Goal: Task Accomplishment & Management: Manage account settings

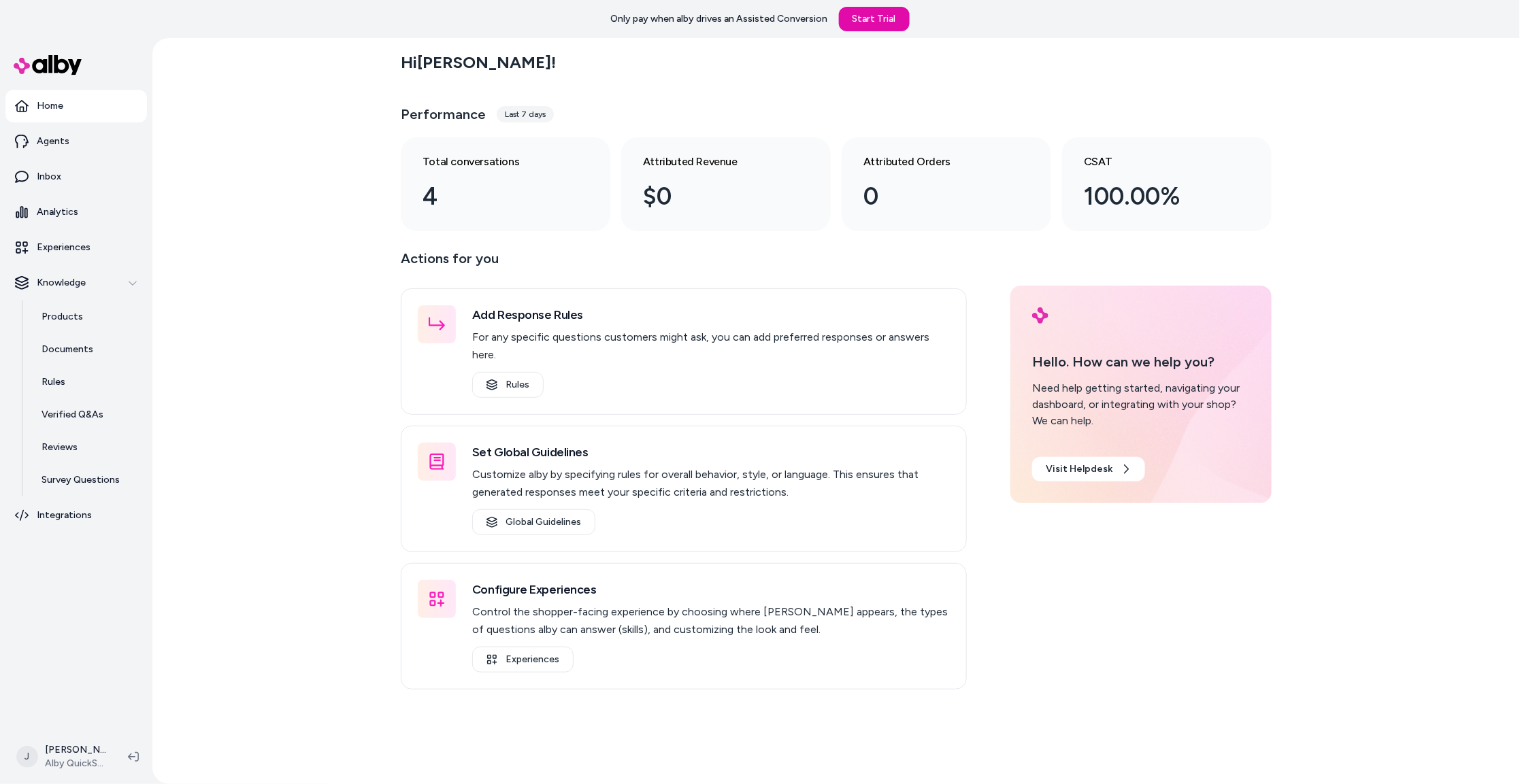
click at [286, 203] on div "Hi Jackie ! Performance Last 7 days Total conversations 4 Attributed Revenue $0…" at bounding box center [836, 411] width 1368 height 746
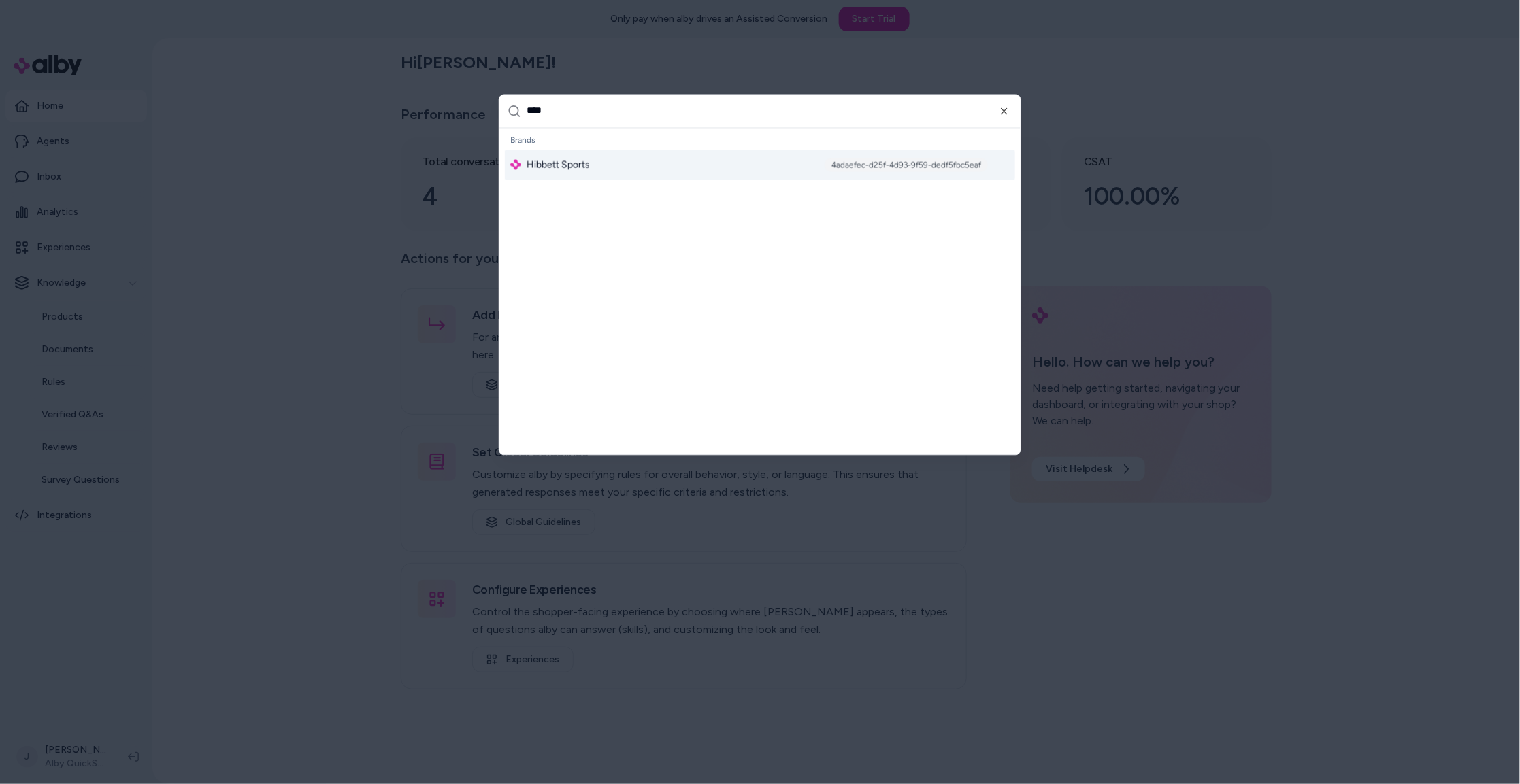
type input "****"
click at [577, 161] on span "Hibbett Sports" at bounding box center [558, 164] width 63 height 14
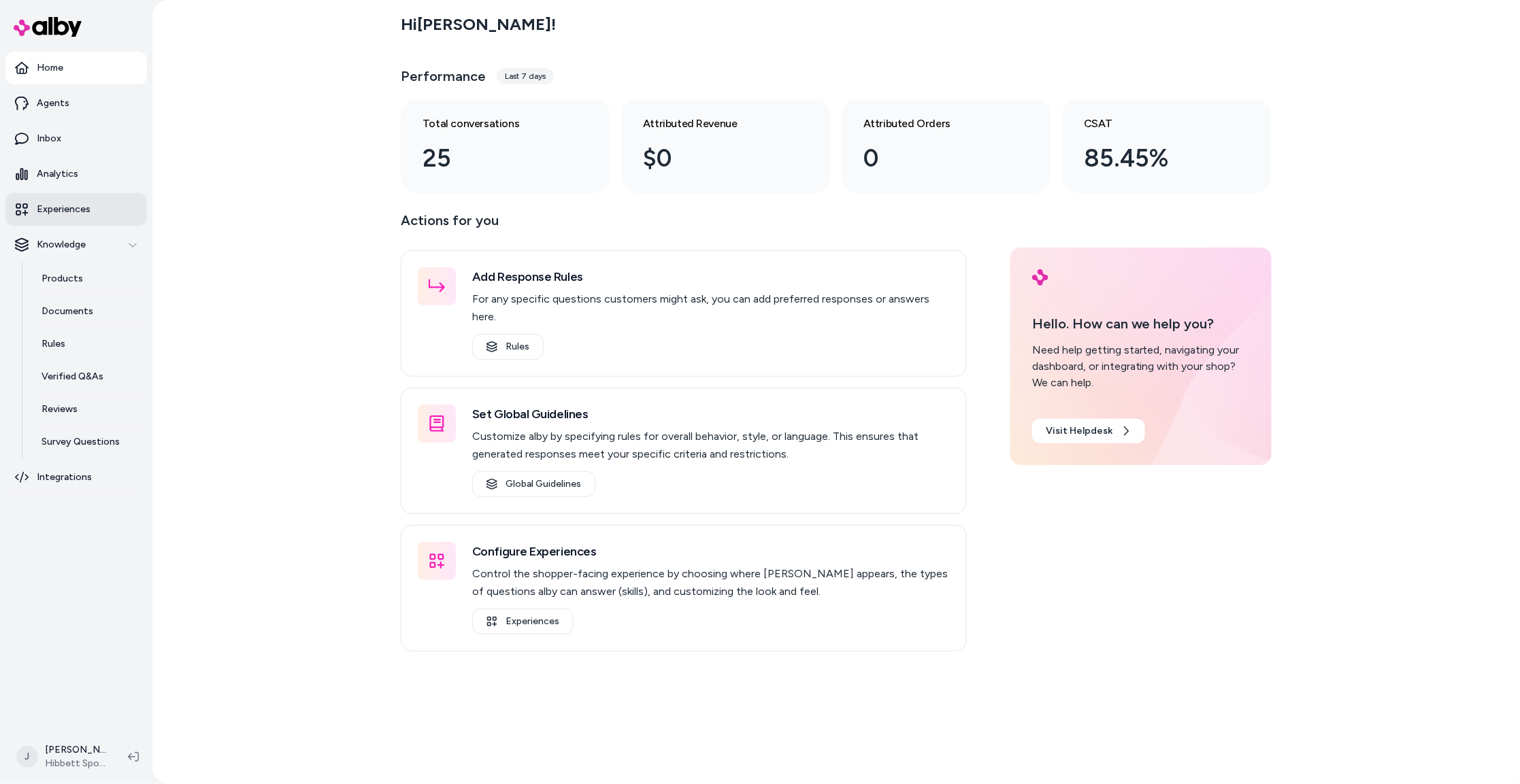
click at [64, 213] on p "Experiences" at bounding box center [64, 209] width 54 height 14
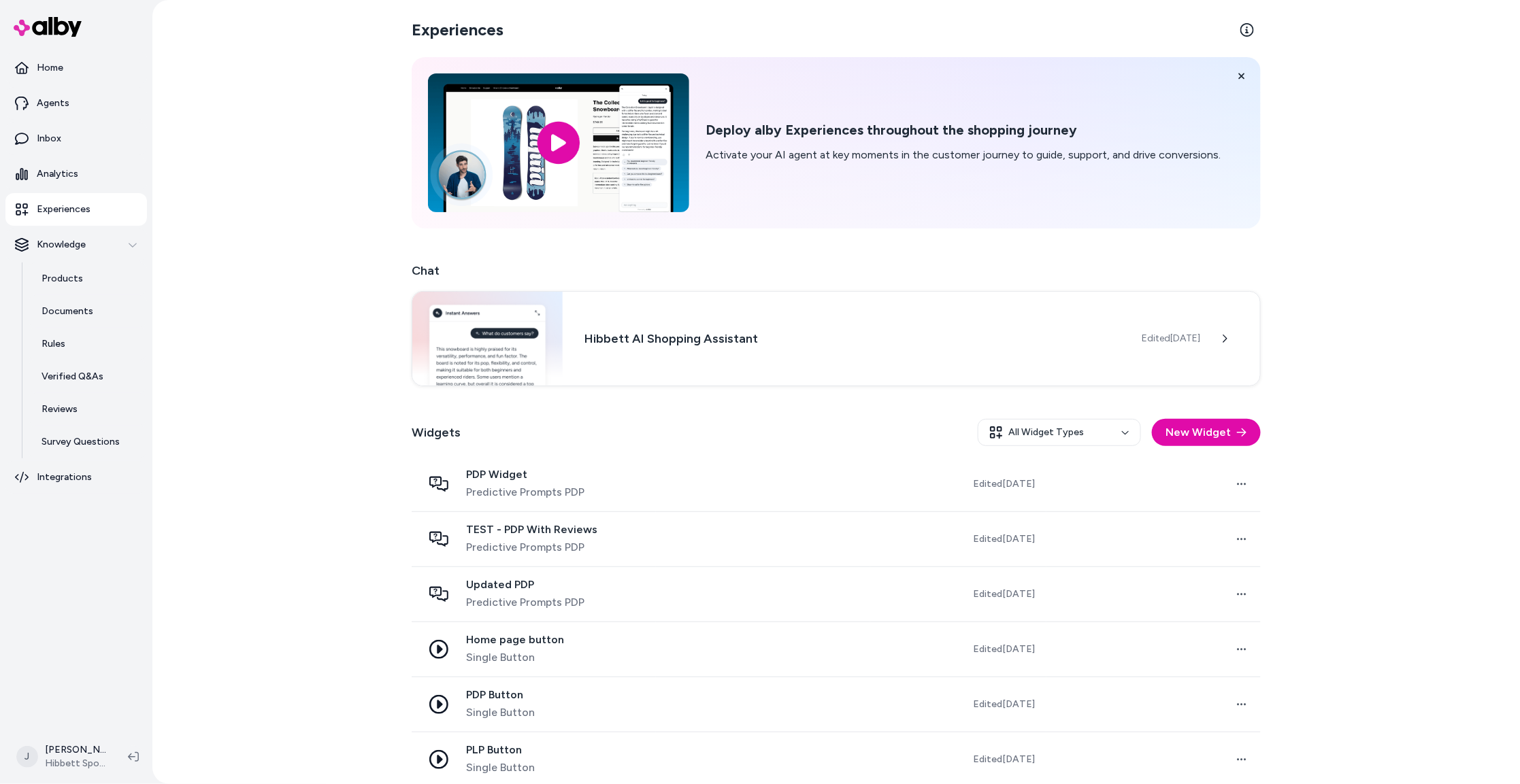
scroll to position [125, 0]
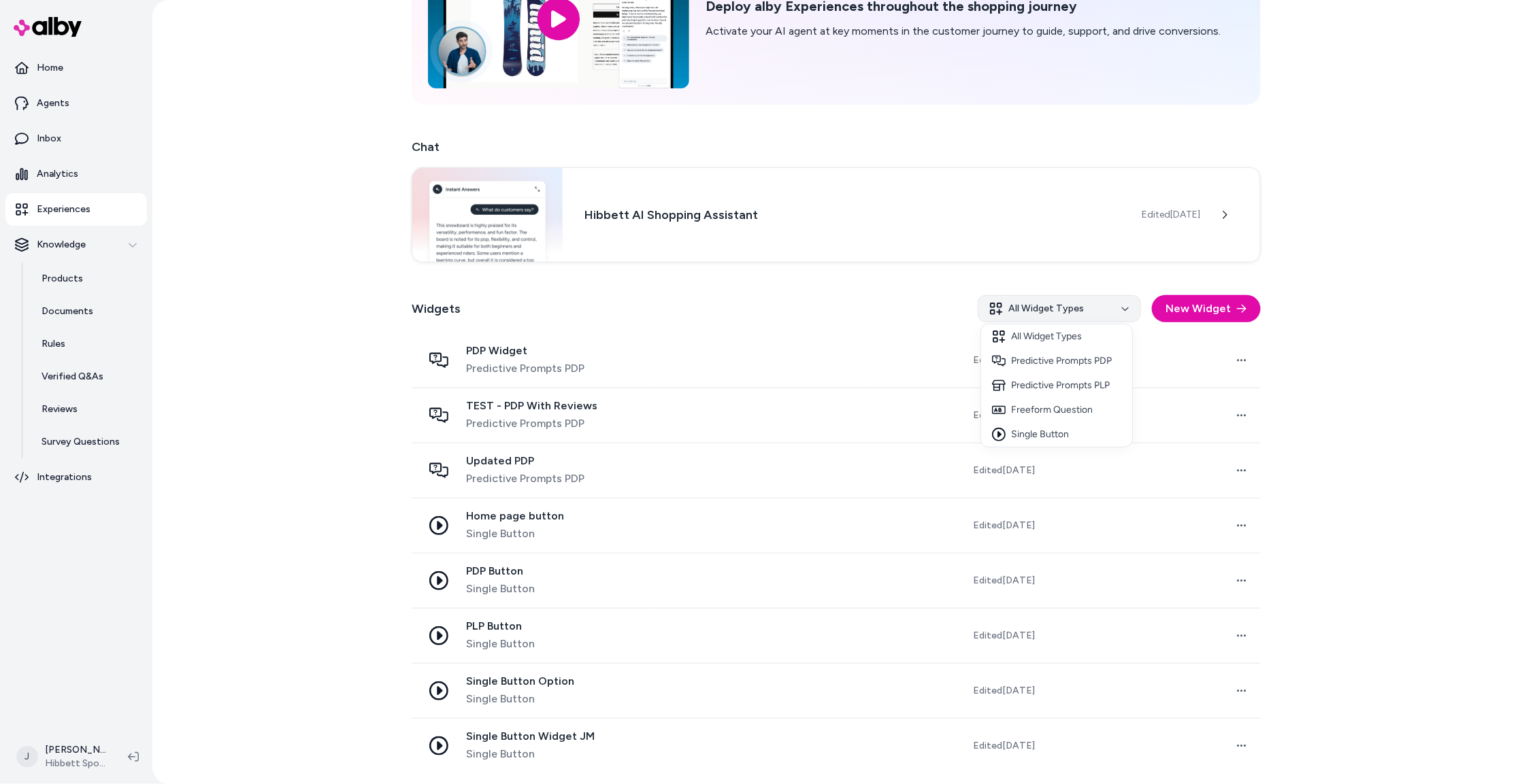
click at [1056, 308] on html "Home Agents Inbox Analytics Experiences Knowledge Products Documents Rules Veri…" at bounding box center [760, 392] width 1520 height 784
click at [1067, 361] on div "Predictive Prompts PDP" at bounding box center [1057, 361] width 151 height 25
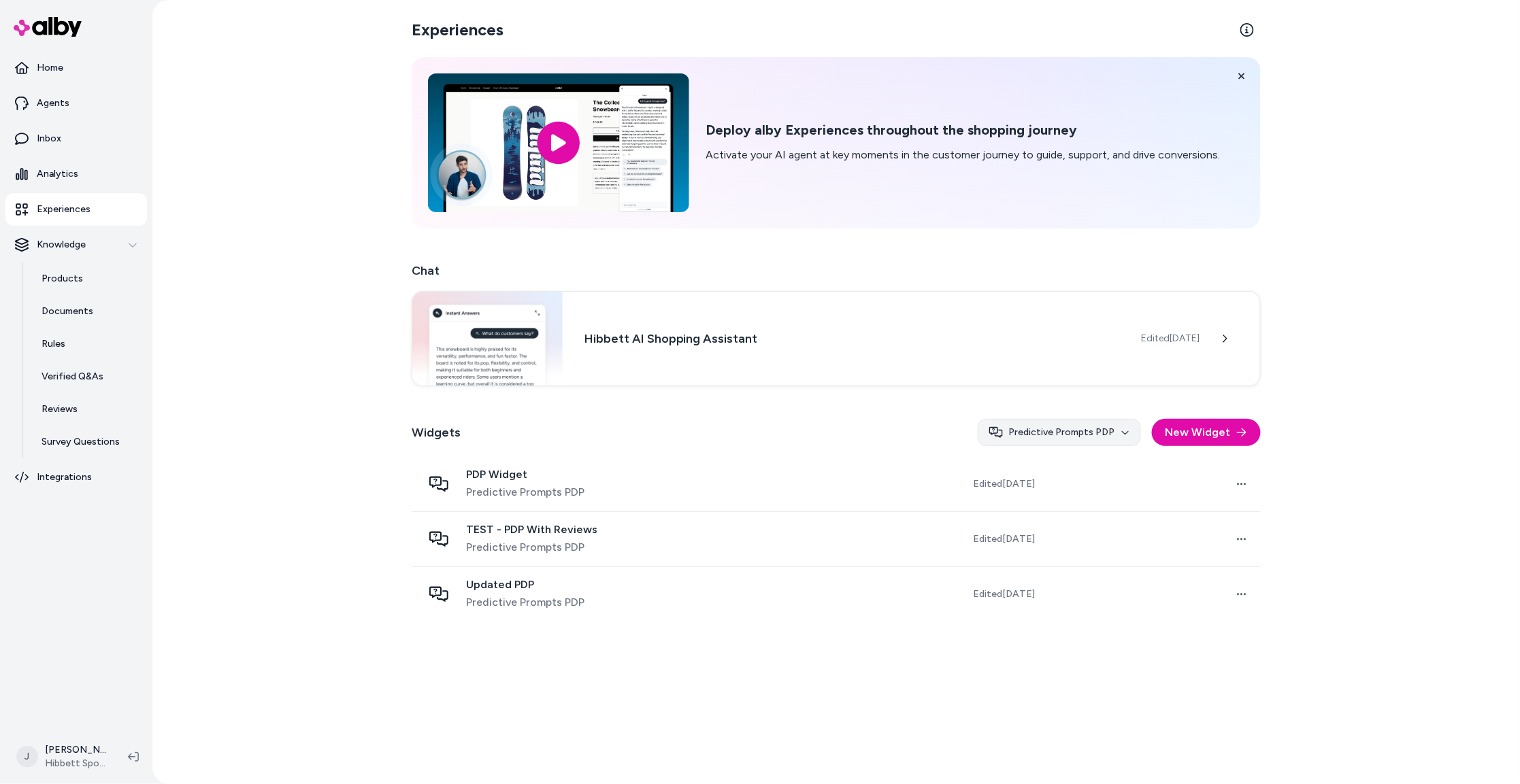
click at [1078, 440] on html "Home Agents Inbox Analytics Experiences Knowledge Products Documents Rules Veri…" at bounding box center [760, 392] width 1520 height 784
click at [1063, 460] on div "All Widget Types" at bounding box center [1057, 462] width 151 height 25
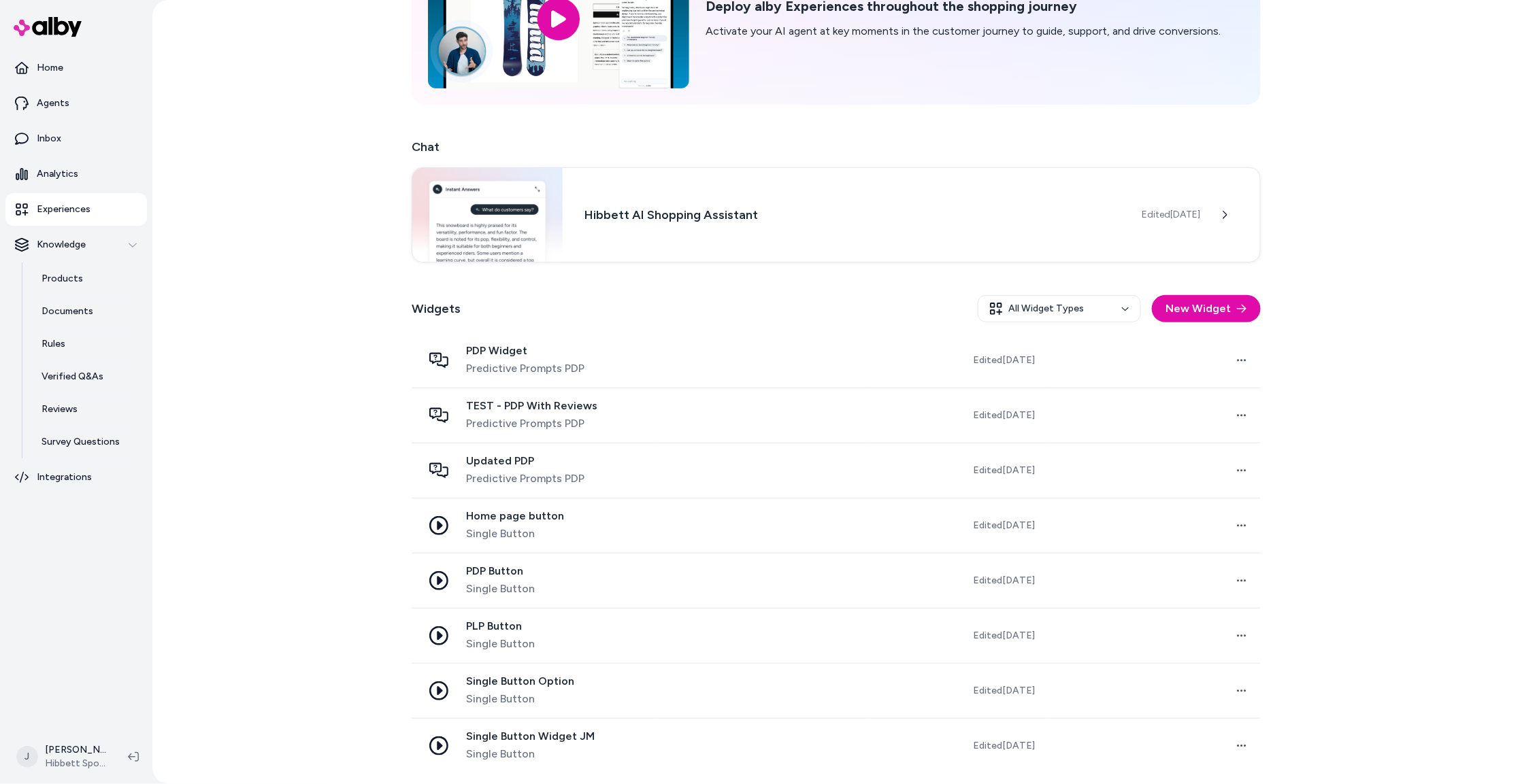
scroll to position [99, 0]
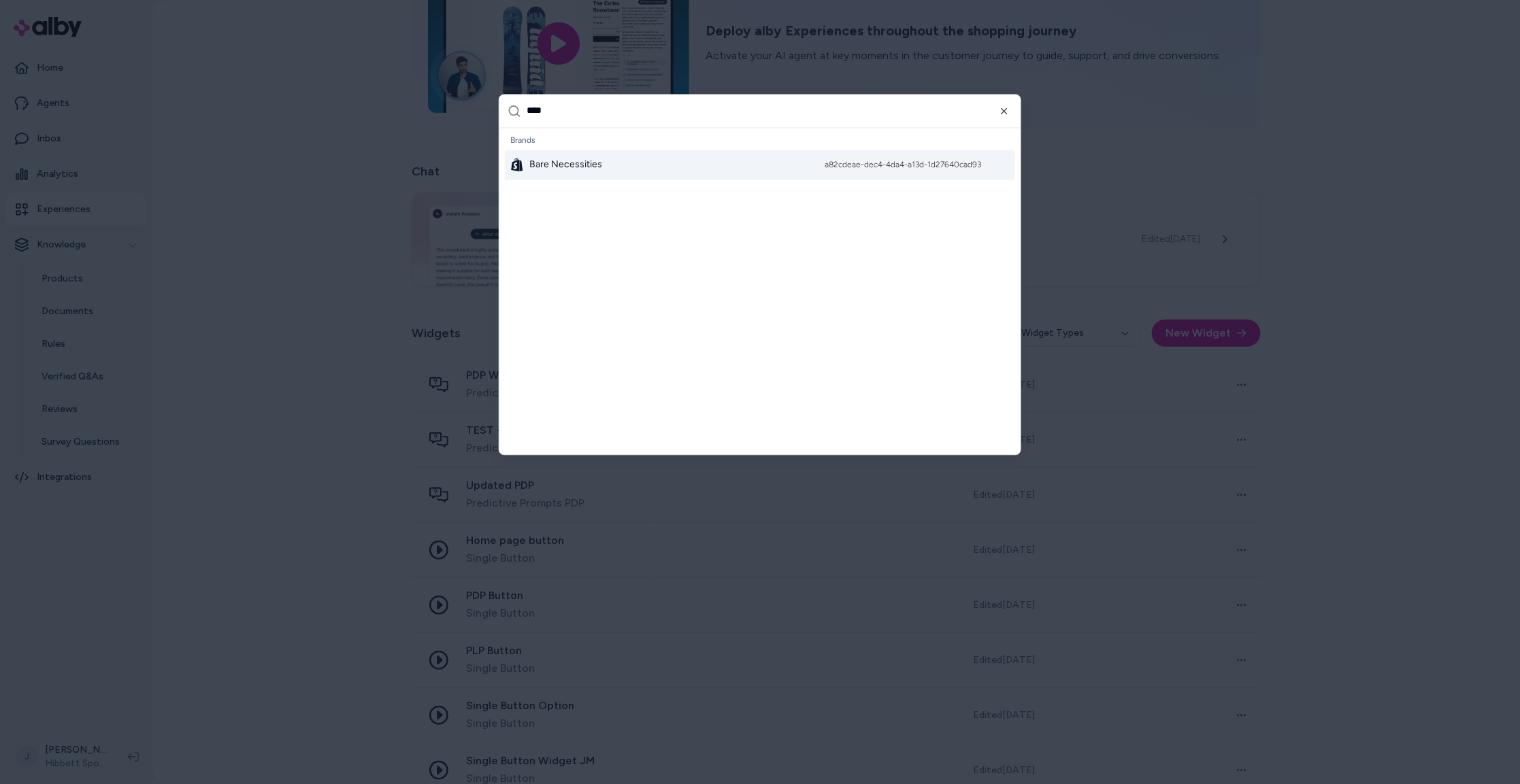
type input "****"
click at [629, 161] on div "Bare Necessities a82cdeae-dec4-4da4-a13d-1d27640cad93" at bounding box center [760, 164] width 511 height 30
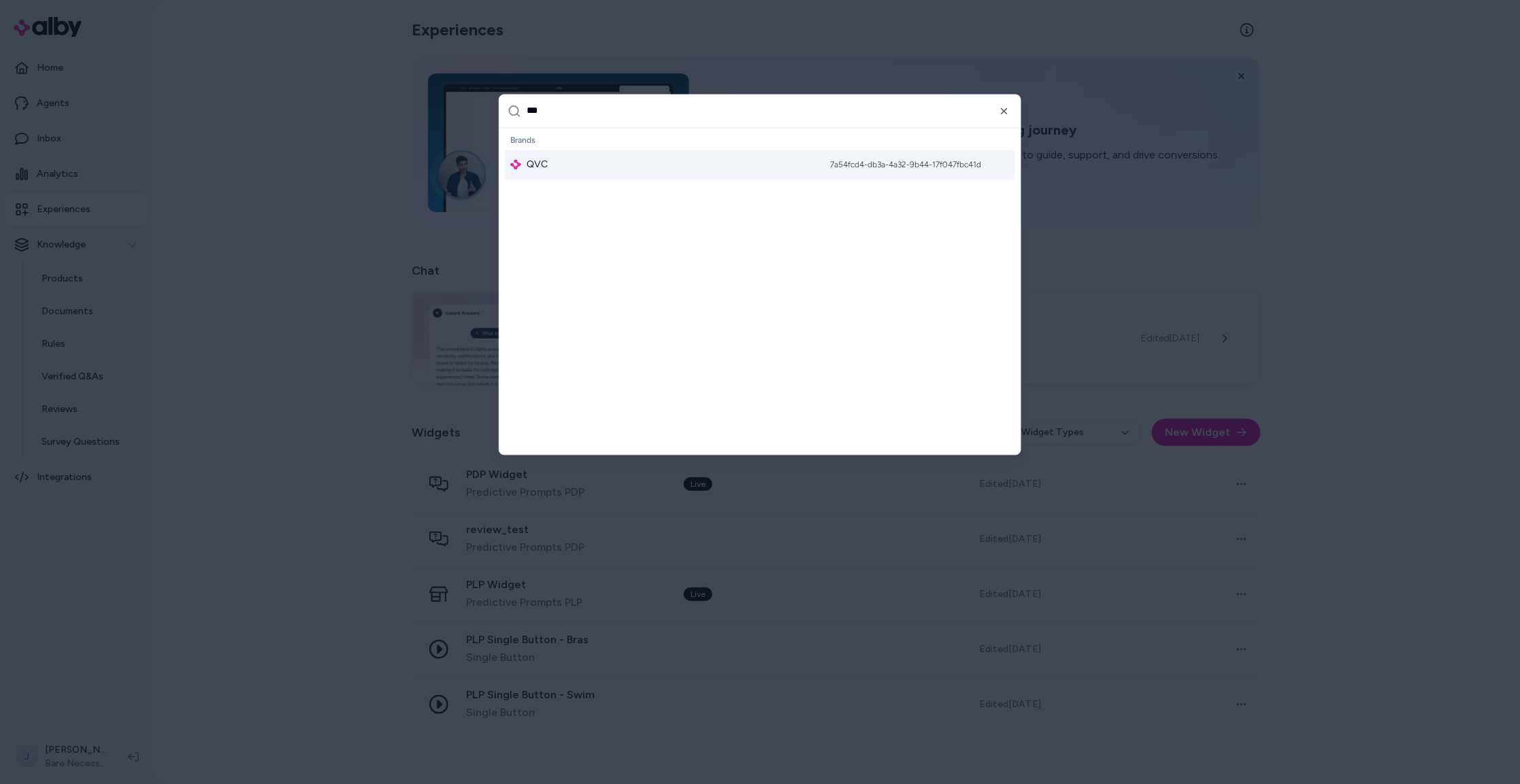
drag, startPoint x: 569, startPoint y: 120, endPoint x: 500, endPoint y: 119, distance: 69.0
click at [508, 118] on div "***" at bounding box center [760, 111] width 521 height 33
type input "*"
type input "***"
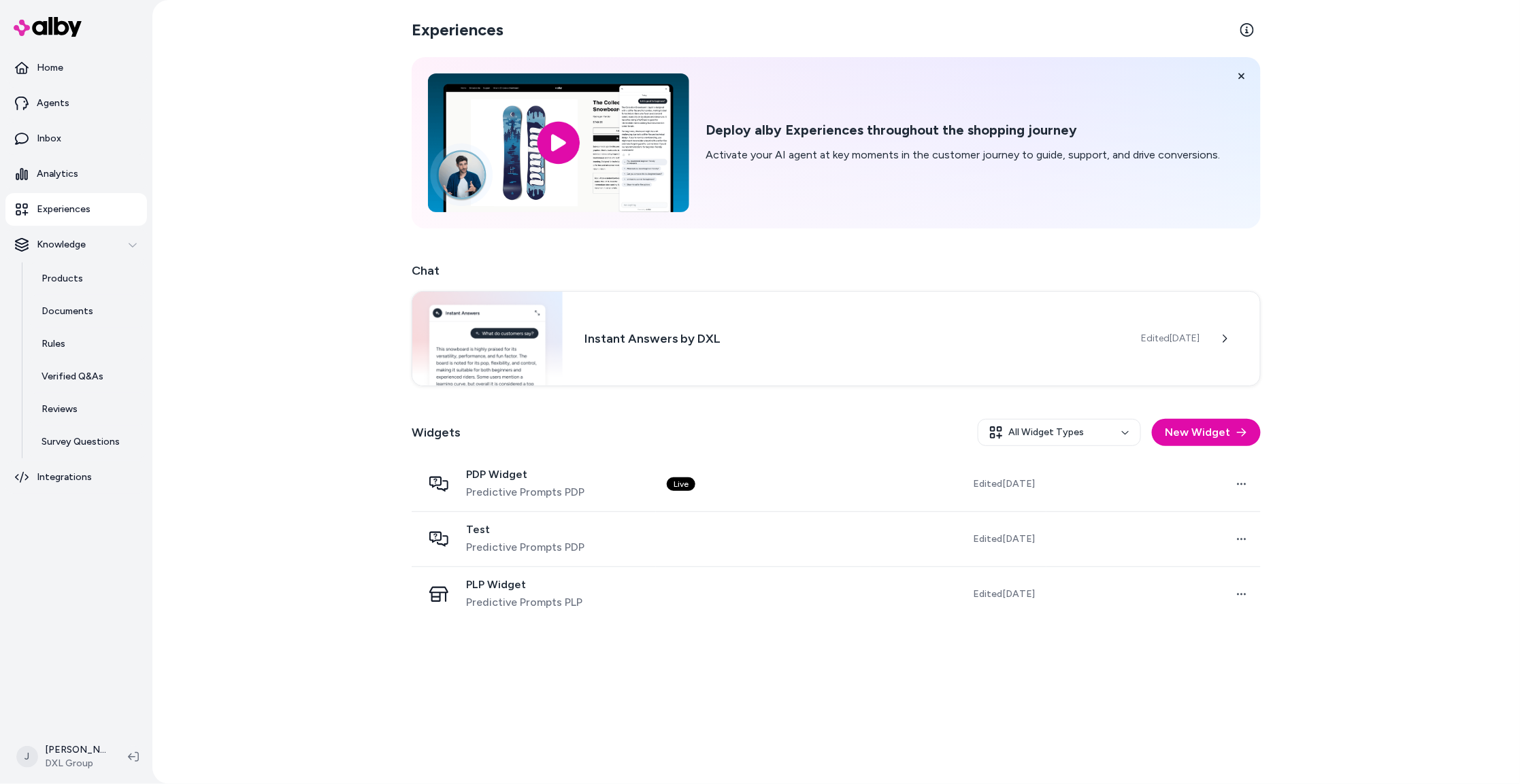
click at [337, 461] on div "Experiences Deploy alby Experiences throughout the shopping journey Activate yo…" at bounding box center [836, 392] width 1368 height 784
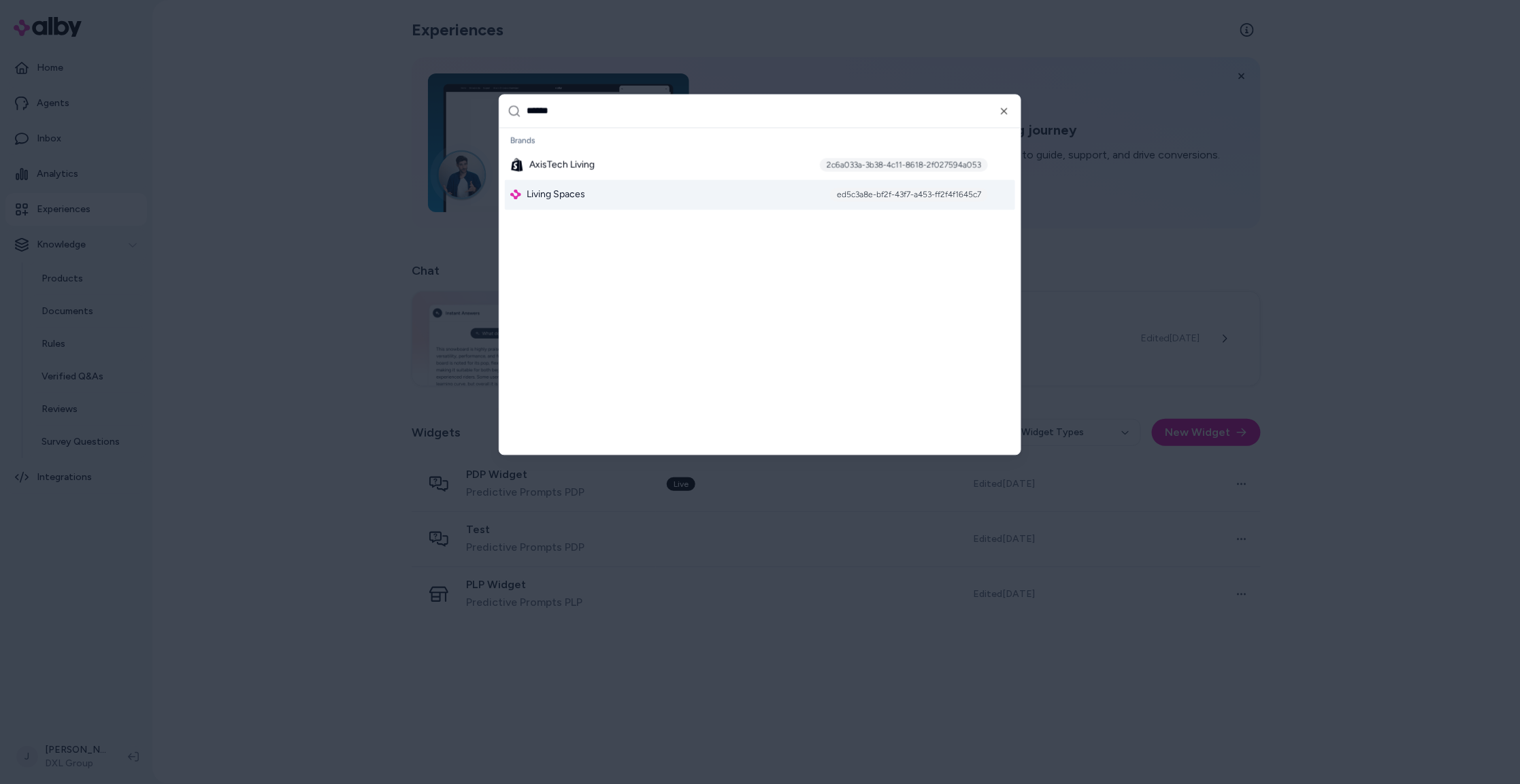
type input "******"
click at [549, 198] on span "Living Spaces" at bounding box center [555, 194] width 59 height 14
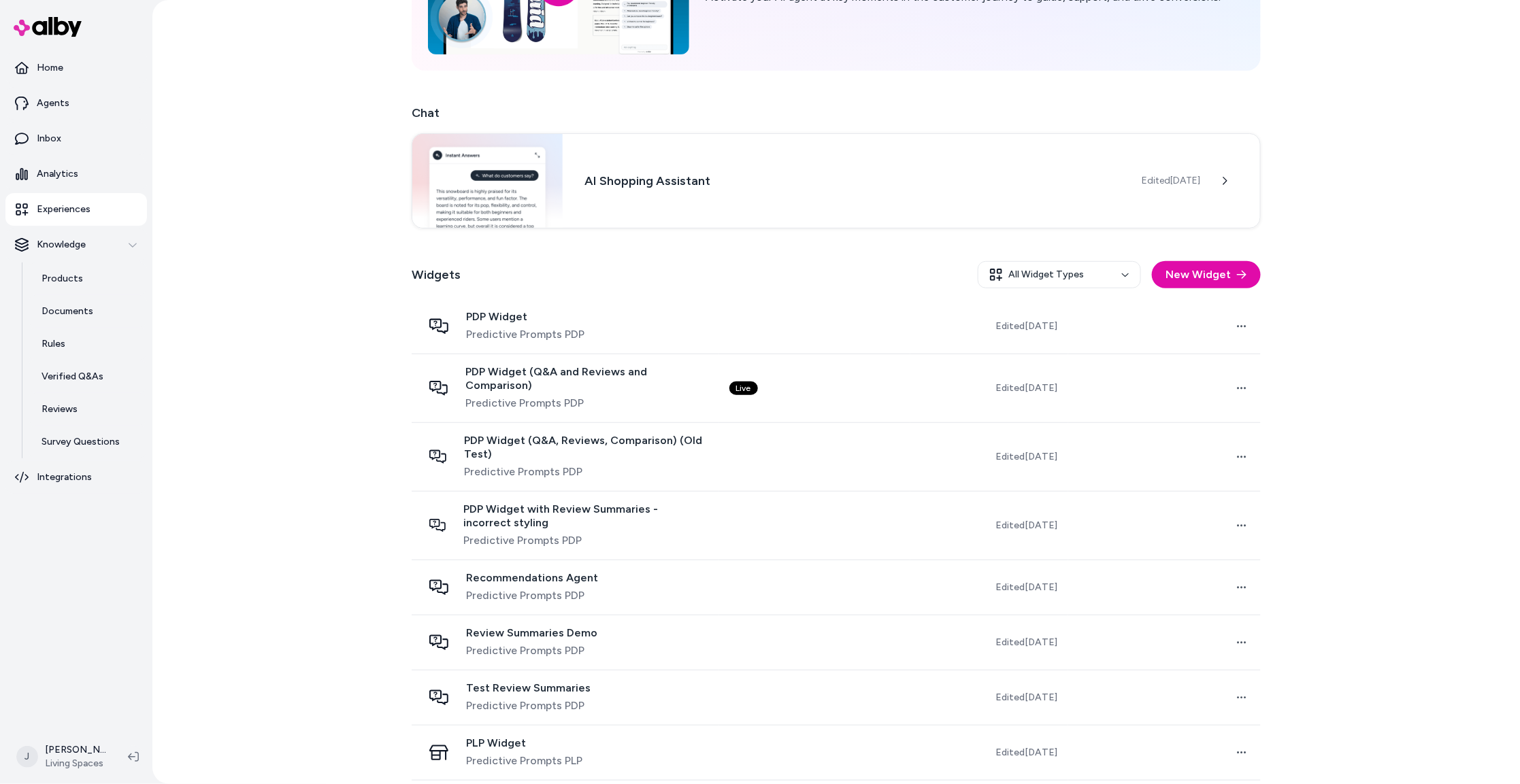
scroll to position [152, 0]
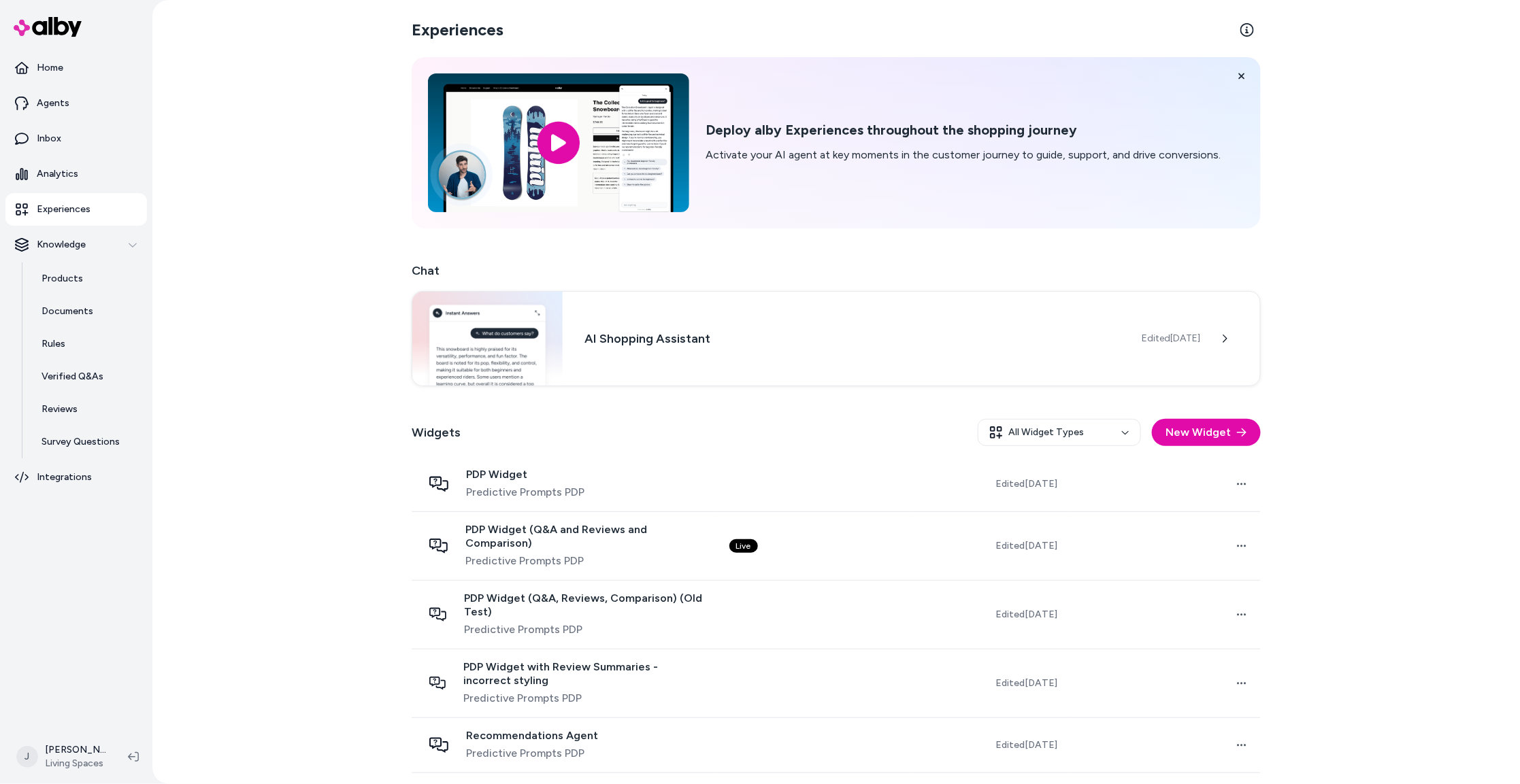
click at [257, 274] on div "Experiences Deploy alby Experiences throughout the shopping journey Activate yo…" at bounding box center [836, 392] width 1368 height 784
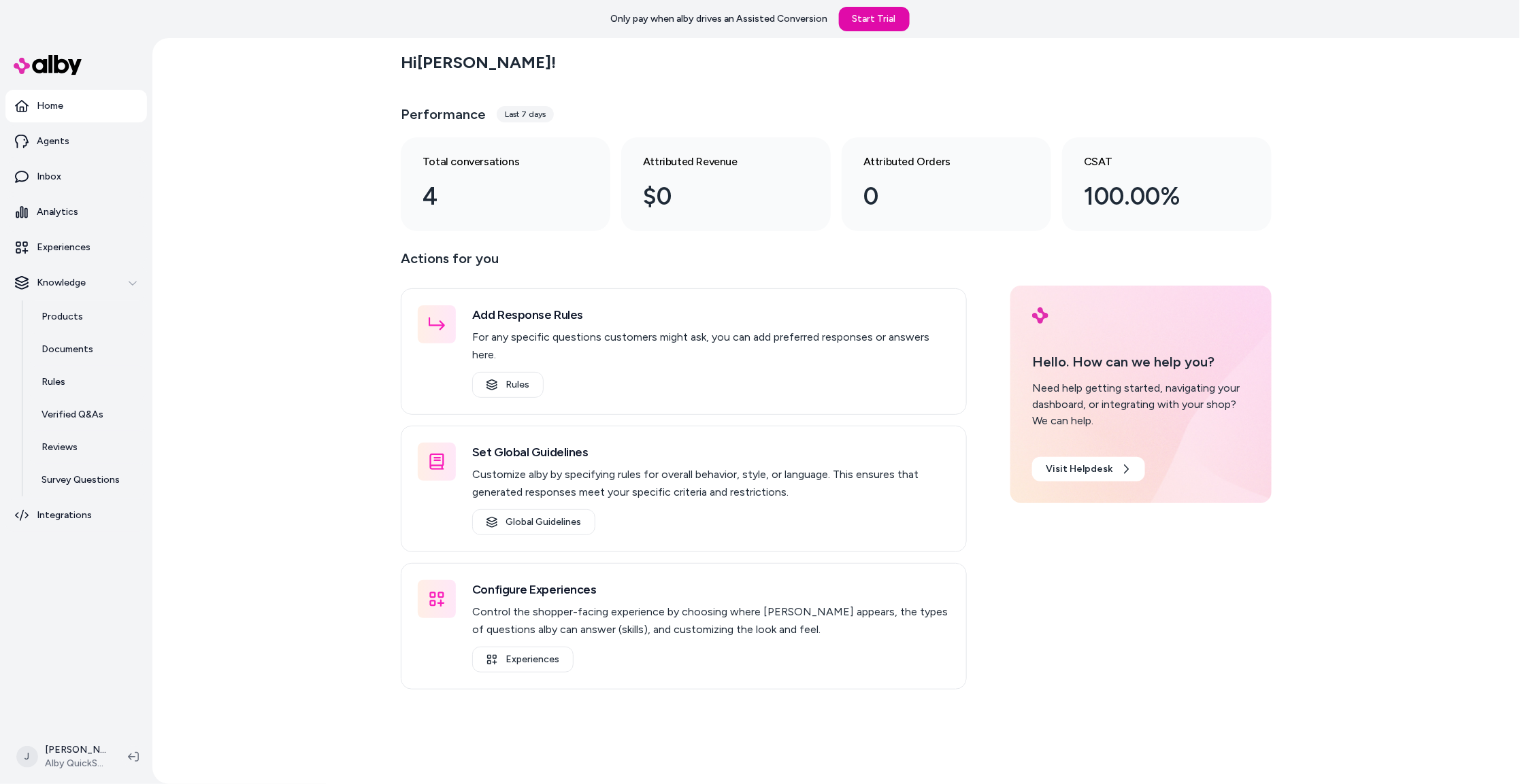
click at [249, 185] on div "Hi [PERSON_NAME] ! Performance Last 7 days Total conversations 4 Attributed Rev…" at bounding box center [836, 411] width 1368 height 746
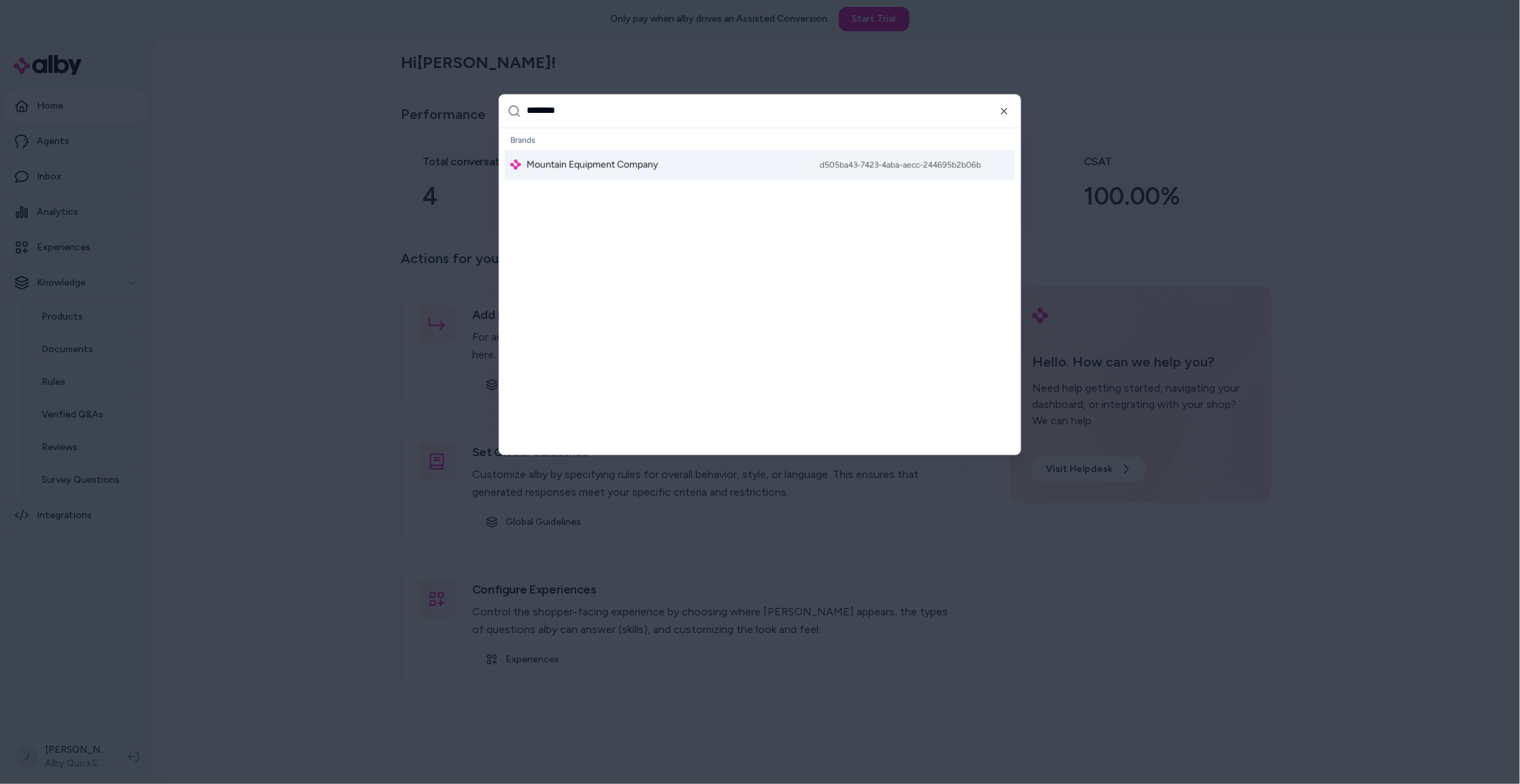
type input "********"
click at [610, 158] on span "Mountain Equipment Company" at bounding box center [592, 164] width 131 height 14
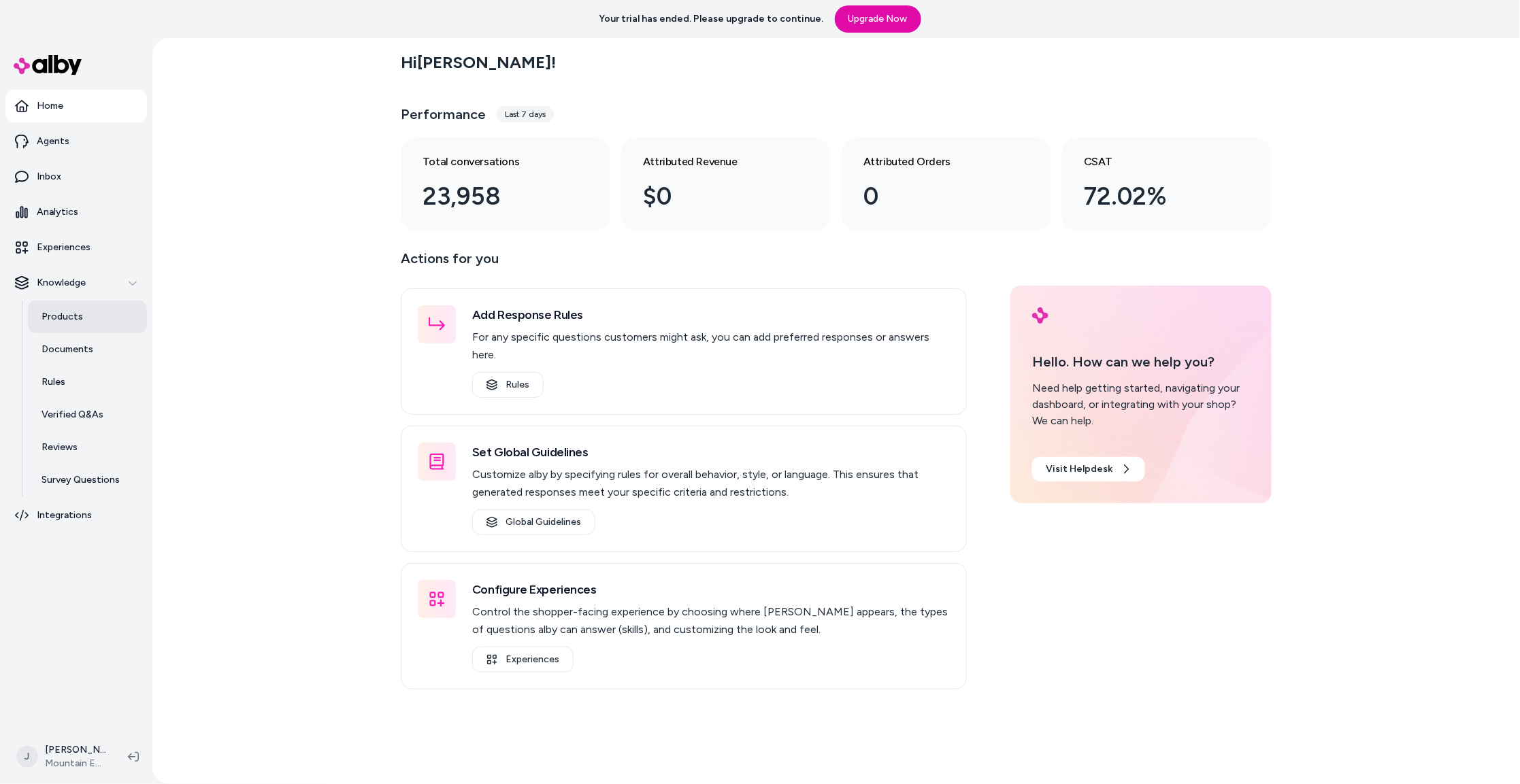
click at [64, 309] on link "Products" at bounding box center [88, 316] width 119 height 33
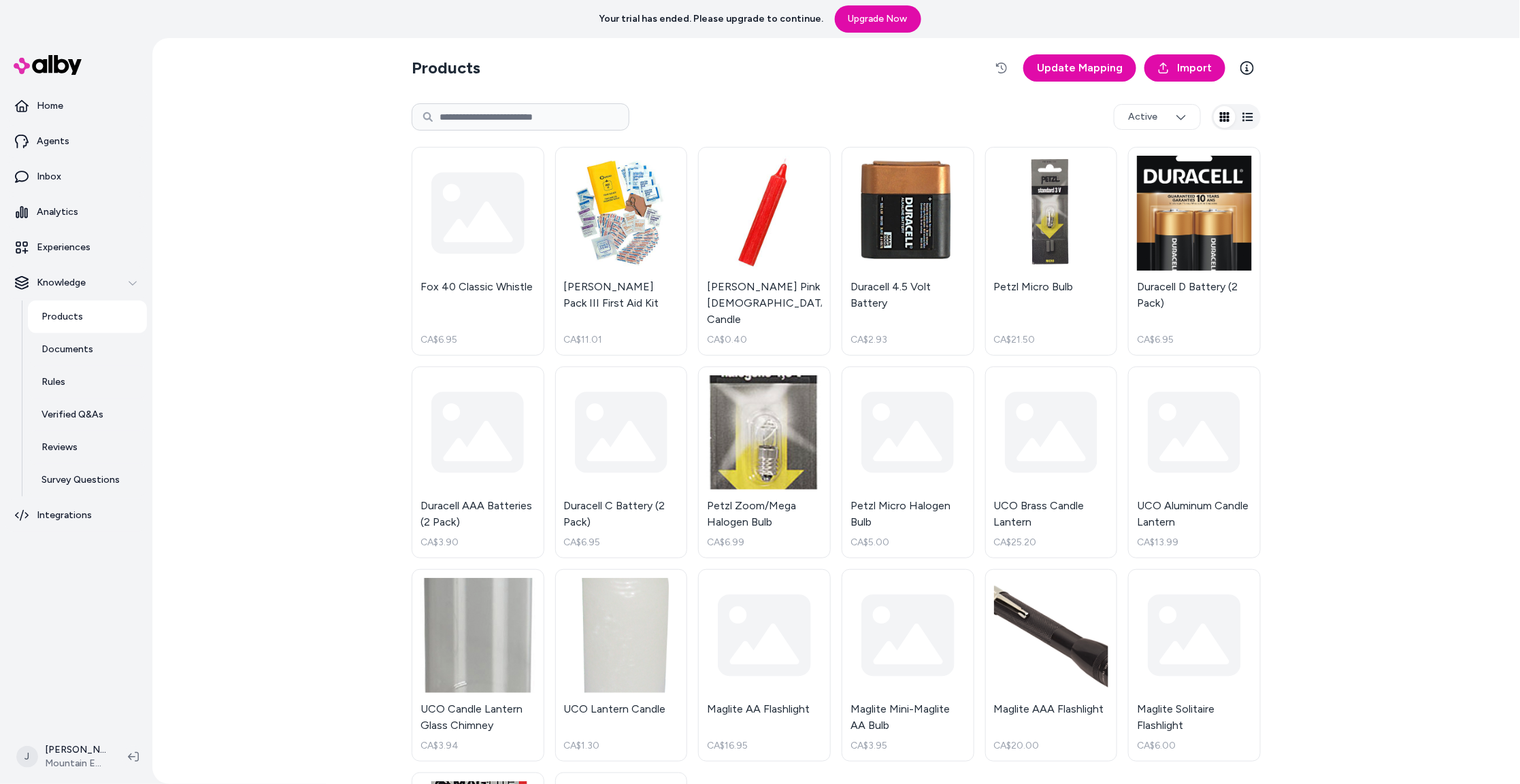
click at [524, 116] on input at bounding box center [520, 117] width 218 height 28
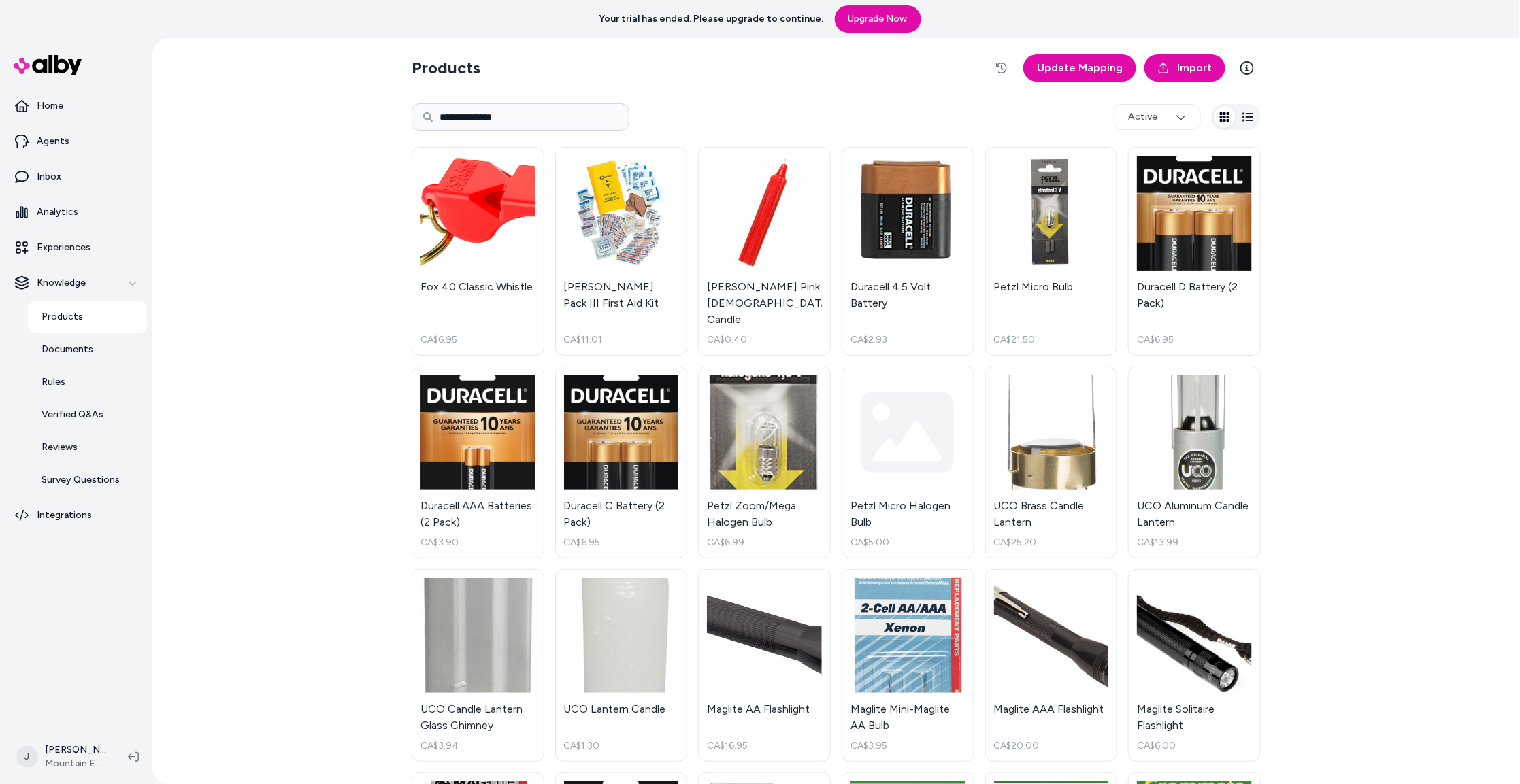
type input "**********"
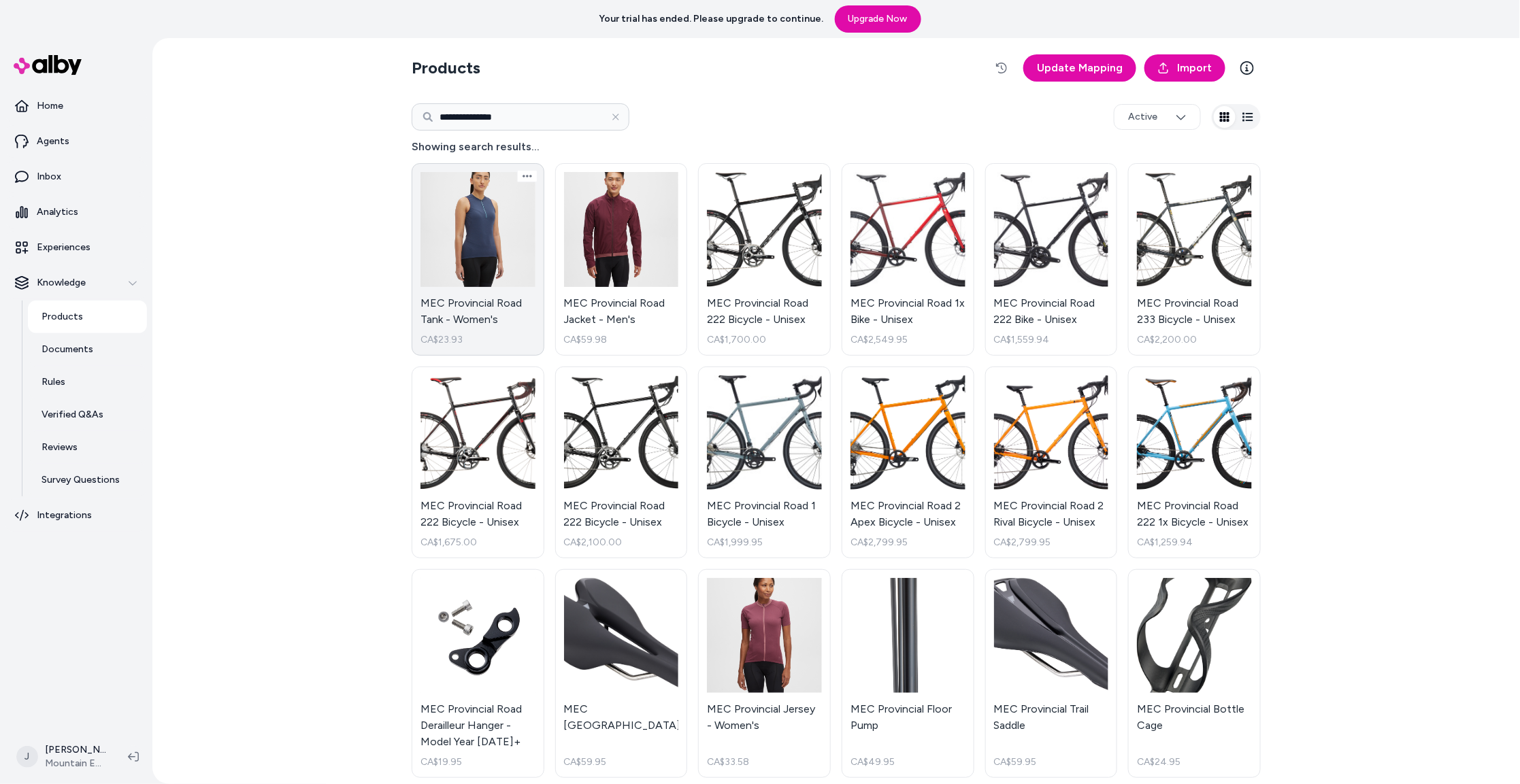
click at [492, 244] on link "MEC Provincial Road Tank - Women's CA$23.93" at bounding box center [477, 260] width 133 height 193
click at [752, 256] on link "MEC Provincial Road 222 Bicycle - Unisex CA$1,700.00" at bounding box center [764, 260] width 133 height 193
click at [85, 180] on link "Inbox" at bounding box center [76, 177] width 141 height 33
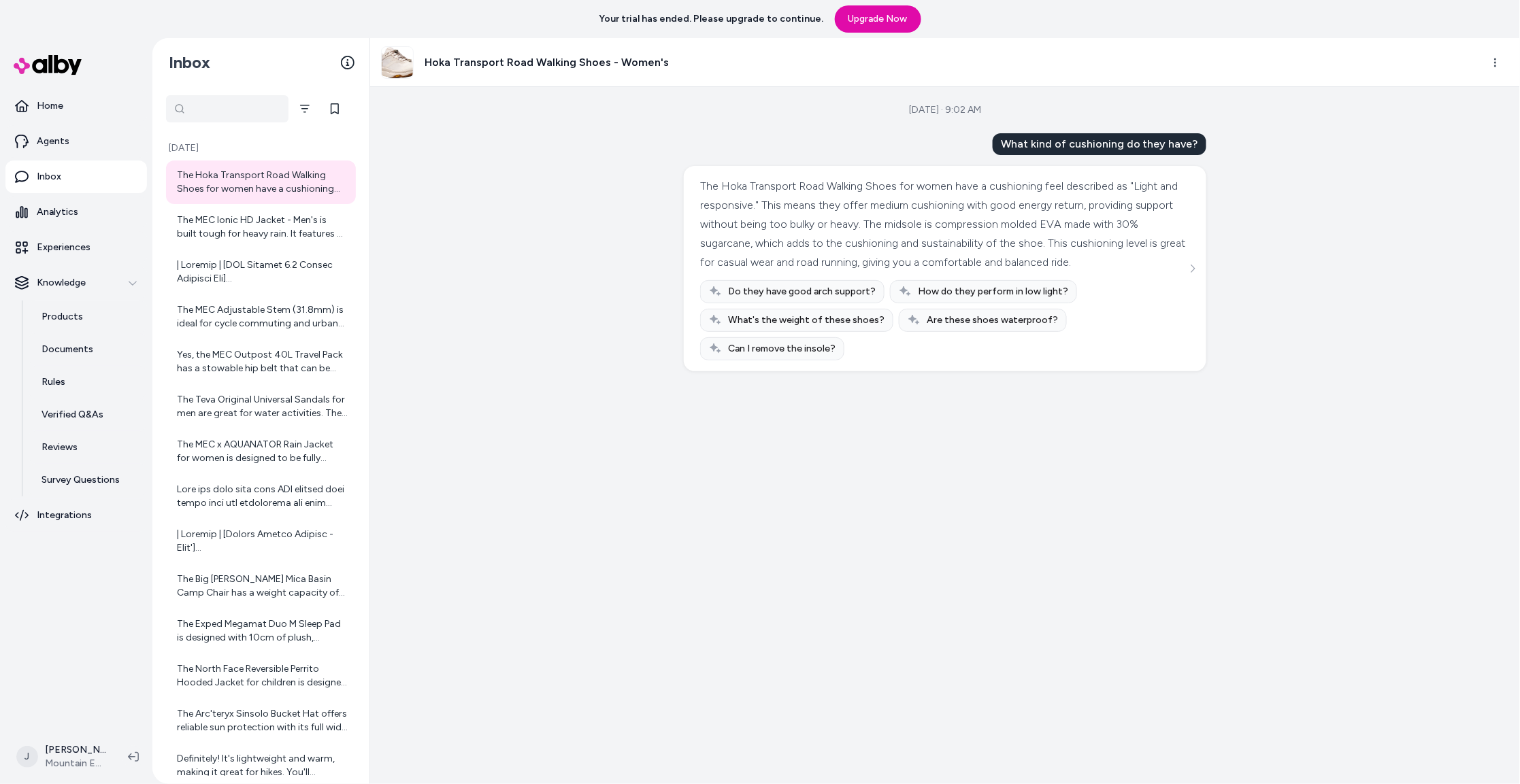
drag, startPoint x: 180, startPoint y: 101, endPoint x: 223, endPoint y: 132, distance: 53.0
click at [180, 101] on div at bounding box center [227, 109] width 122 height 28
type input "**********"
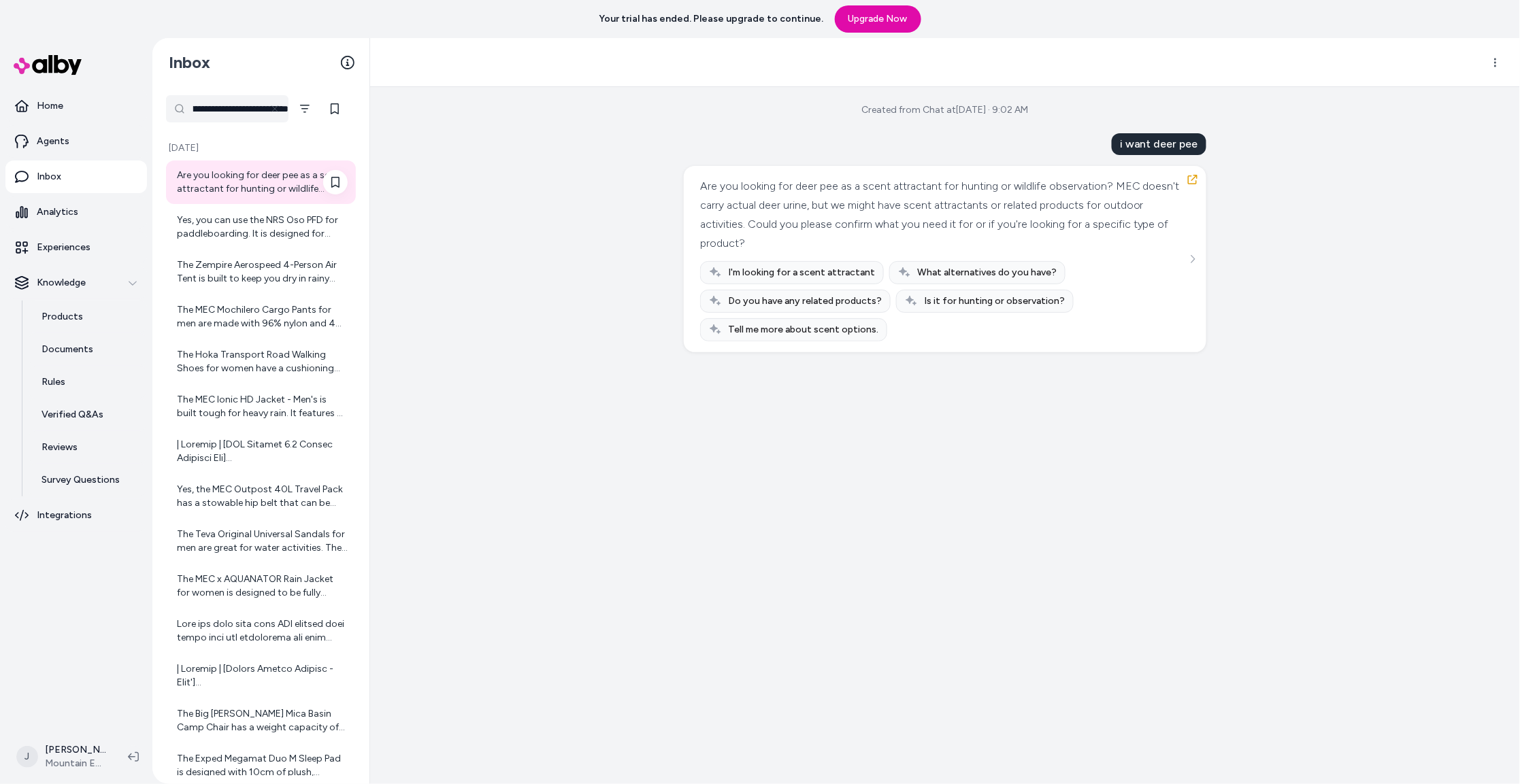
click at [227, 173] on div "Are you looking for deer pee as a scent attractant for hunting or wildlife obse…" at bounding box center [262, 182] width 171 height 28
click at [235, 226] on div "Yes, you can use the NRS Oso PFD for paddleboarding. It is designed for watersp…" at bounding box center [262, 227] width 171 height 28
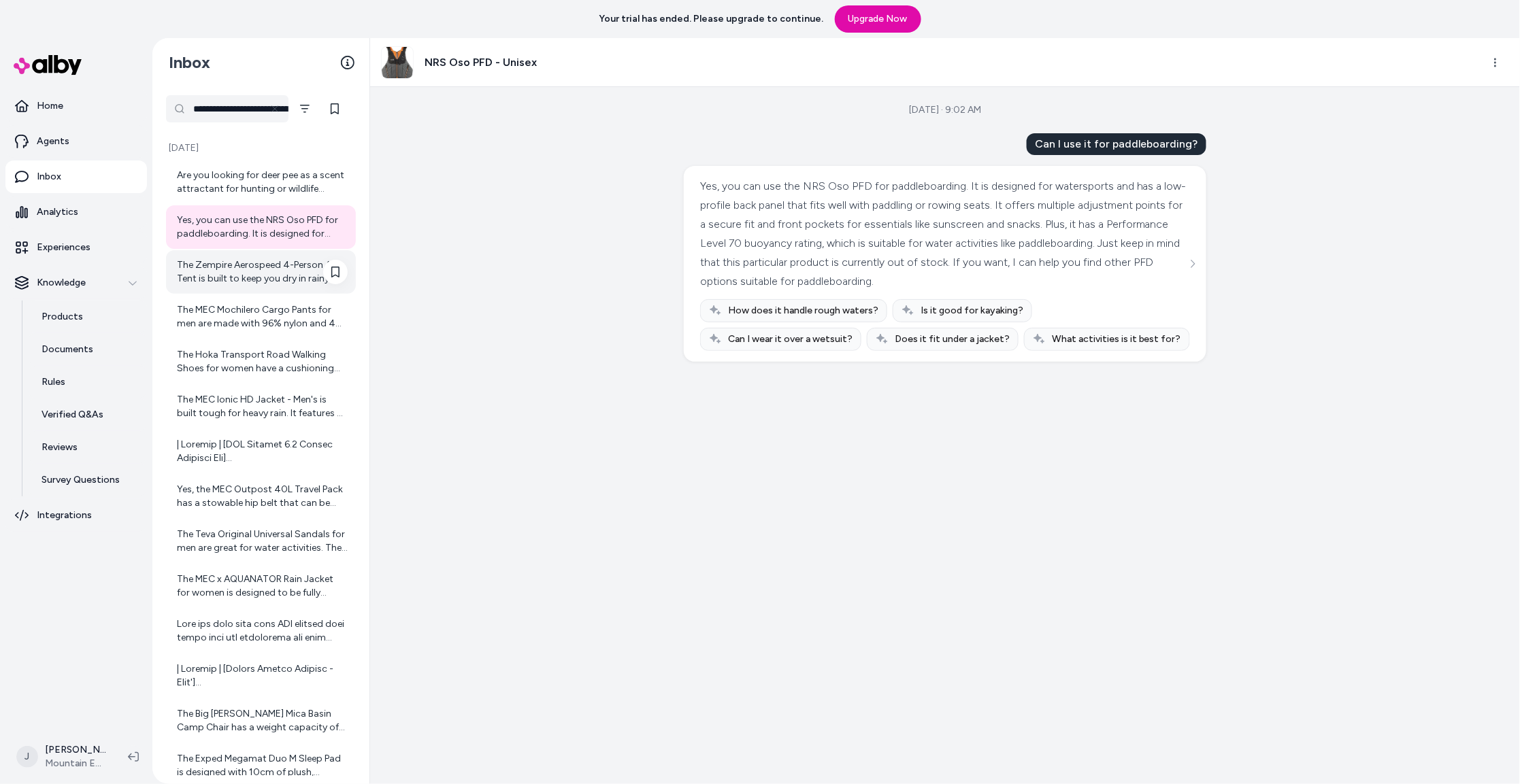
click at [233, 277] on div "The Zempire Aerospeed 4-Person Air Tent is built to keep you dry in rainy condi…" at bounding box center [262, 272] width 171 height 28
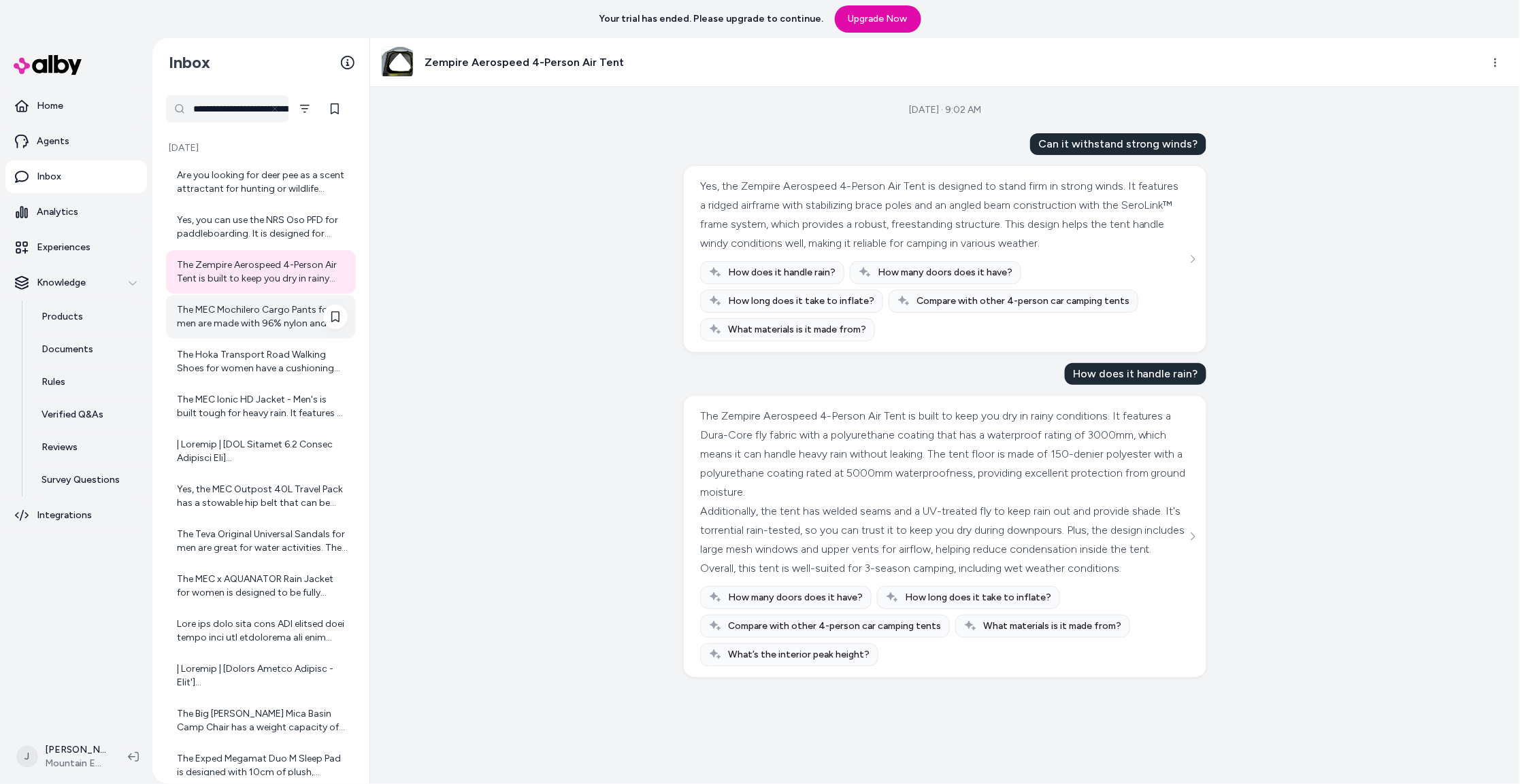
click at [243, 324] on div "The MEC Mochilero Cargo Pants for men are made with 96% nylon and 4% spandex st…" at bounding box center [262, 317] width 171 height 28
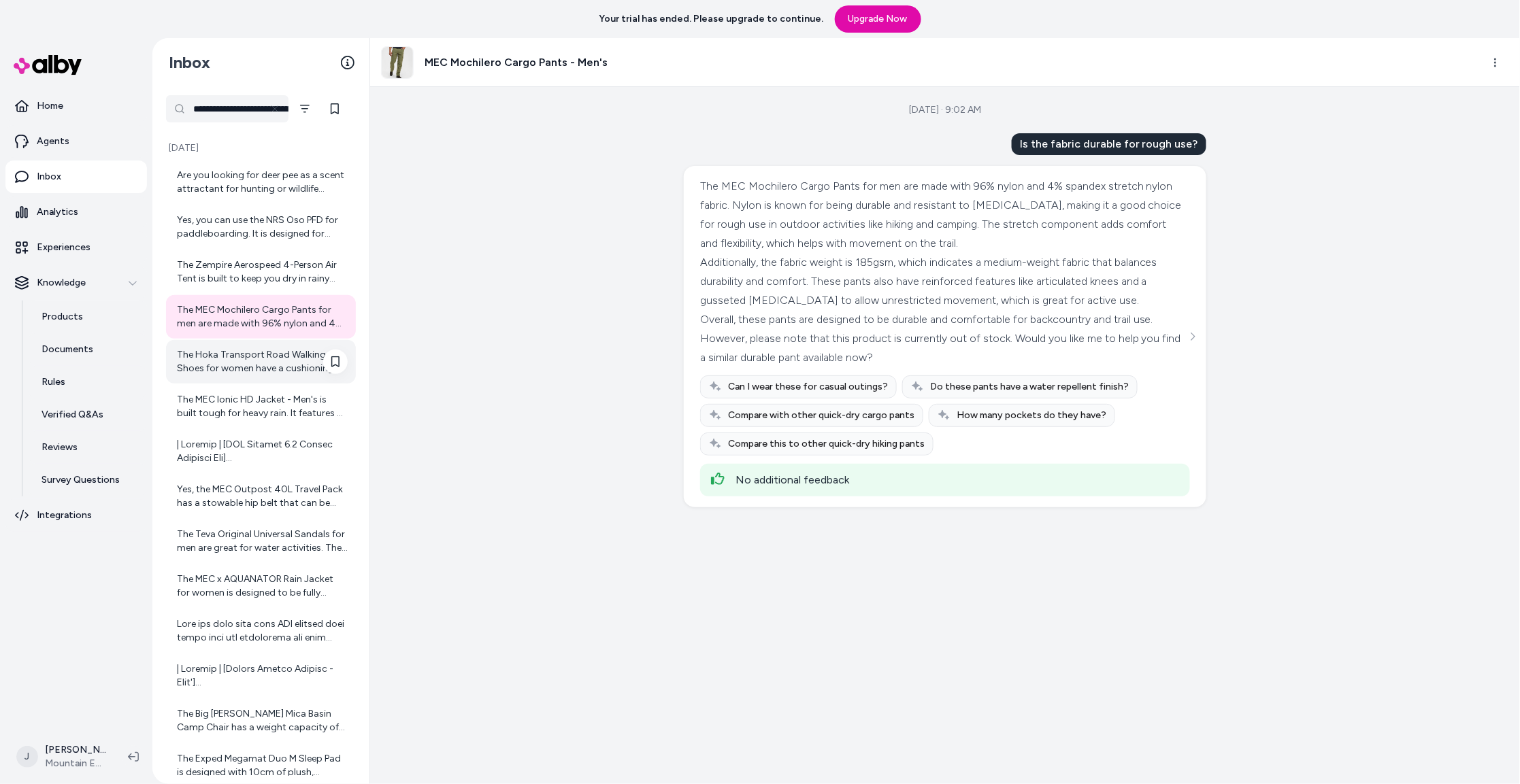
click at [245, 380] on div "The Hoka Transport Road Walking Shoes for women have a cushioning feel describe…" at bounding box center [261, 362] width 190 height 43
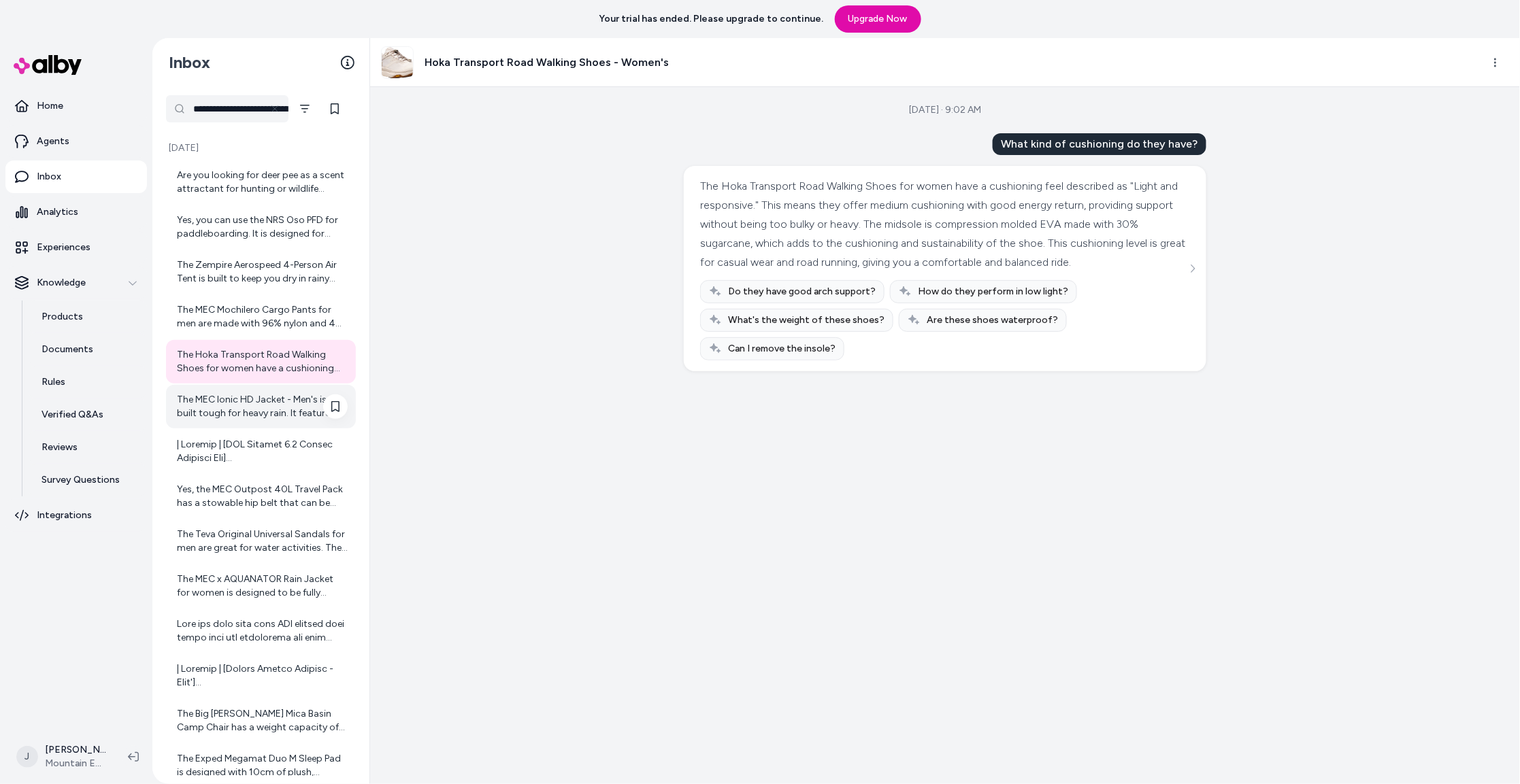
click at [255, 417] on div "The MEC Ionic HD Jacket - Men's is built tough for heavy rain. It features a 3-…" at bounding box center [262, 407] width 171 height 28
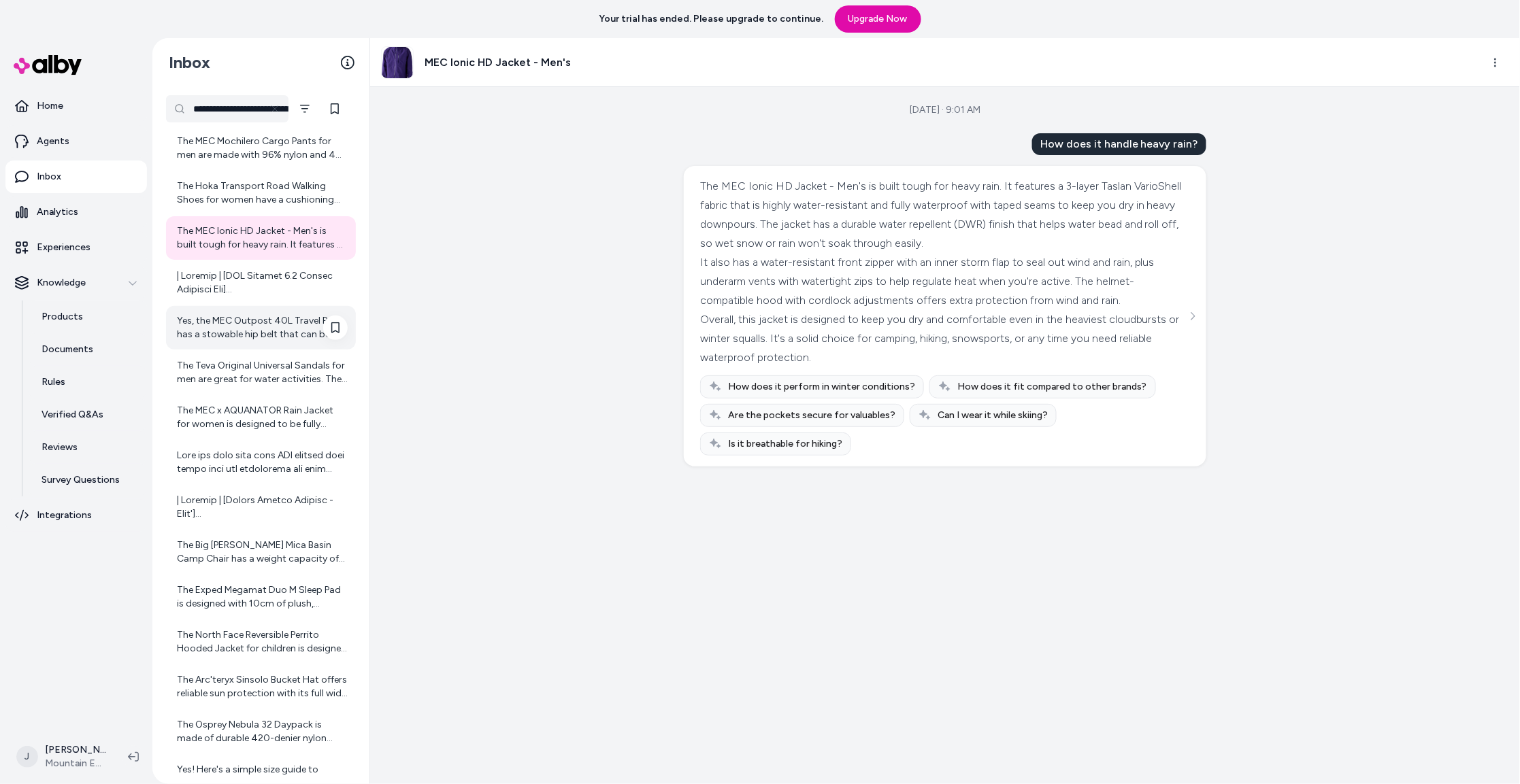
scroll to position [172, 0]
click at [219, 282] on div at bounding box center [262, 279] width 171 height 28
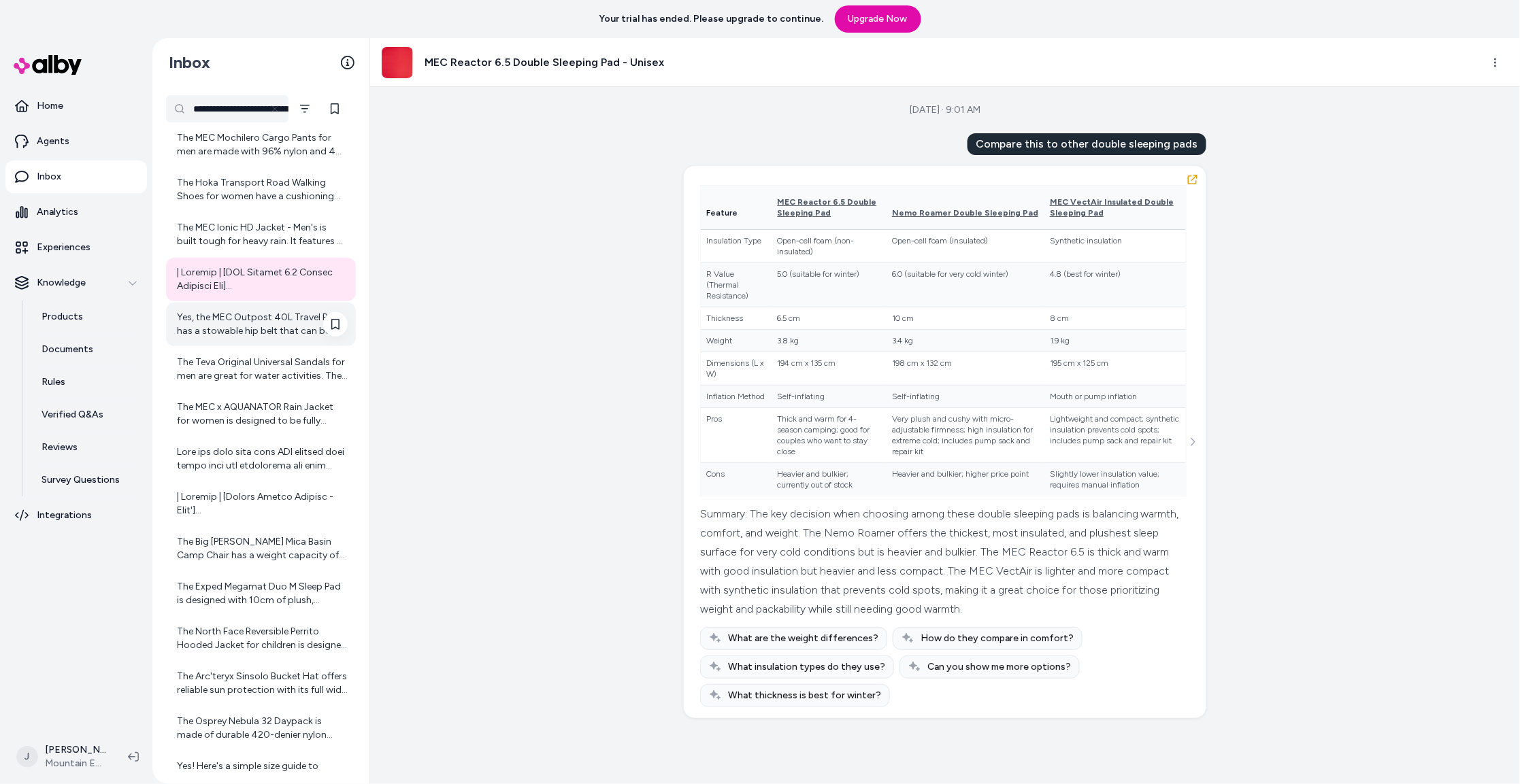
click at [220, 330] on div "Yes, the MEC Outpost 40L Travel Pack has a stowable hip belt that can be tucked…" at bounding box center [262, 324] width 171 height 28
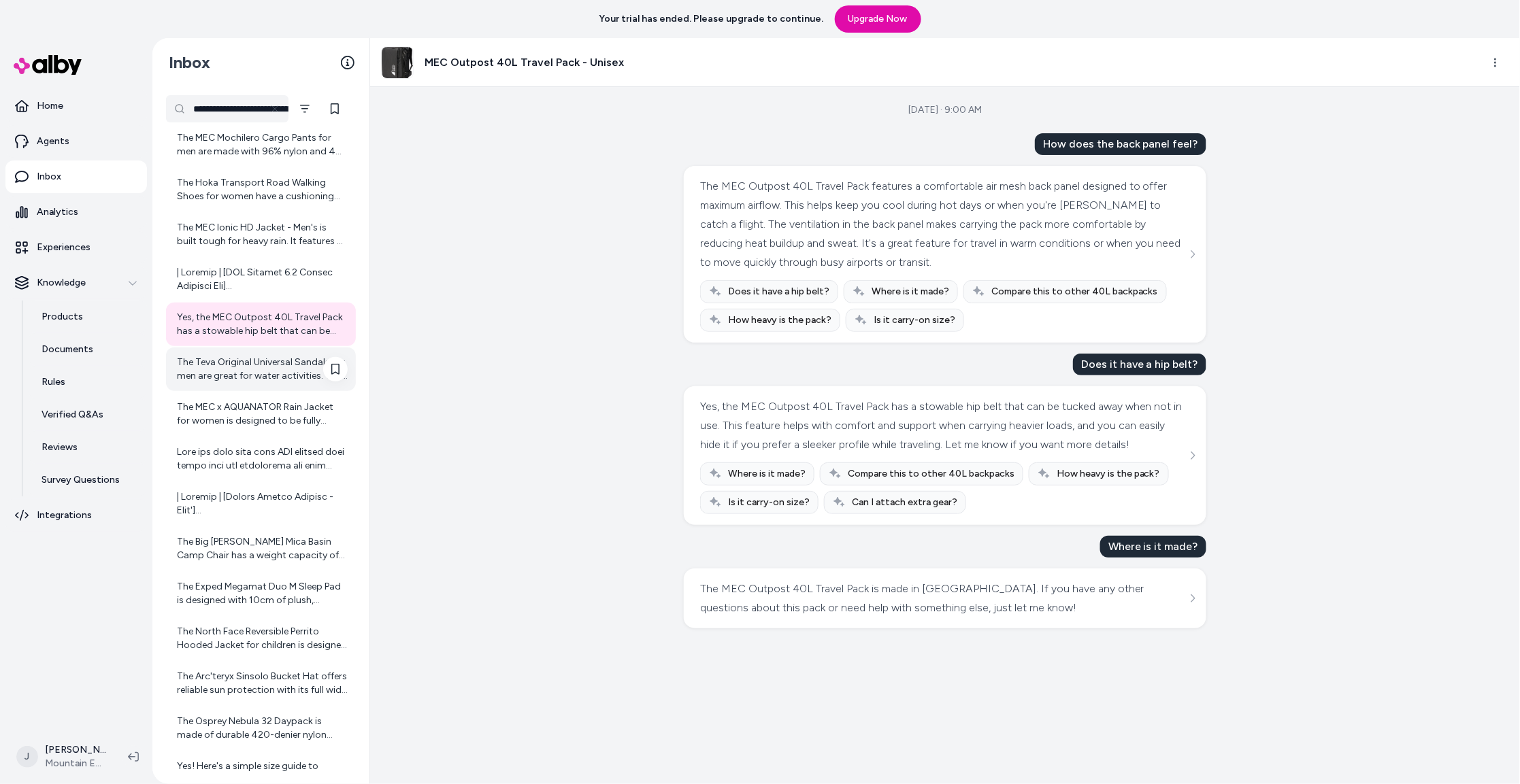
click at [223, 376] on div "The Teva Original Universal Sandals for men are great for water activities. The…" at bounding box center [262, 369] width 171 height 28
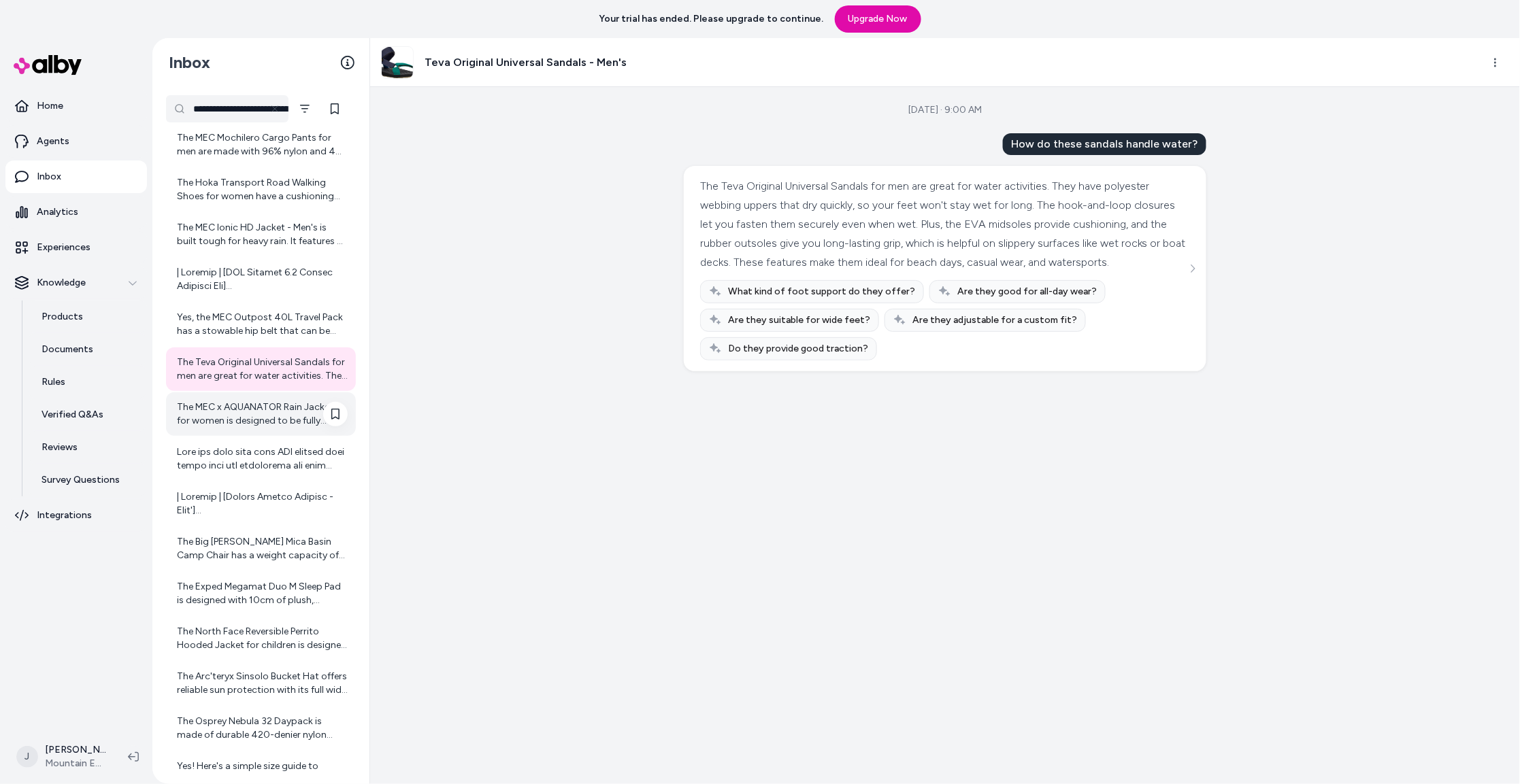
click at [220, 413] on div "The MEC x AQUANATOR Rain Jacket for women is designed to be fully waterproof wi…" at bounding box center [262, 414] width 171 height 28
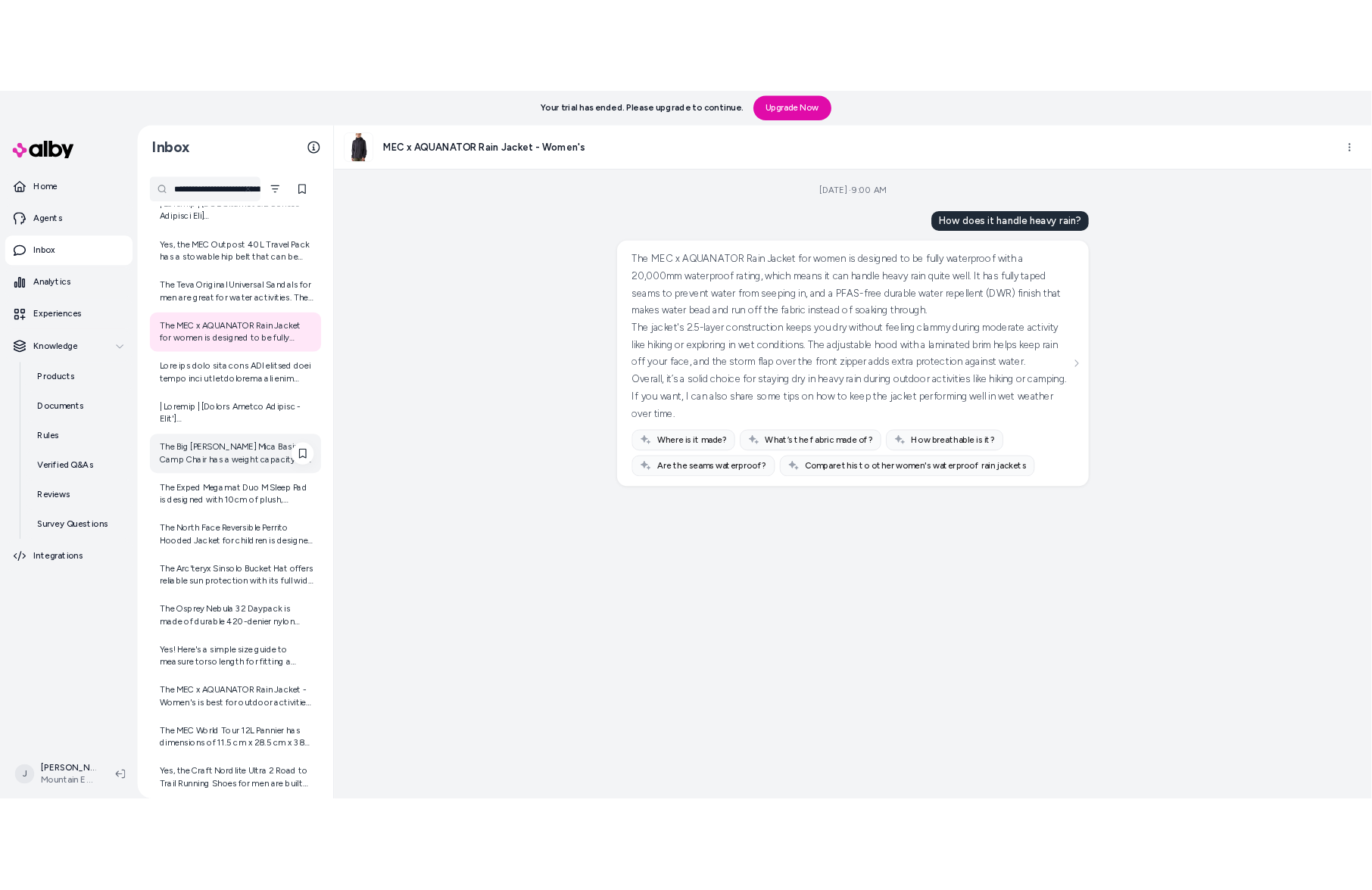
scroll to position [376, 0]
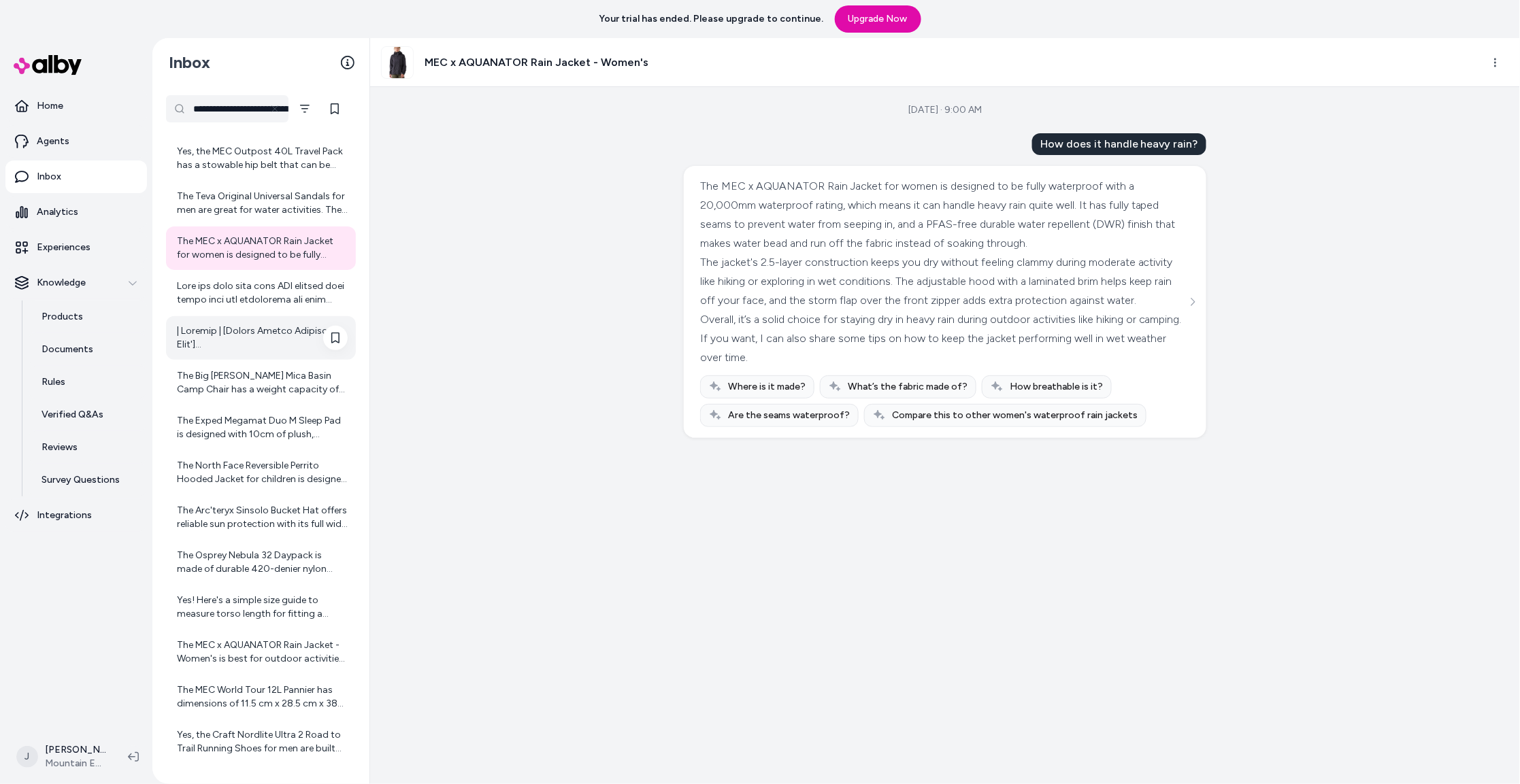
drag, startPoint x: 223, startPoint y: 289, endPoint x: 222, endPoint y: 350, distance: 61.0
click at [223, 290] on div at bounding box center [262, 293] width 171 height 28
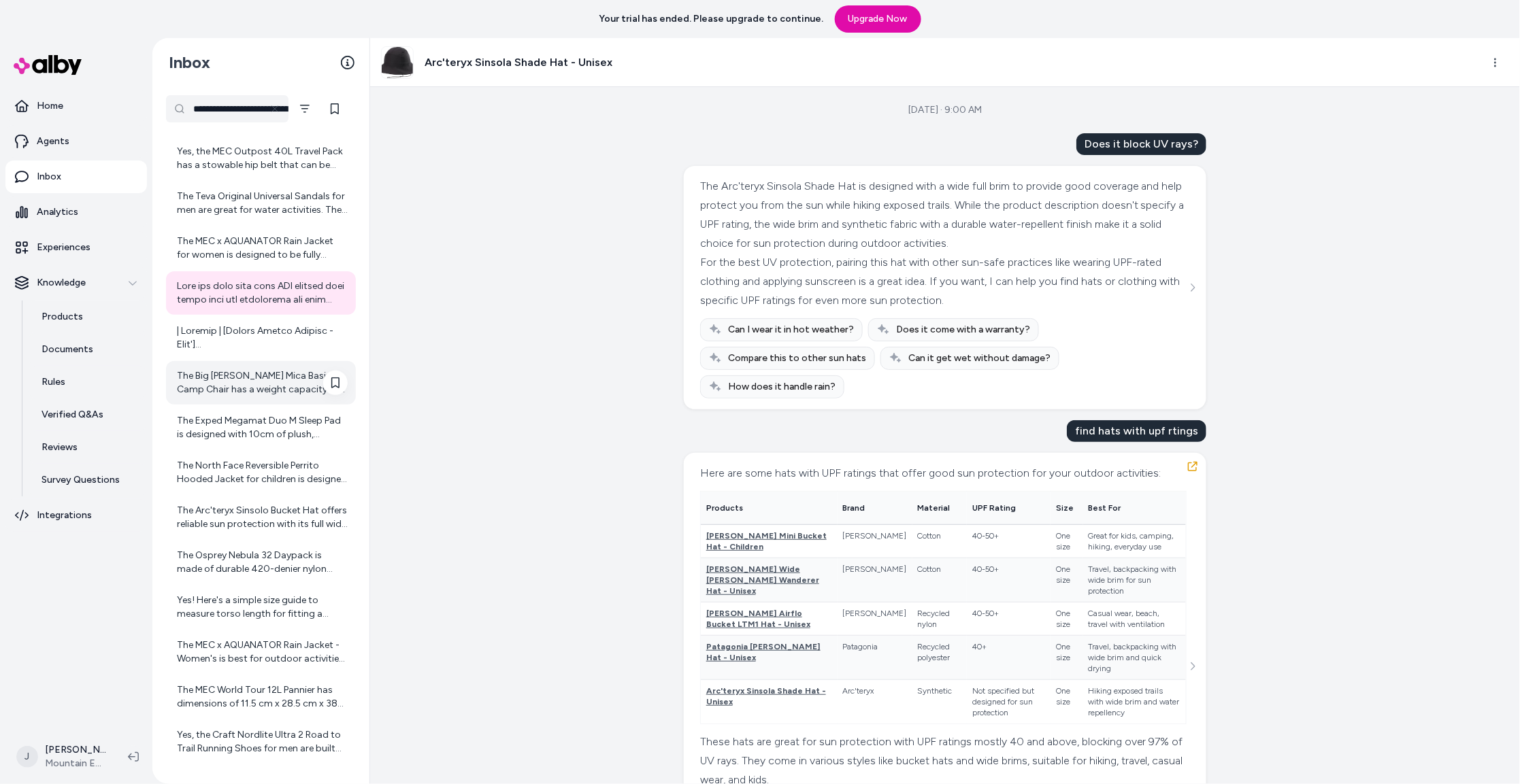
click at [225, 384] on div "The Big Agnes Mica Basin Camp Chair has a weight capacity of up to 136 kg (abou…" at bounding box center [262, 383] width 171 height 28
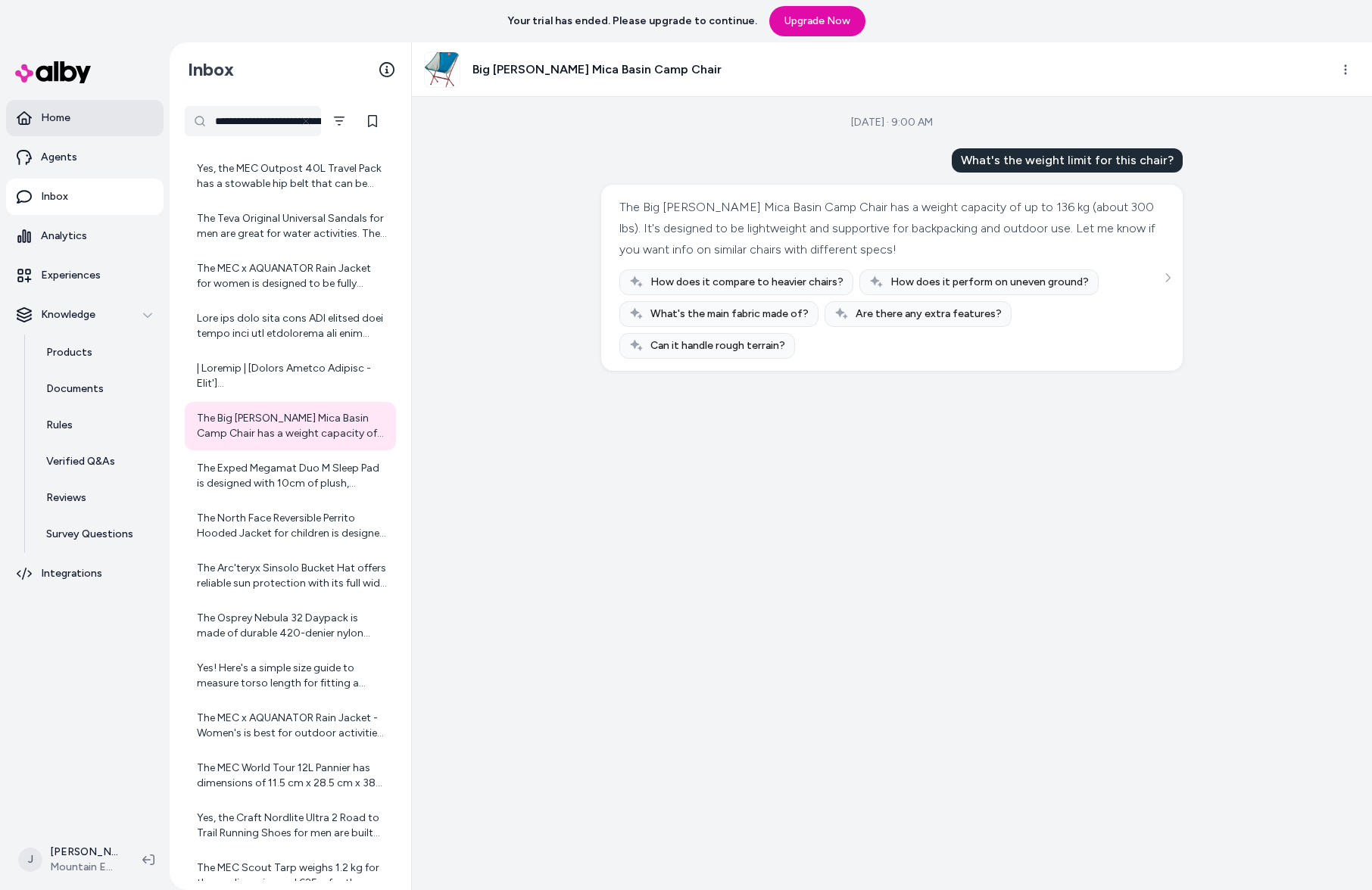
click at [157, 133] on link "Home" at bounding box center [85, 118] width 157 height 36
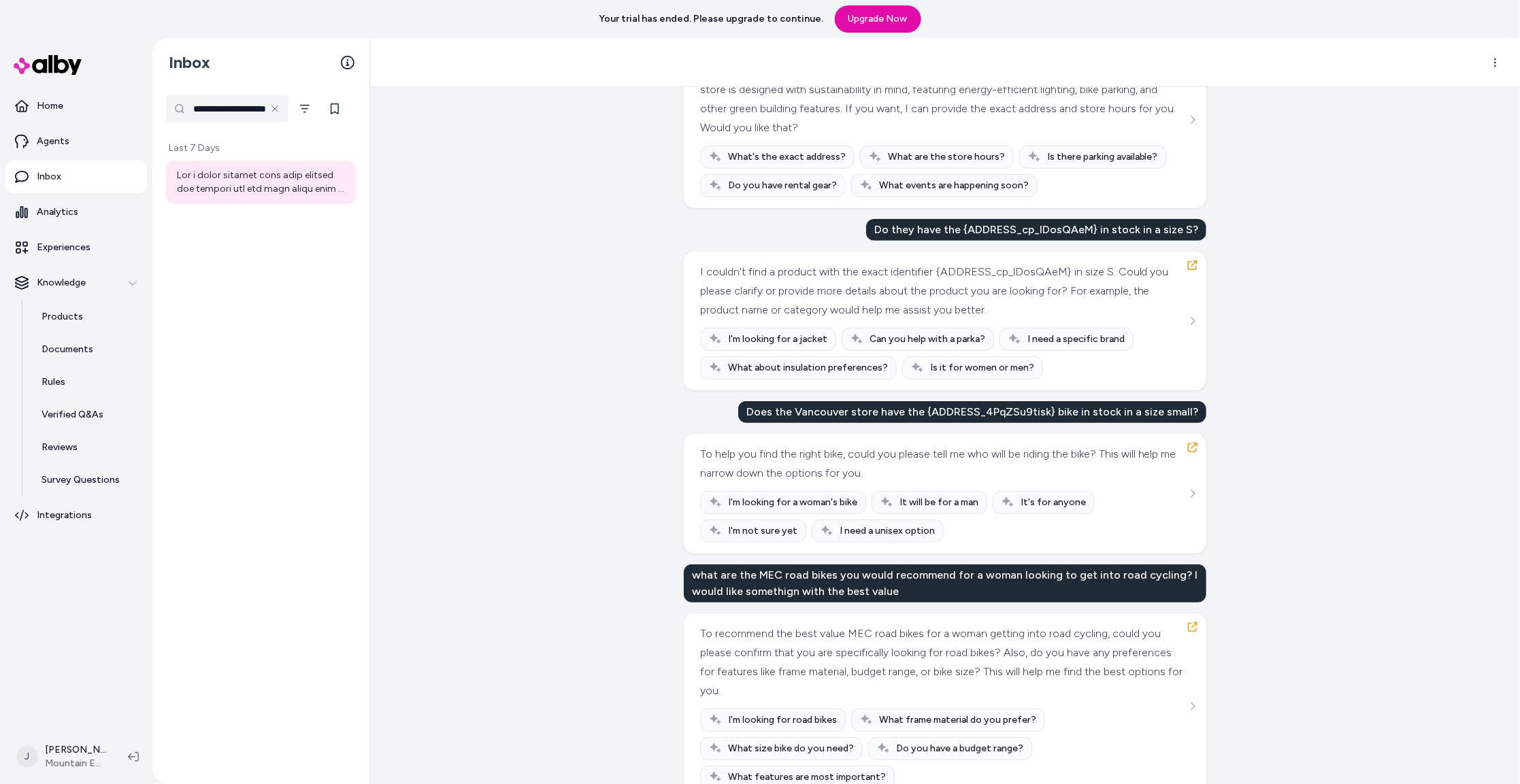
scroll to position [85, 0]
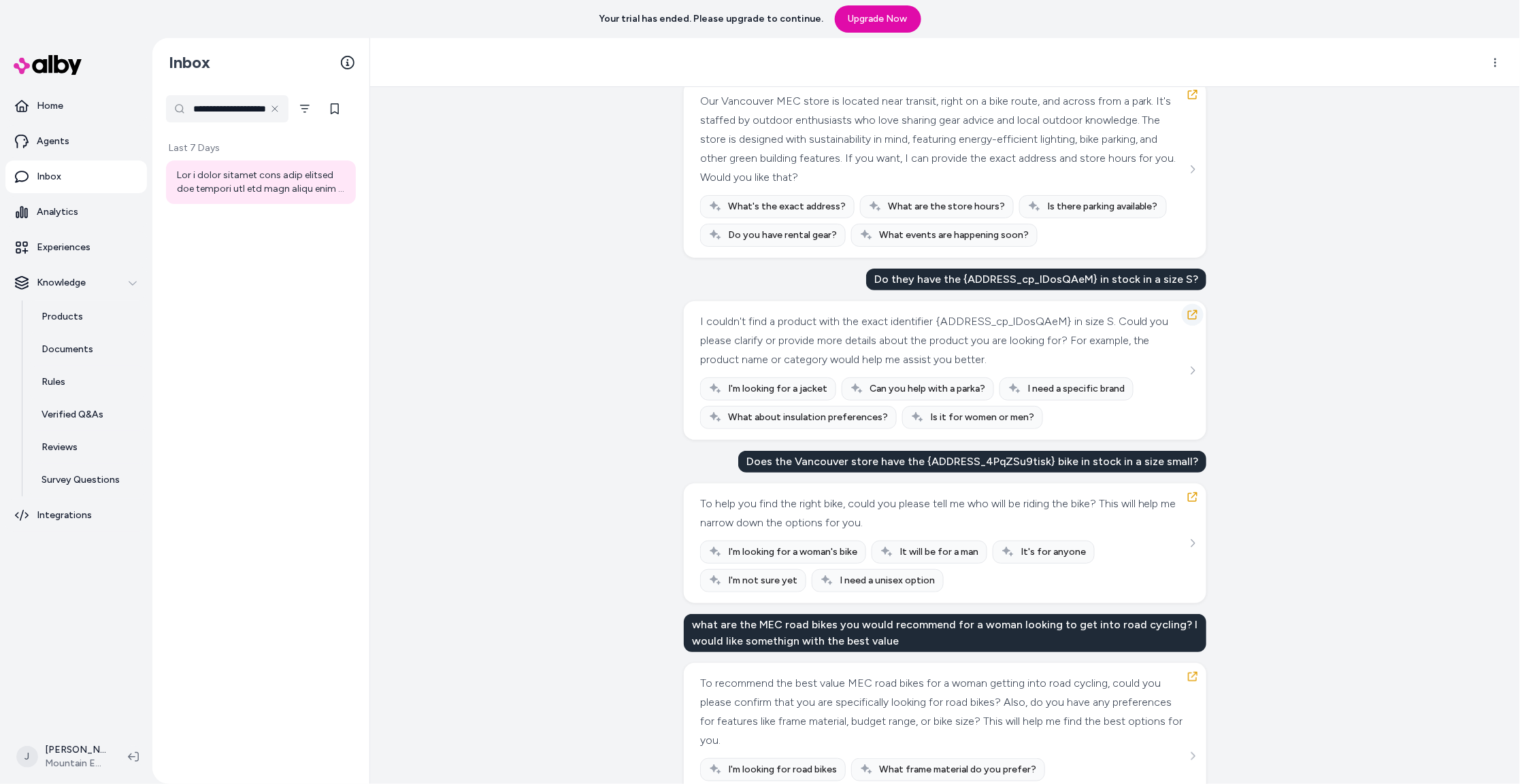
click at [1198, 313] on button "button" at bounding box center [1193, 315] width 22 height 22
click at [1193, 321] on button "button" at bounding box center [1193, 315] width 22 height 22
click at [1243, 294] on div "Created from Chat at [DATE] · 8:47 AM the [GEOGRAPHIC_DATA] MEC store Our Vanco…" at bounding box center [945, 435] width 1150 height 697
click at [1196, 310] on icon "button" at bounding box center [1193, 315] width 11 height 11
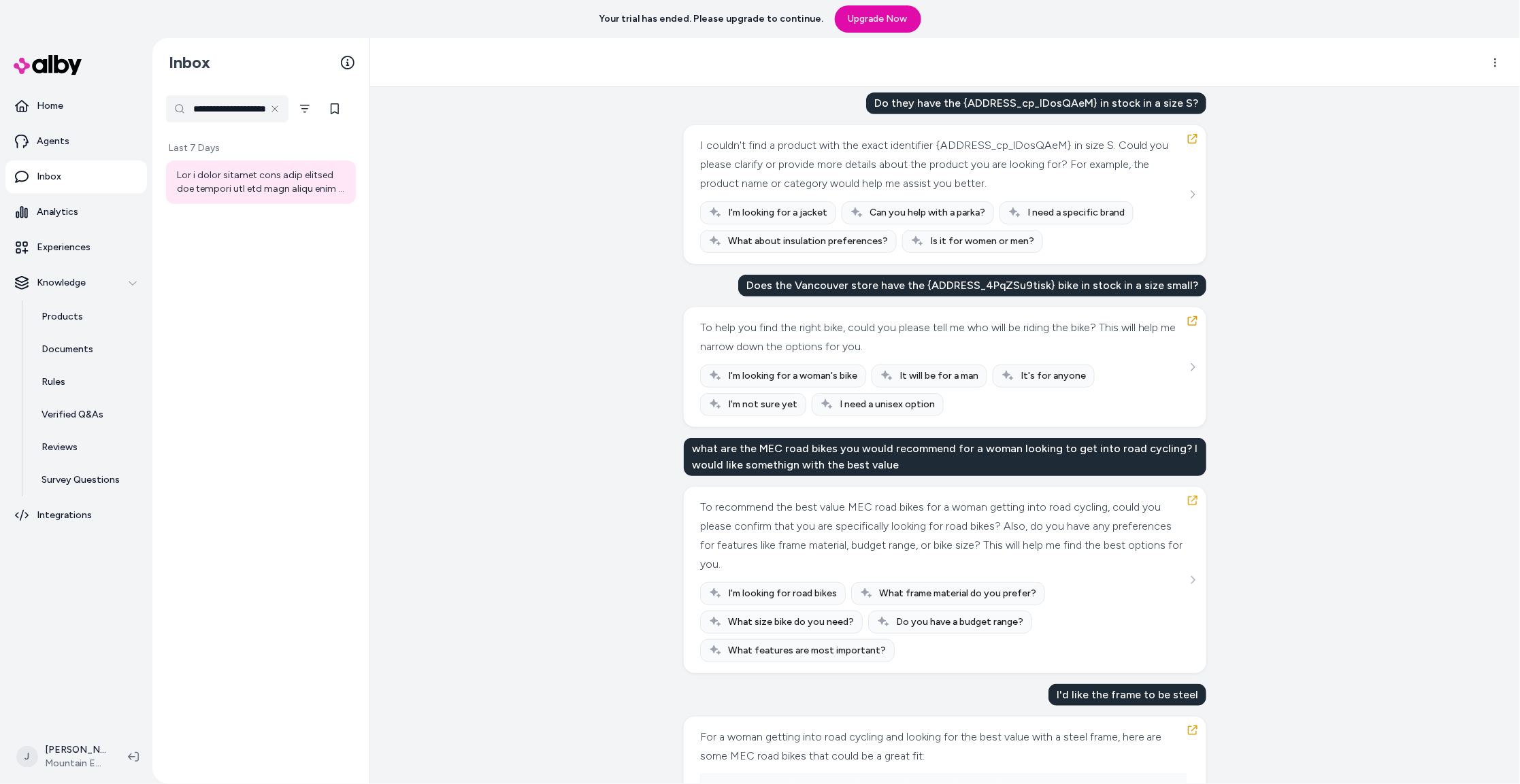
scroll to position [288, 0]
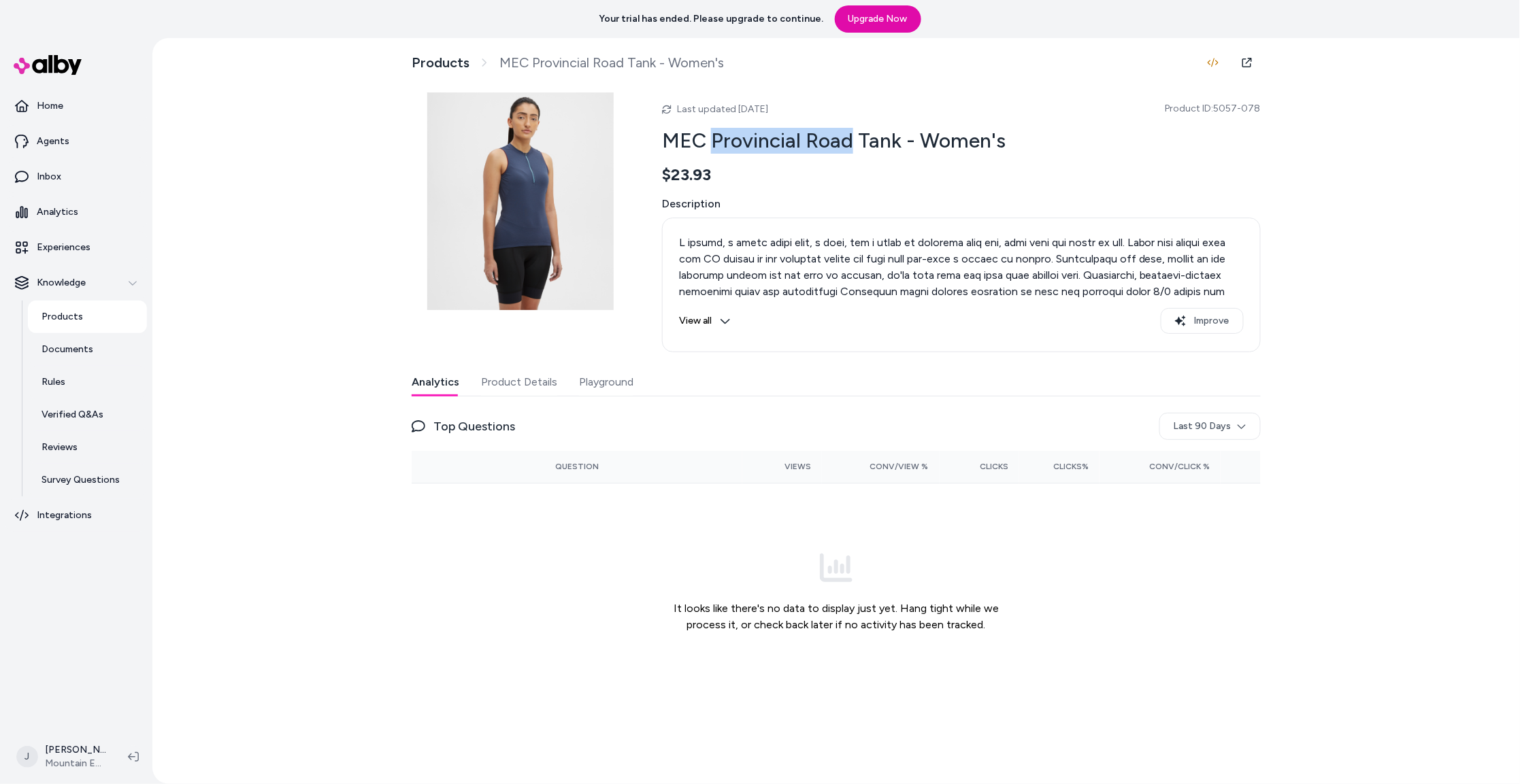
drag, startPoint x: 841, startPoint y: 141, endPoint x: 711, endPoint y: 141, distance: 130.0
click at [711, 141] on h2 "MEC Provincial Road Tank - Women's" at bounding box center [961, 141] width 599 height 26
copy h2 "[GEOGRAPHIC_DATA]"
click at [442, 60] on link "Products" at bounding box center [440, 62] width 58 height 17
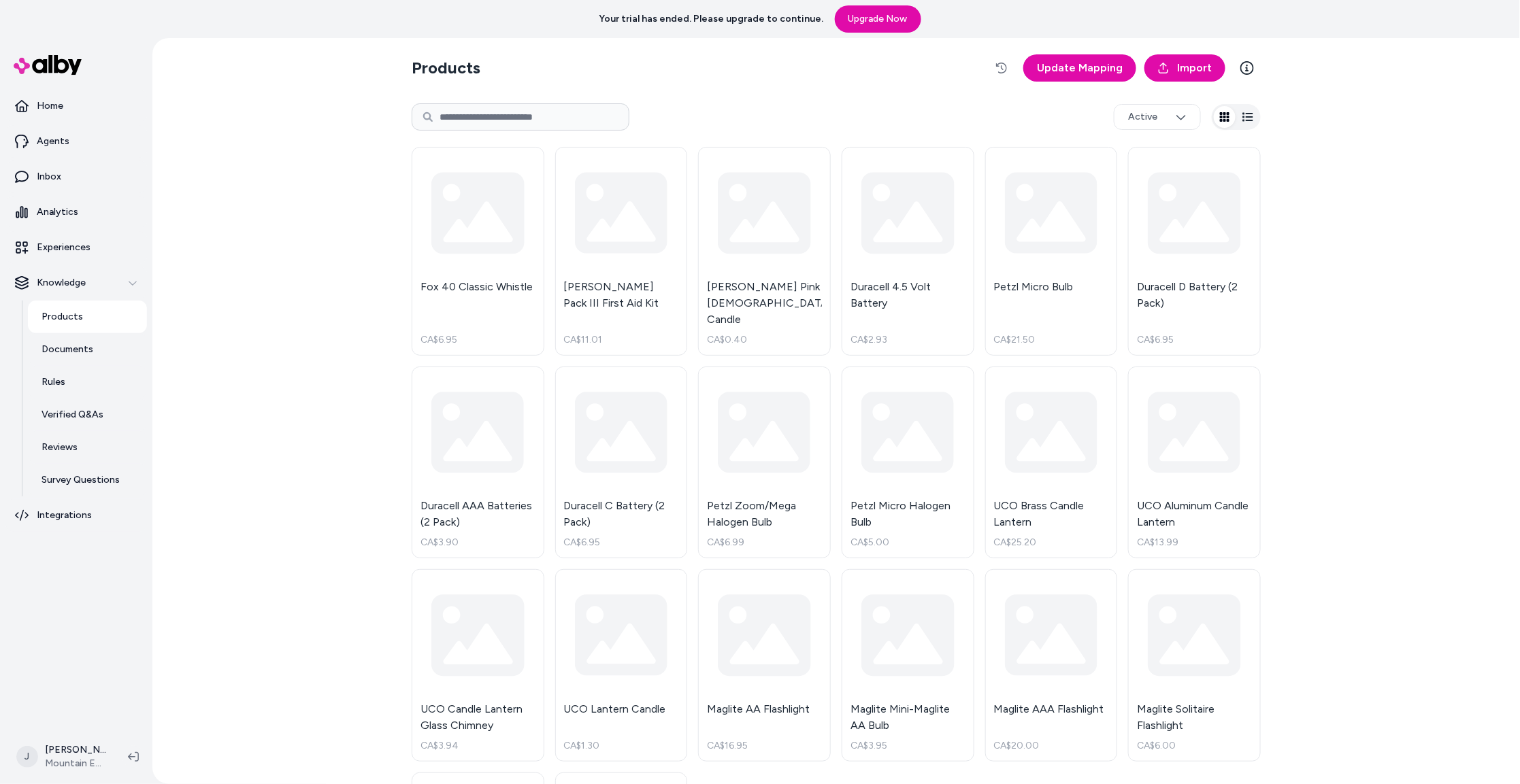
click at [520, 114] on input at bounding box center [520, 117] width 218 height 28
paste input "**********"
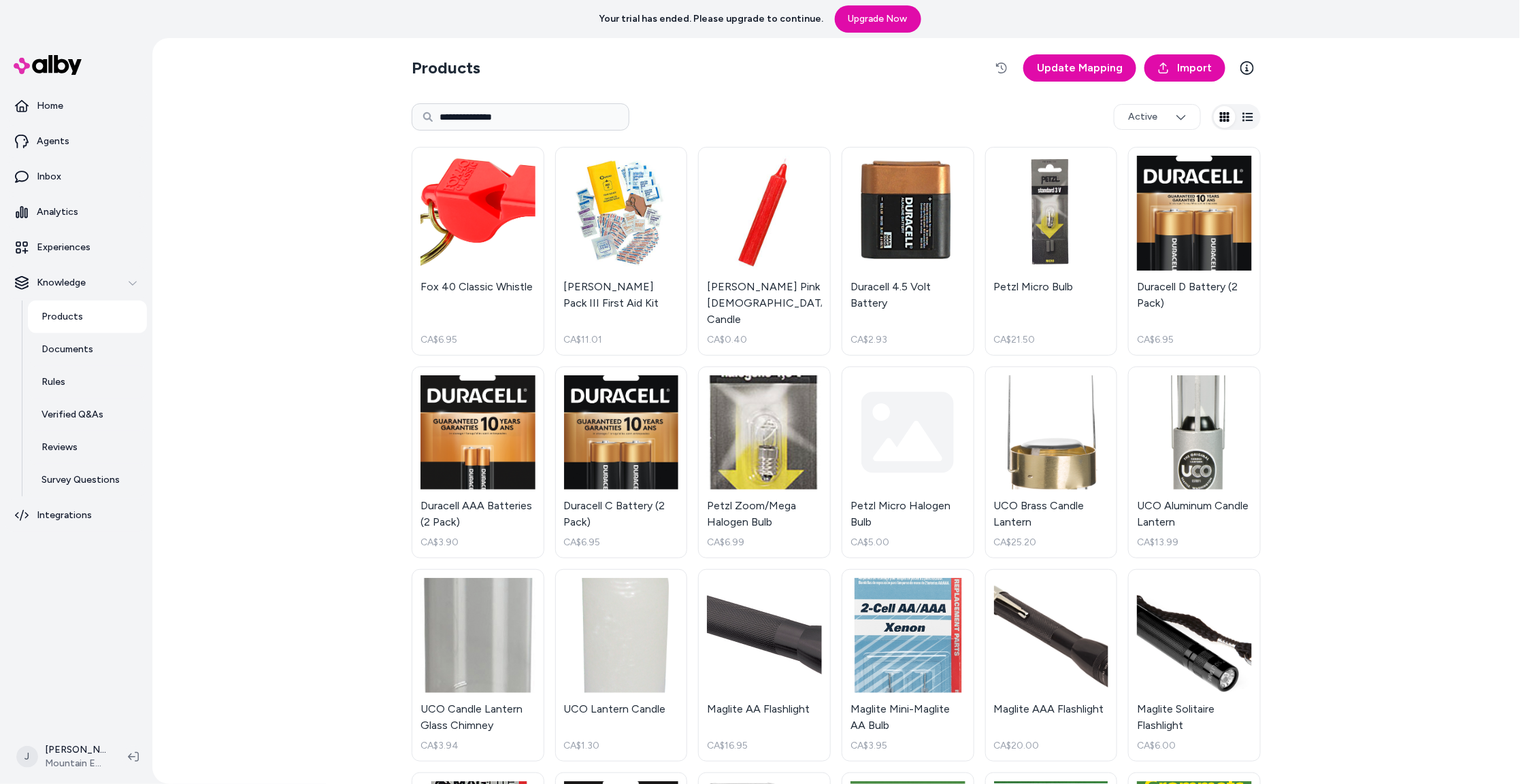
type input "**********"
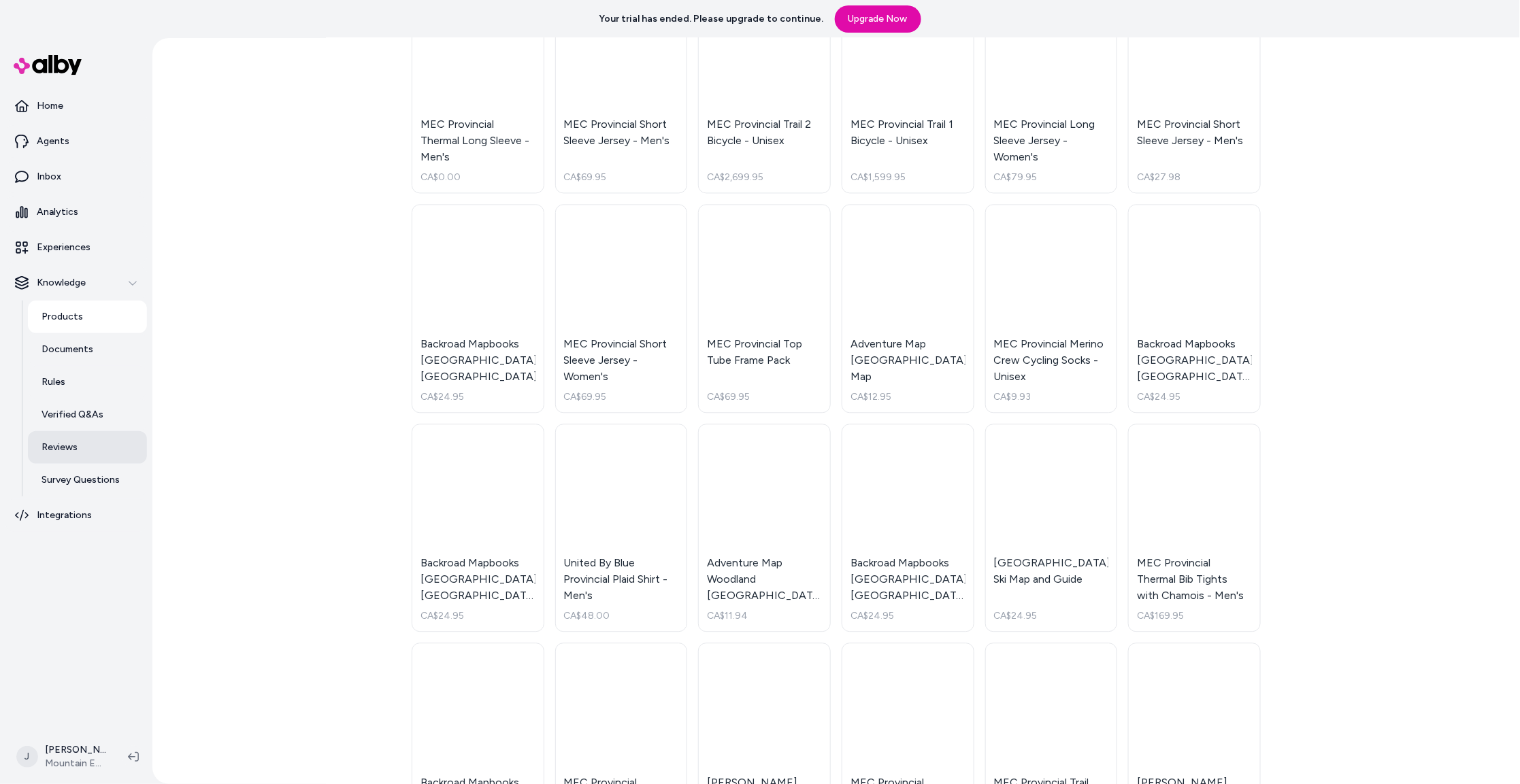
scroll to position [249, 0]
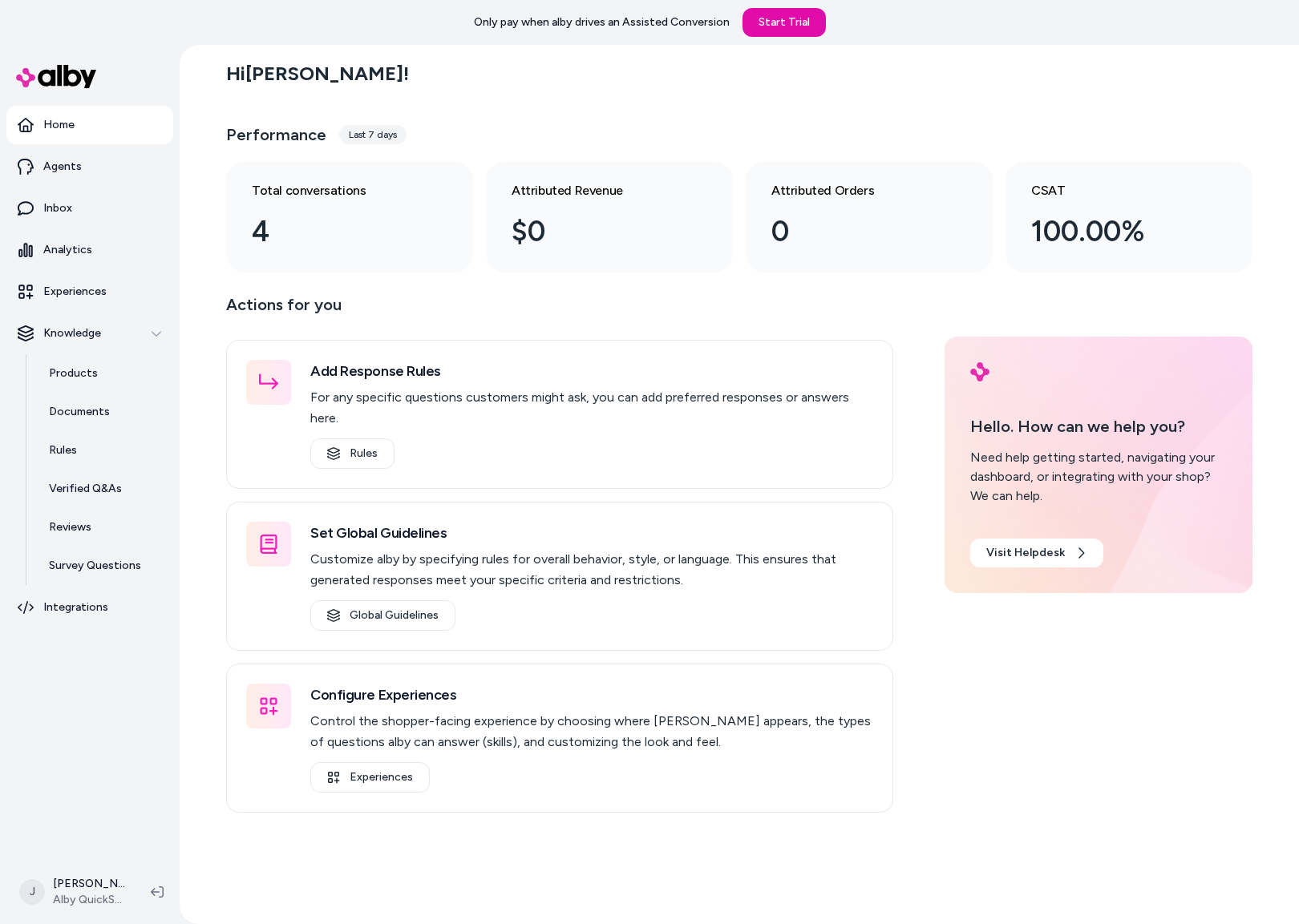
click at [197, 243] on div "Hi Jackie ! Performance Last 7 days Total conversations 4 Attributed Revenue $0…" at bounding box center [739, 485] width 1120 height 880
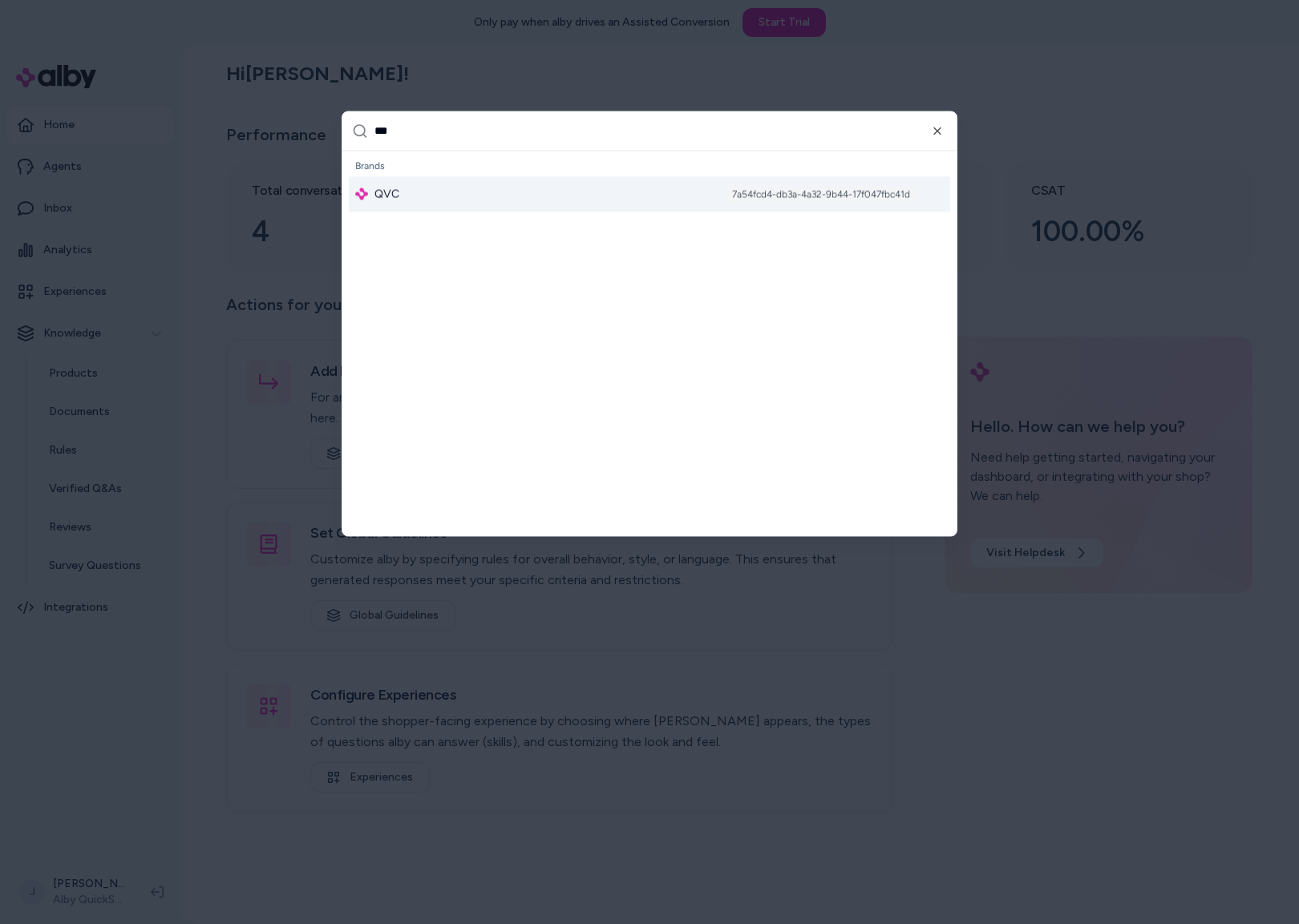
type input "***"
click at [432, 183] on div "QVC 7a54fcd4-db3a-4a32-9b44-17f047fbc41d" at bounding box center [650, 194] width 602 height 35
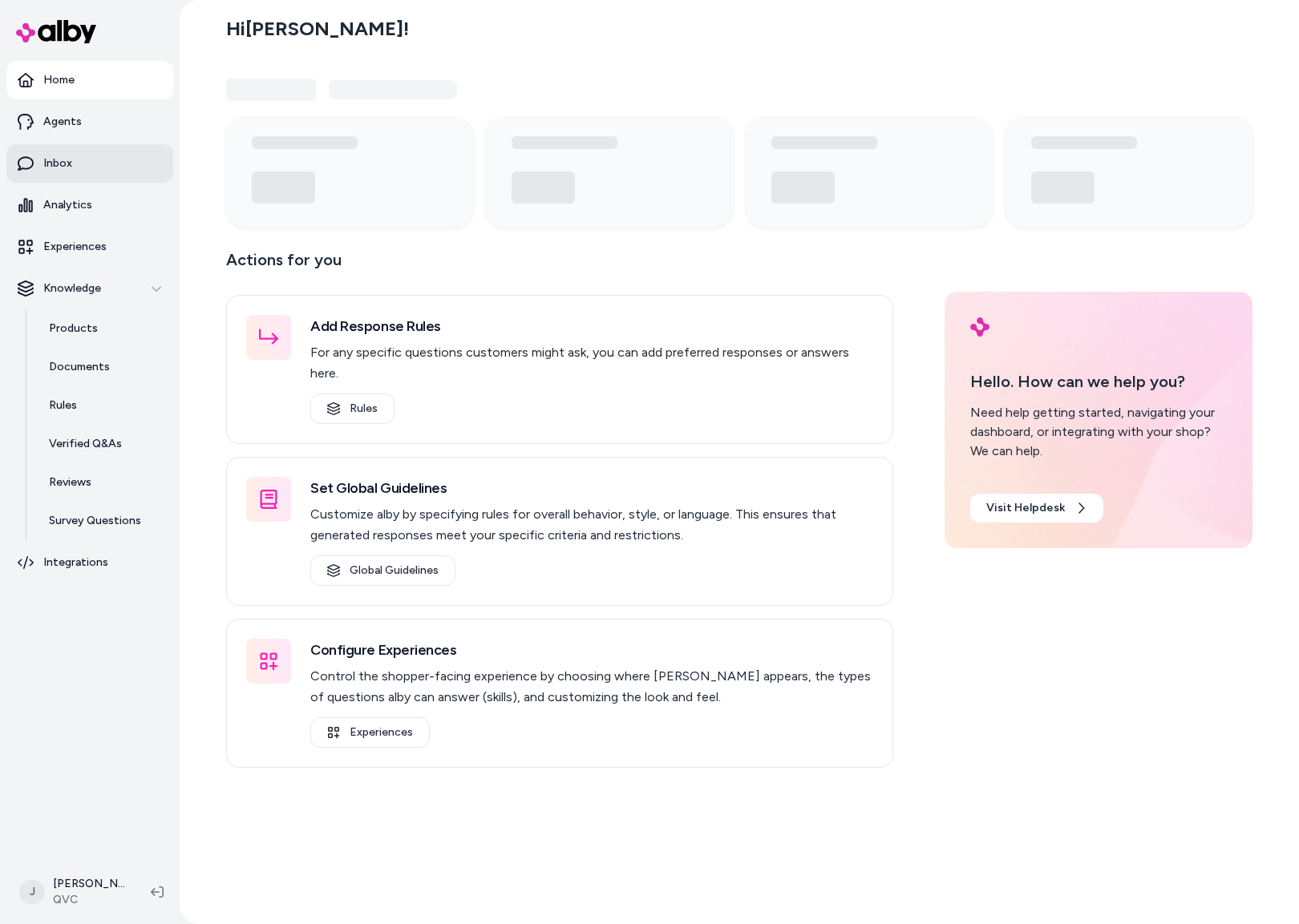
click at [118, 161] on link "Inbox" at bounding box center [90, 163] width 166 height 38
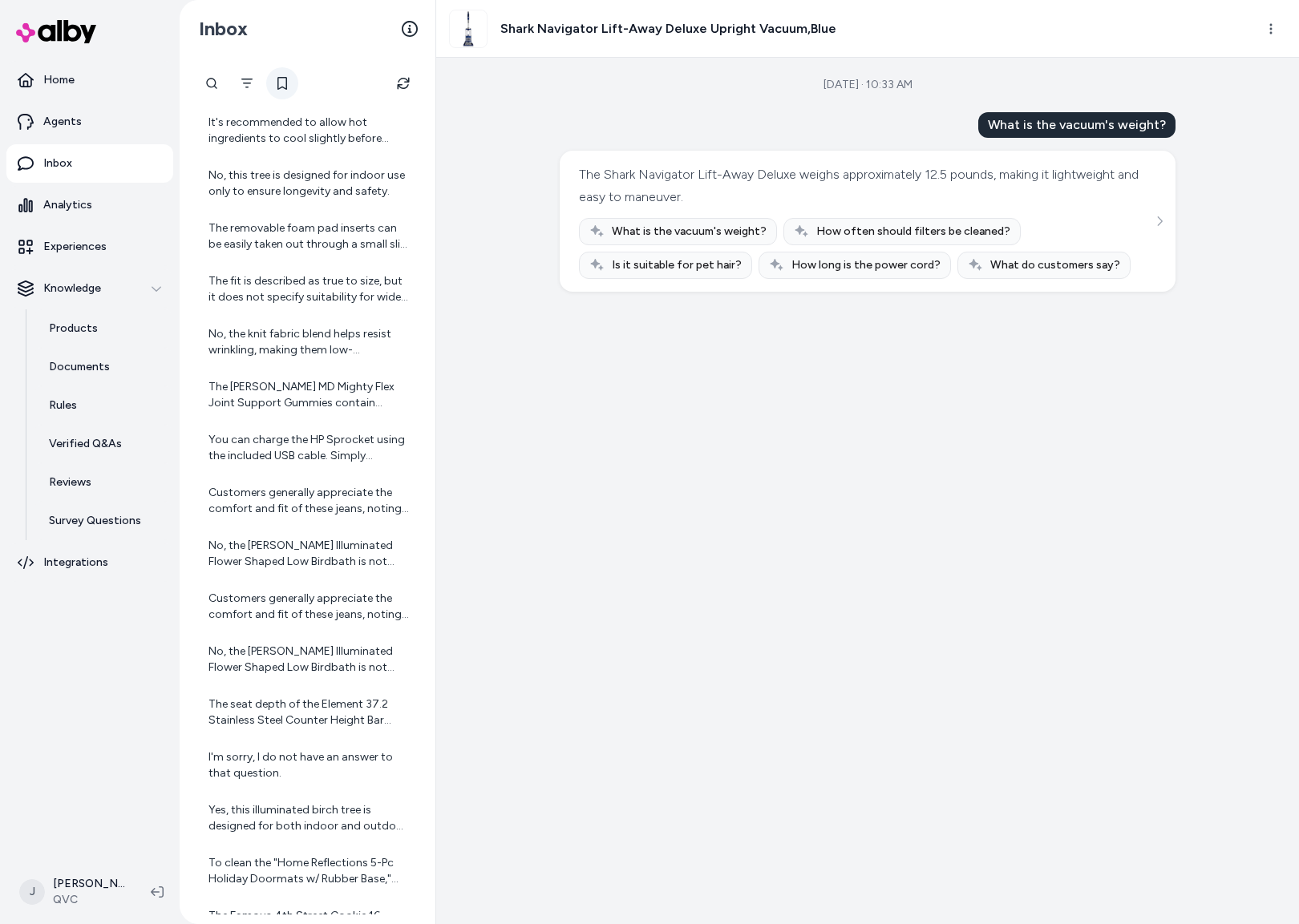
scroll to position [14655, 0]
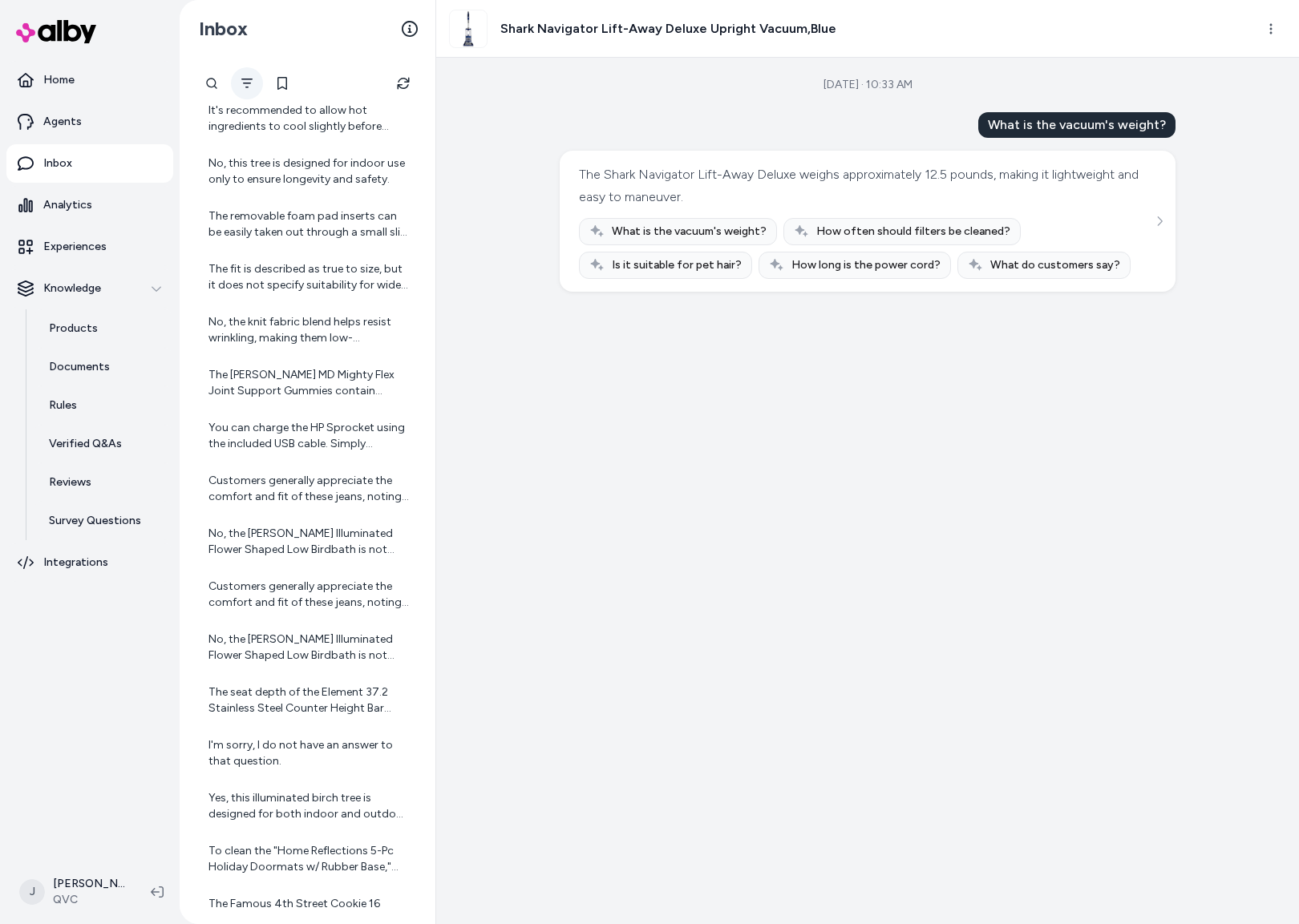
click at [251, 79] on icon "Filter" at bounding box center [247, 83] width 11 height 9
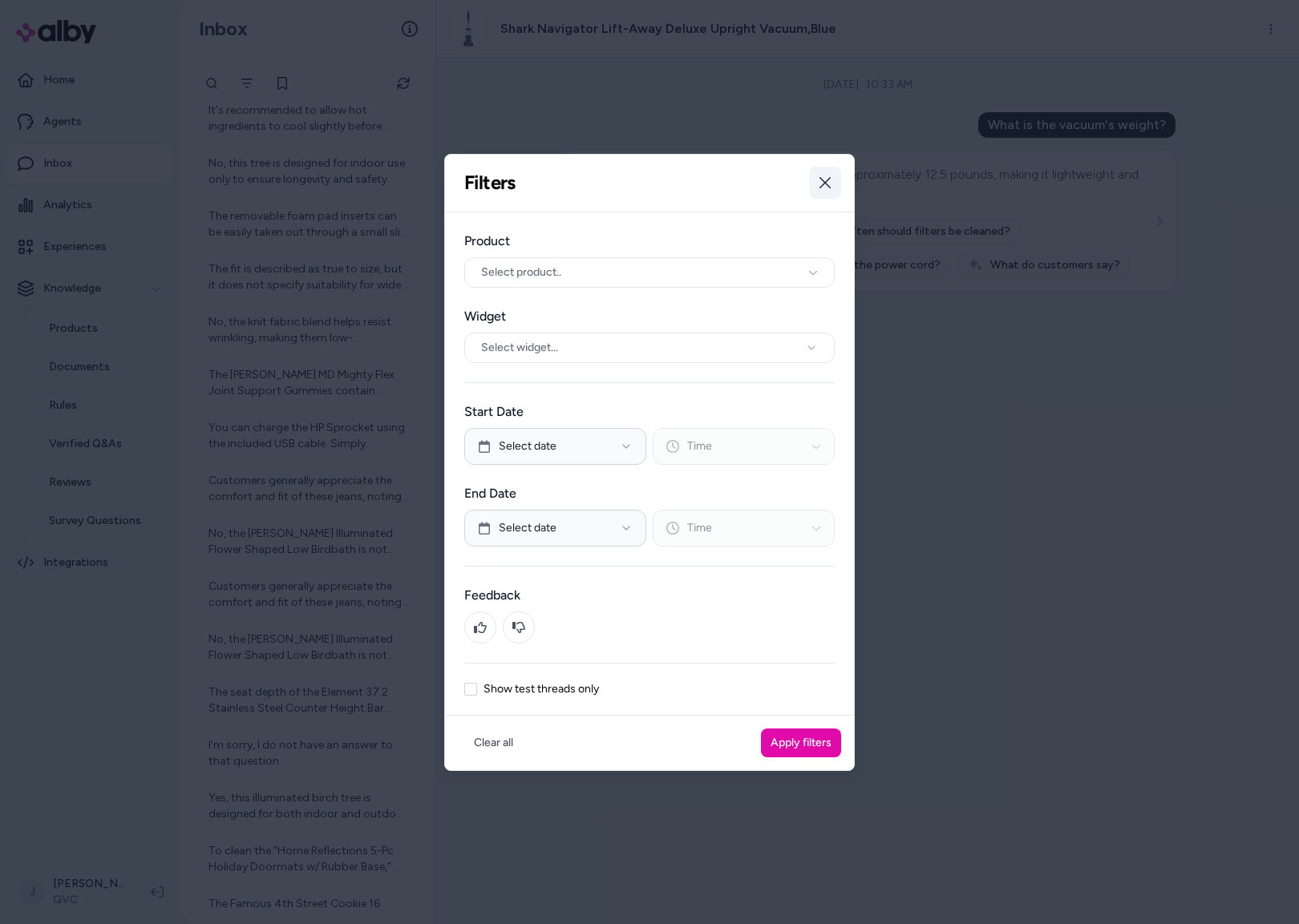
click at [818, 177] on icon "button" at bounding box center [824, 183] width 13 height 13
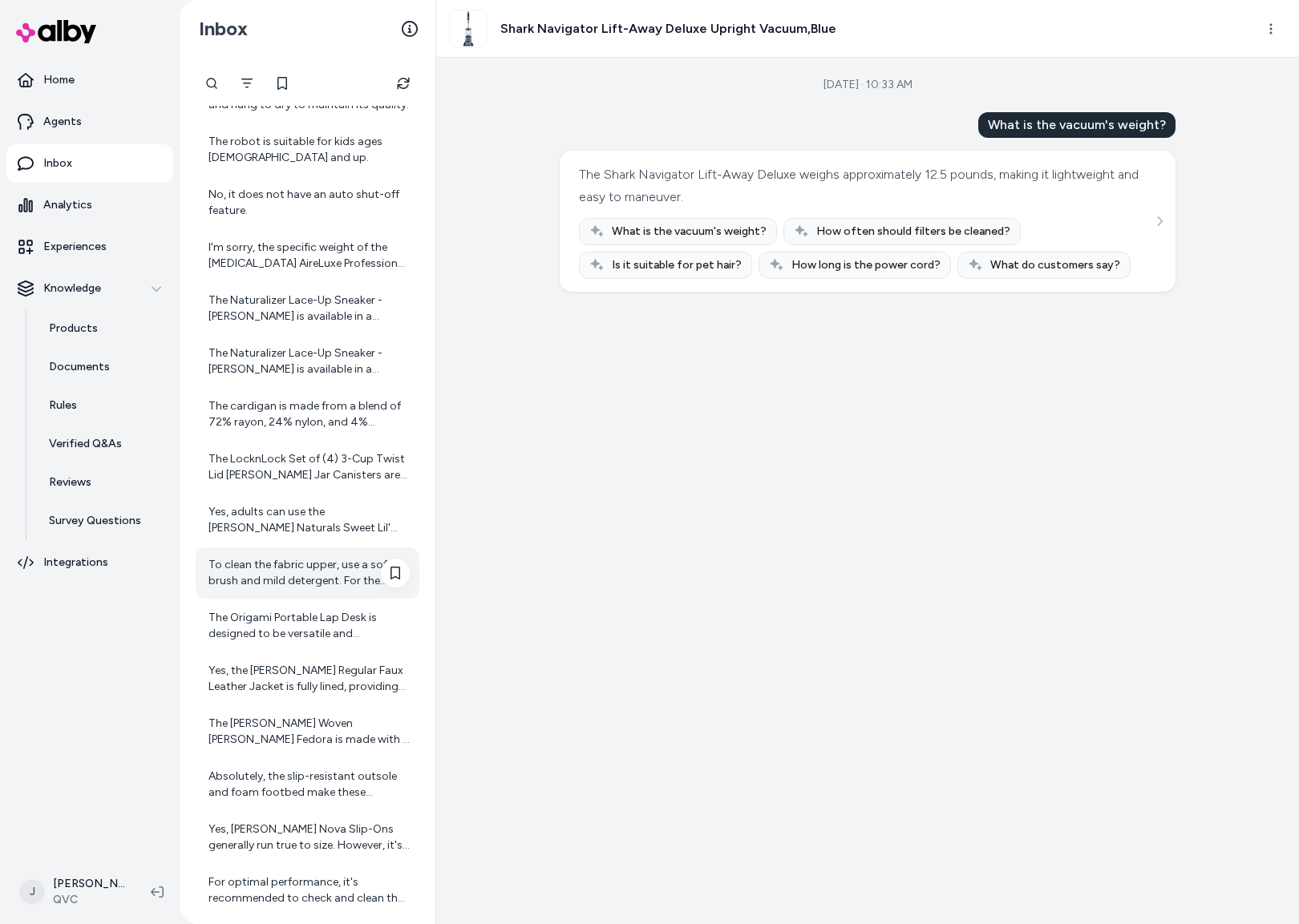
scroll to position [15907, 0]
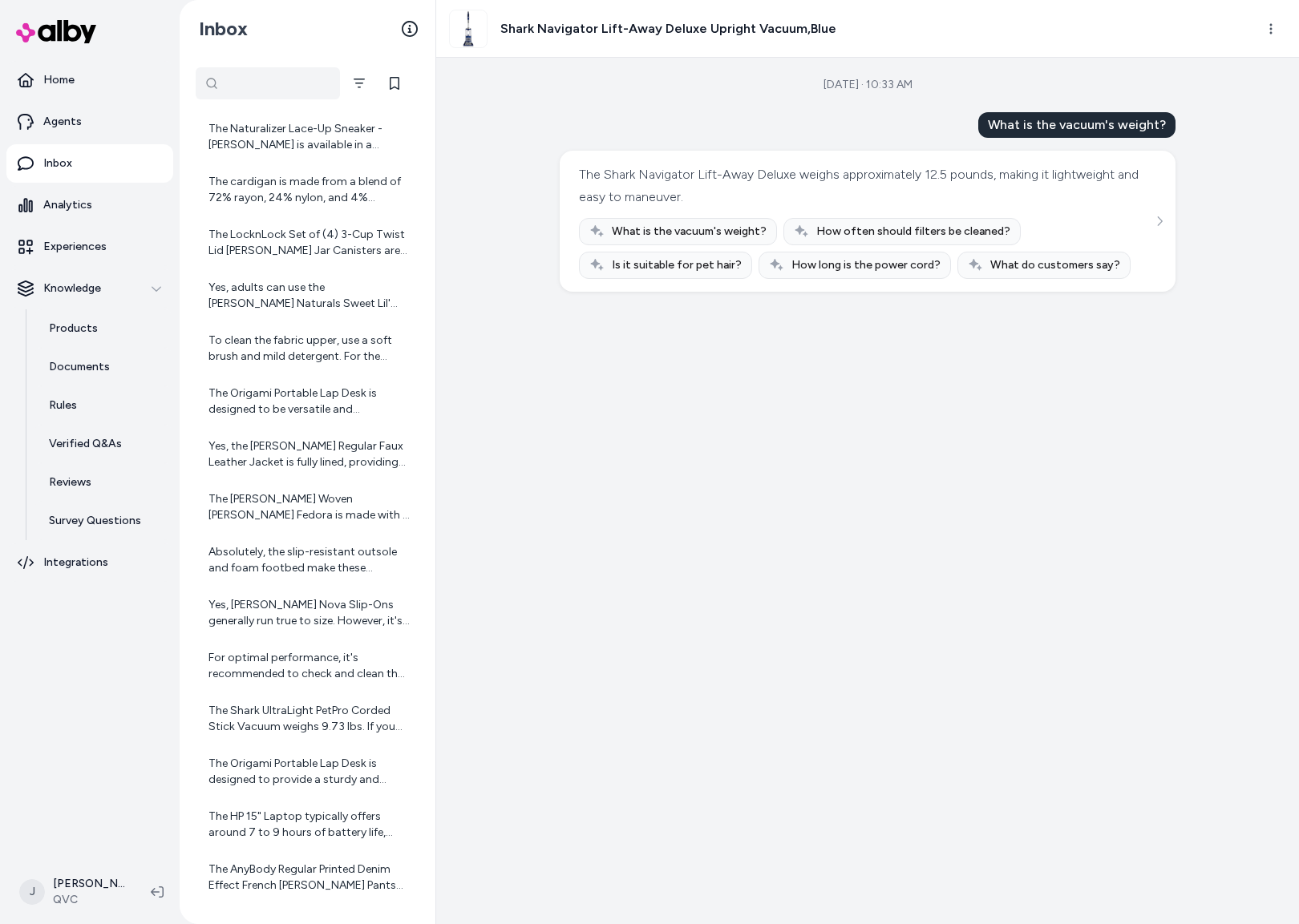
click at [210, 84] on div at bounding box center [267, 84] width 144 height 32
type input "**********"
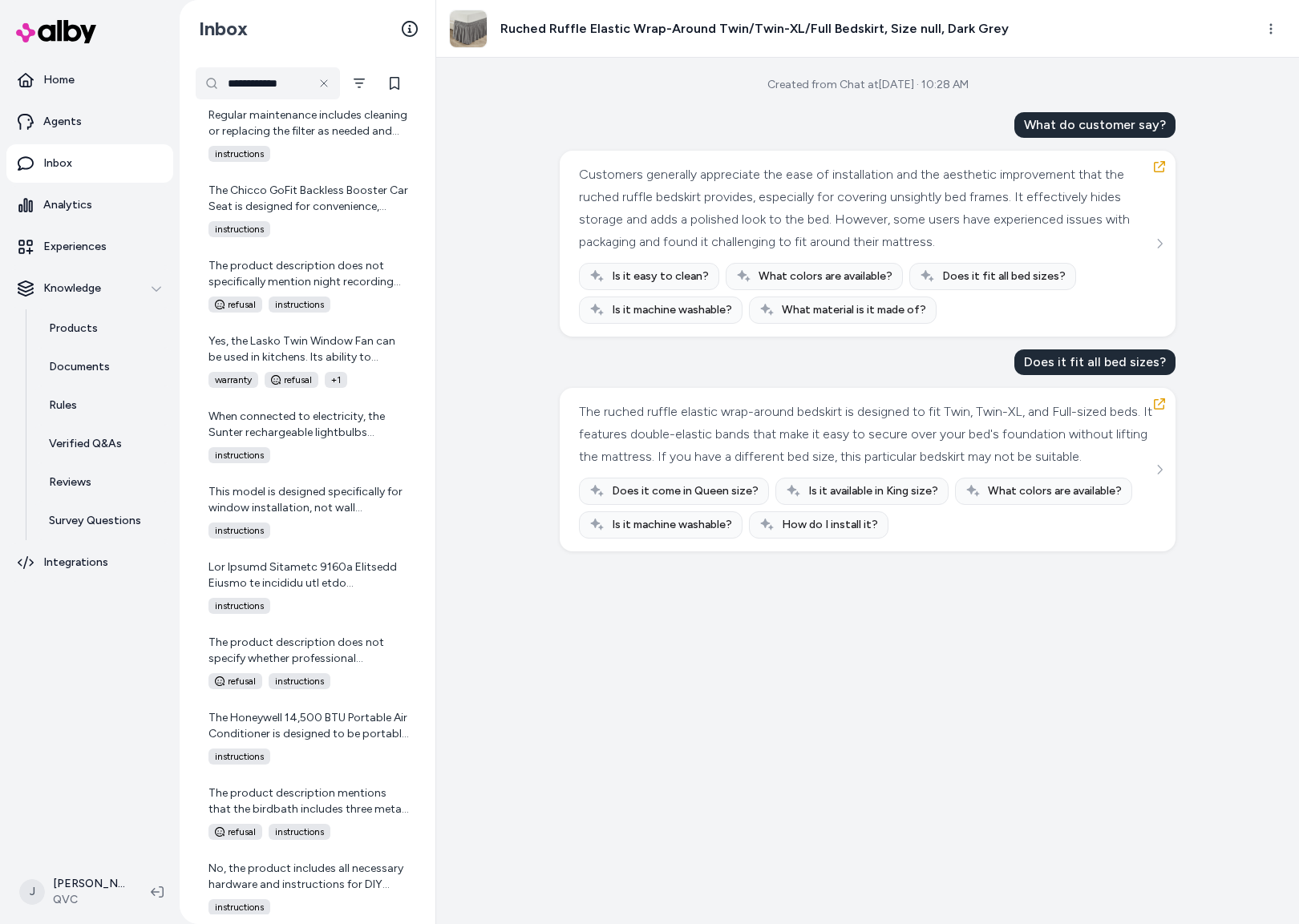
scroll to position [1873, 0]
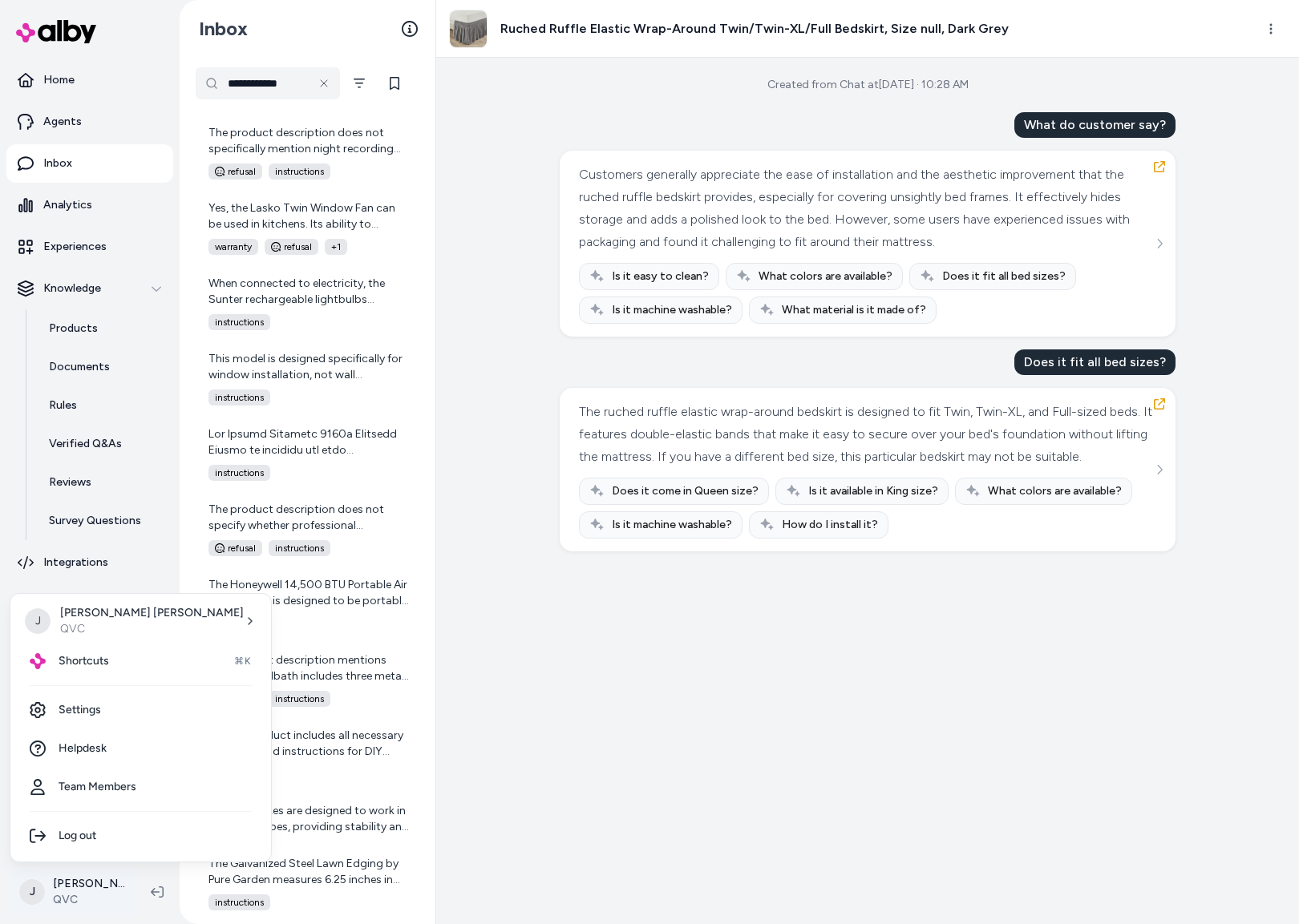
click at [78, 896] on html "**********" at bounding box center [650, 462] width 1299 height 924
click at [542, 574] on html "**********" at bounding box center [650, 462] width 1299 height 924
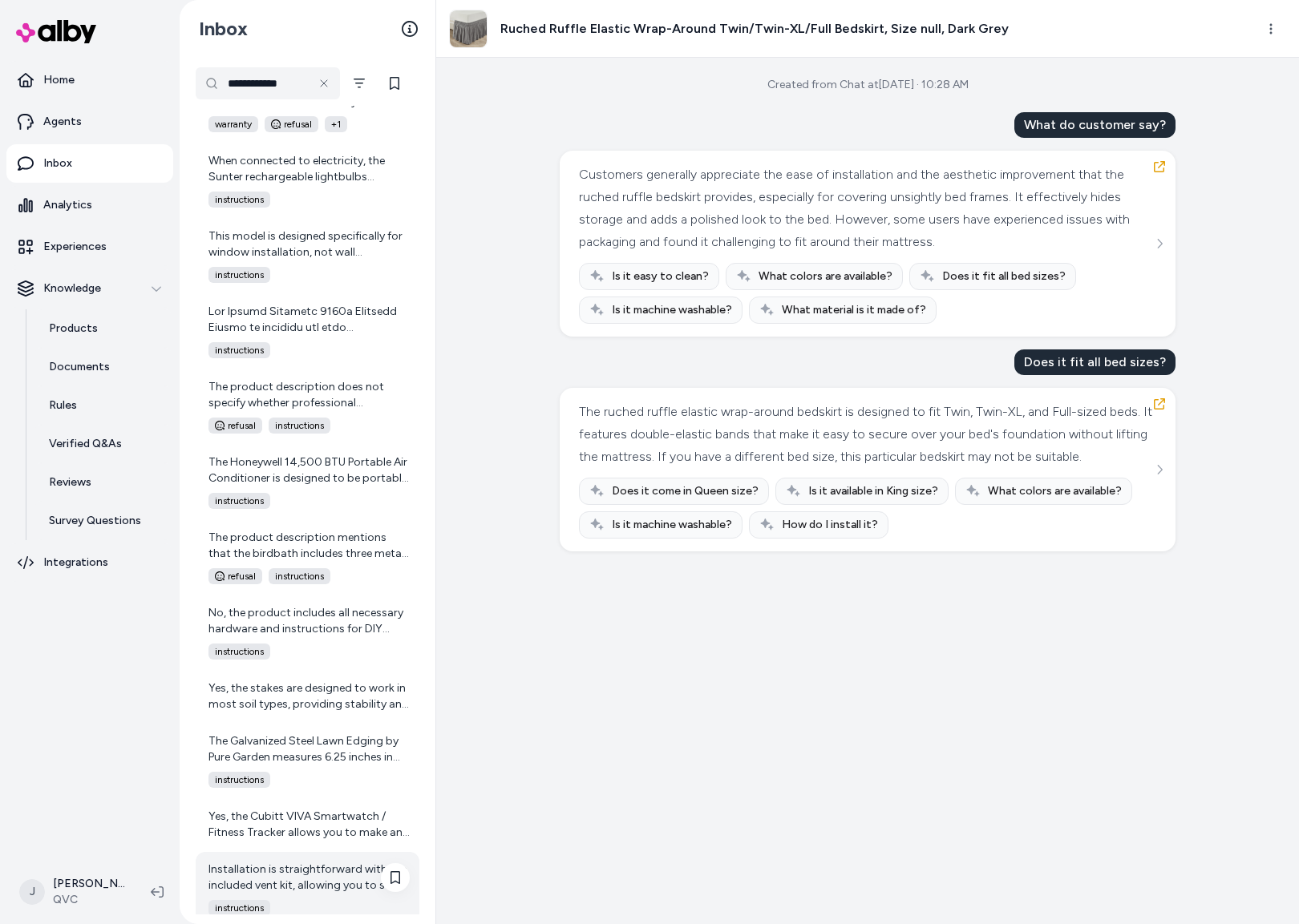
scroll to position [2212, 0]
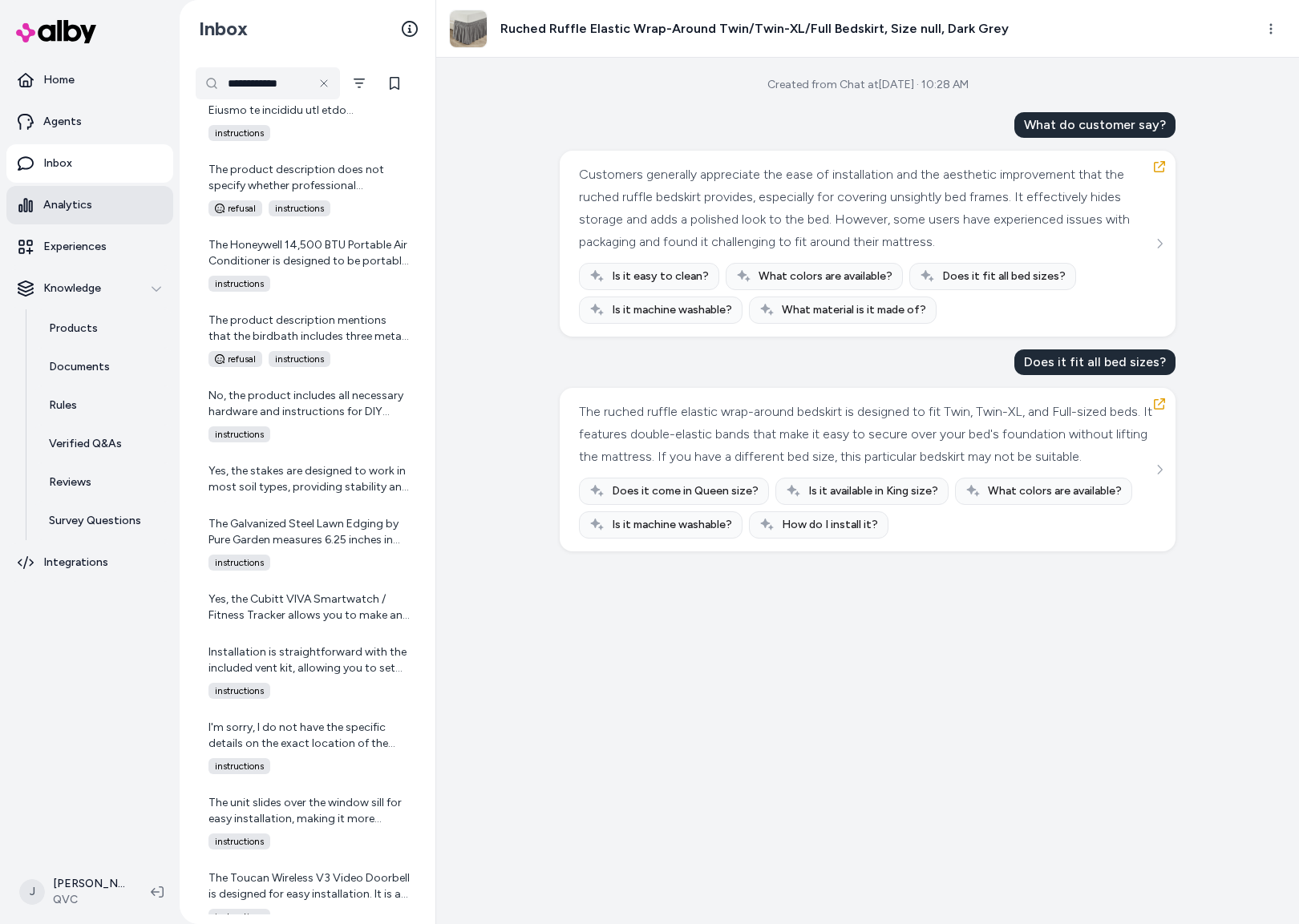
click at [75, 200] on p "Analytics" at bounding box center [67, 205] width 49 height 16
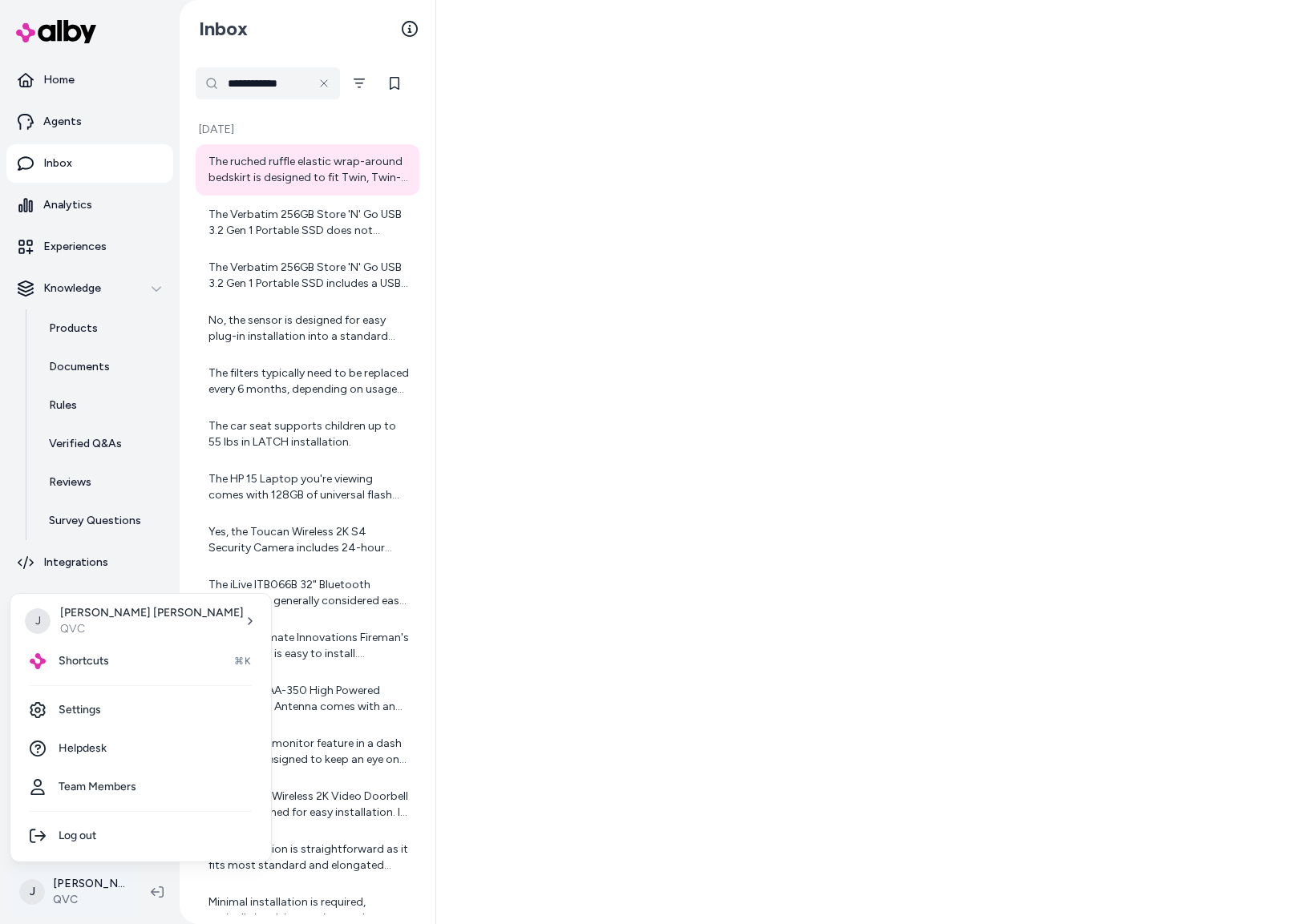
click at [90, 876] on html "**********" at bounding box center [650, 462] width 1299 height 924
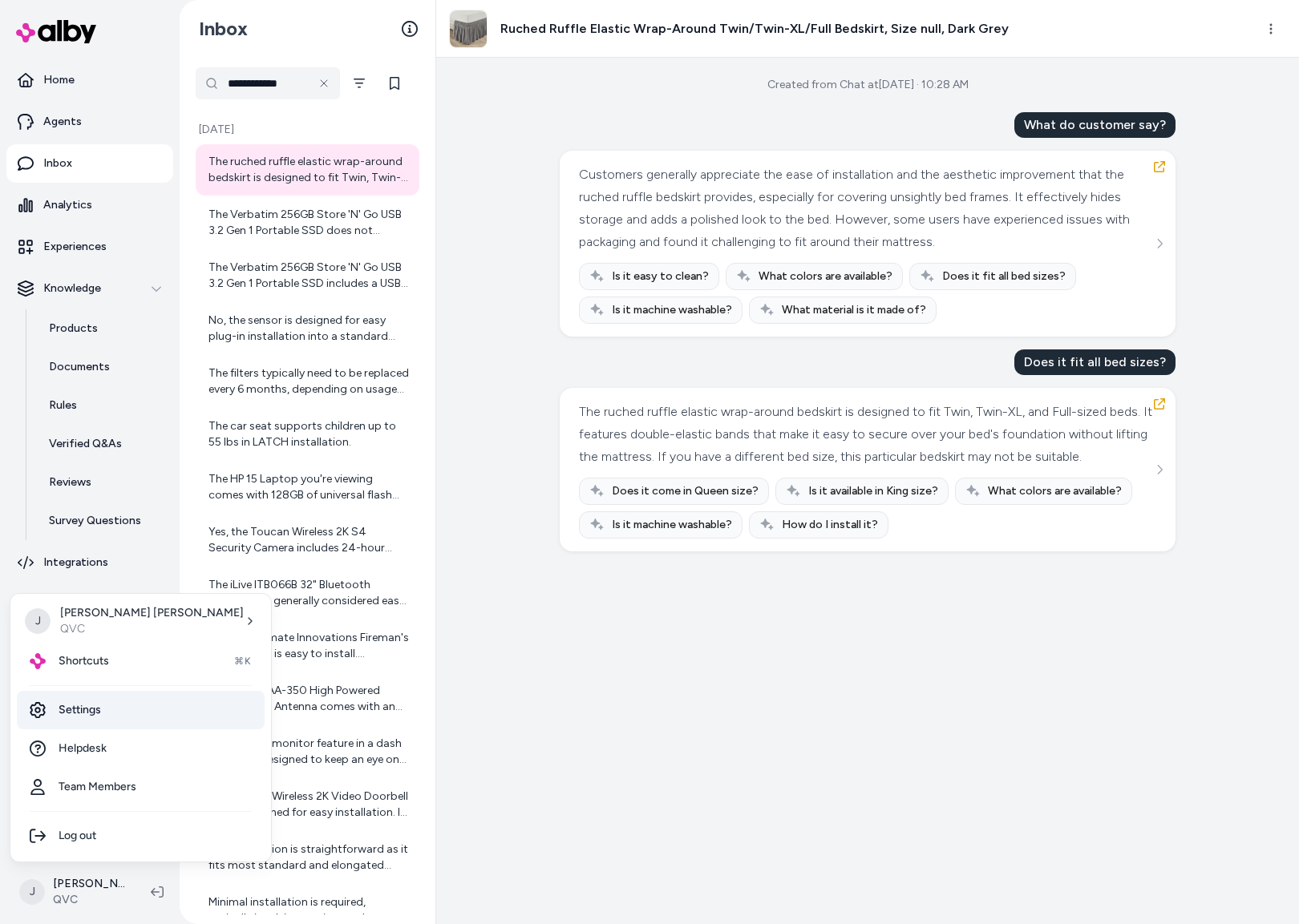
click at [106, 706] on link "Settings" at bounding box center [141, 710] width 248 height 38
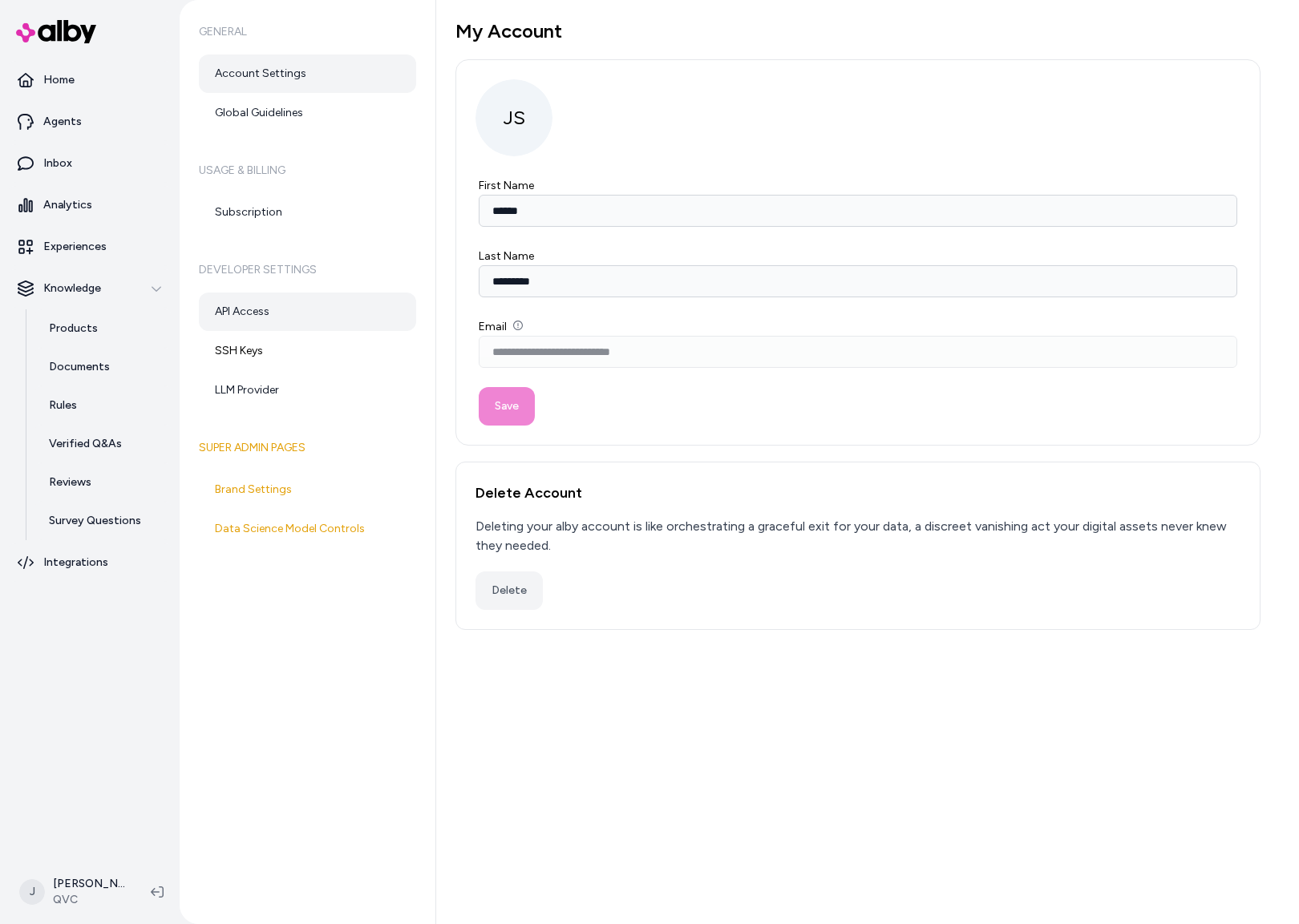
click at [274, 308] on link "API Access" at bounding box center [307, 311] width 218 height 38
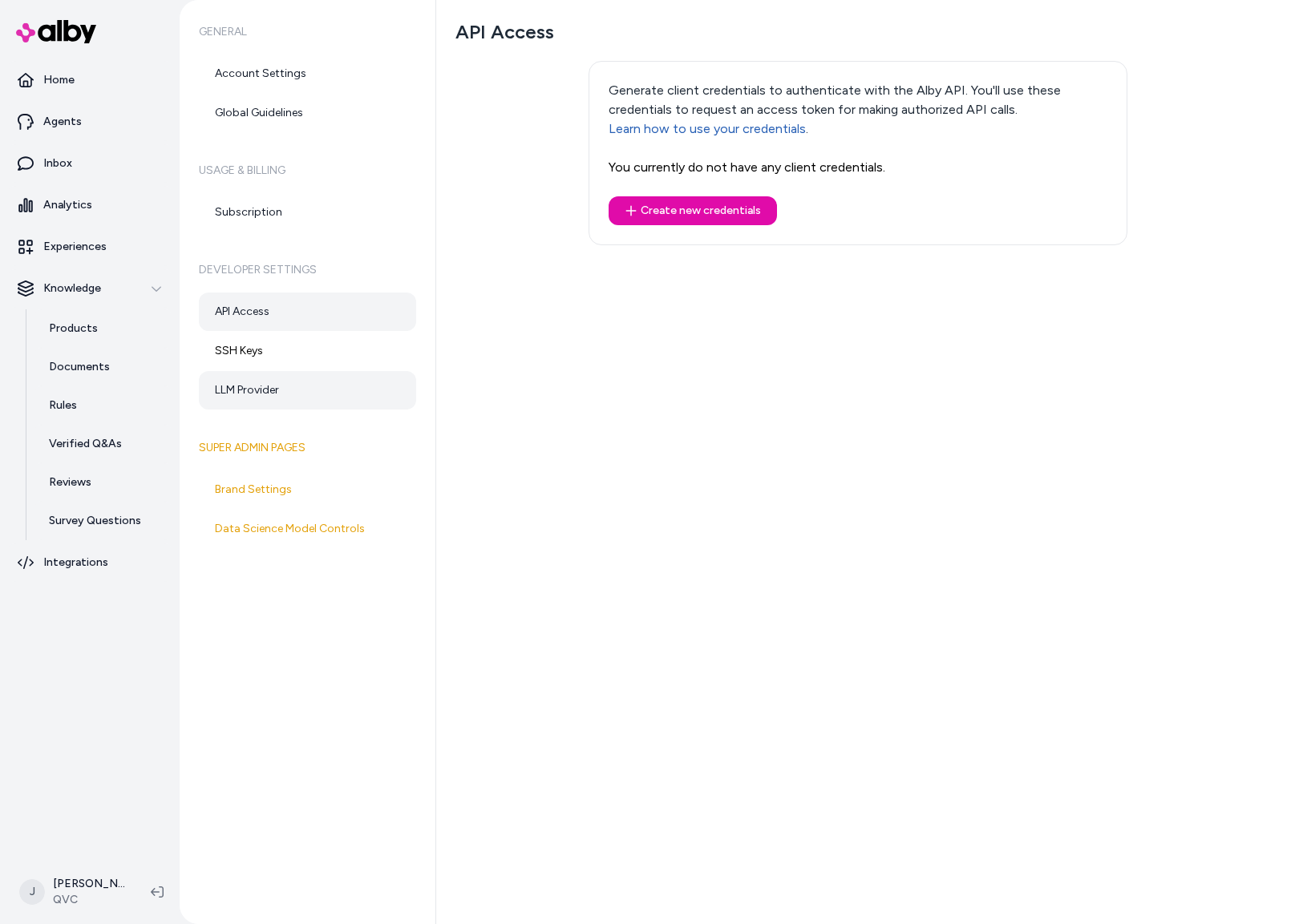
click at [271, 390] on link "LLM Provider" at bounding box center [307, 390] width 218 height 38
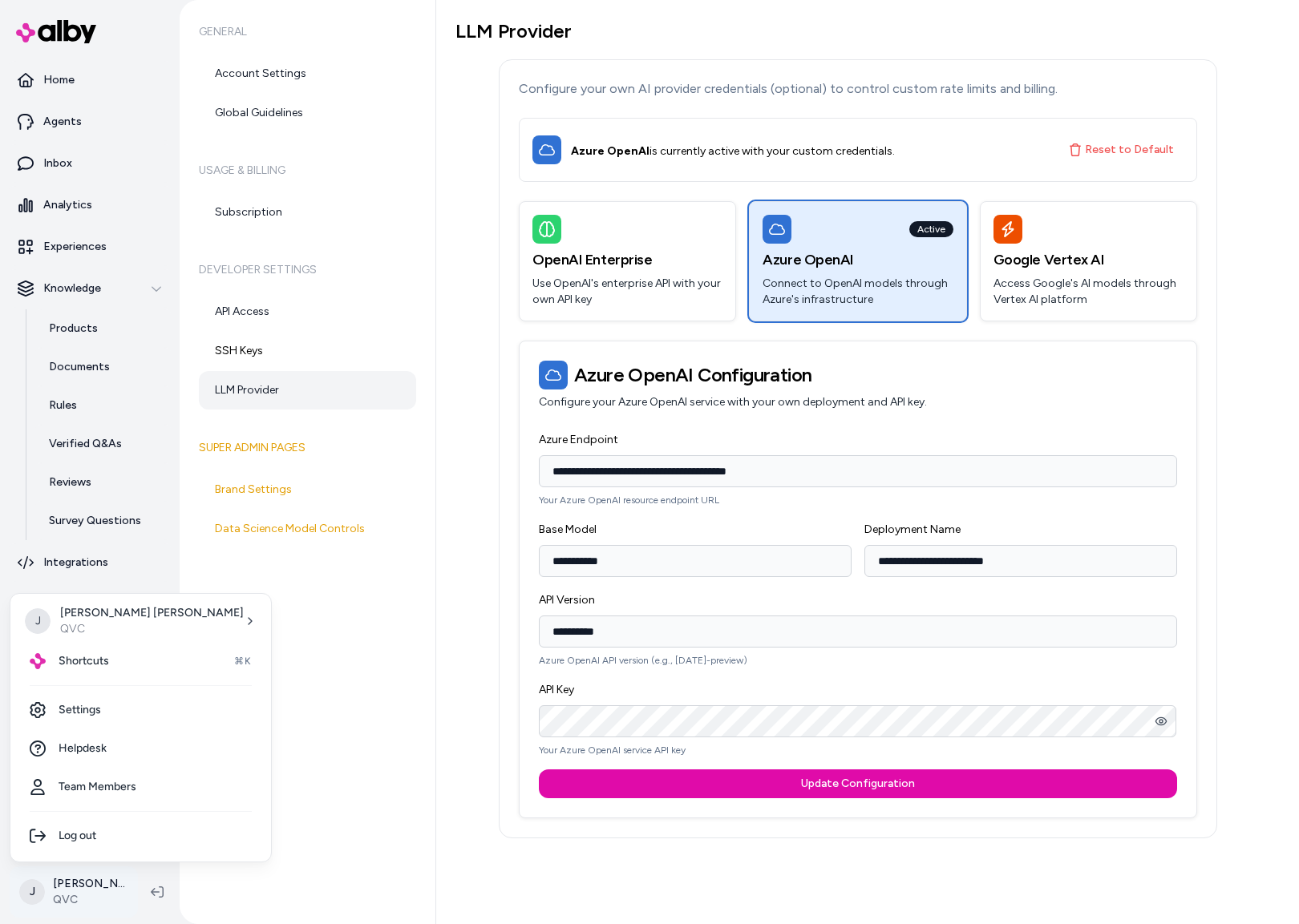
click at [84, 904] on html "**********" at bounding box center [650, 462] width 1299 height 924
click at [80, 710] on link "Settings" at bounding box center [141, 710] width 248 height 38
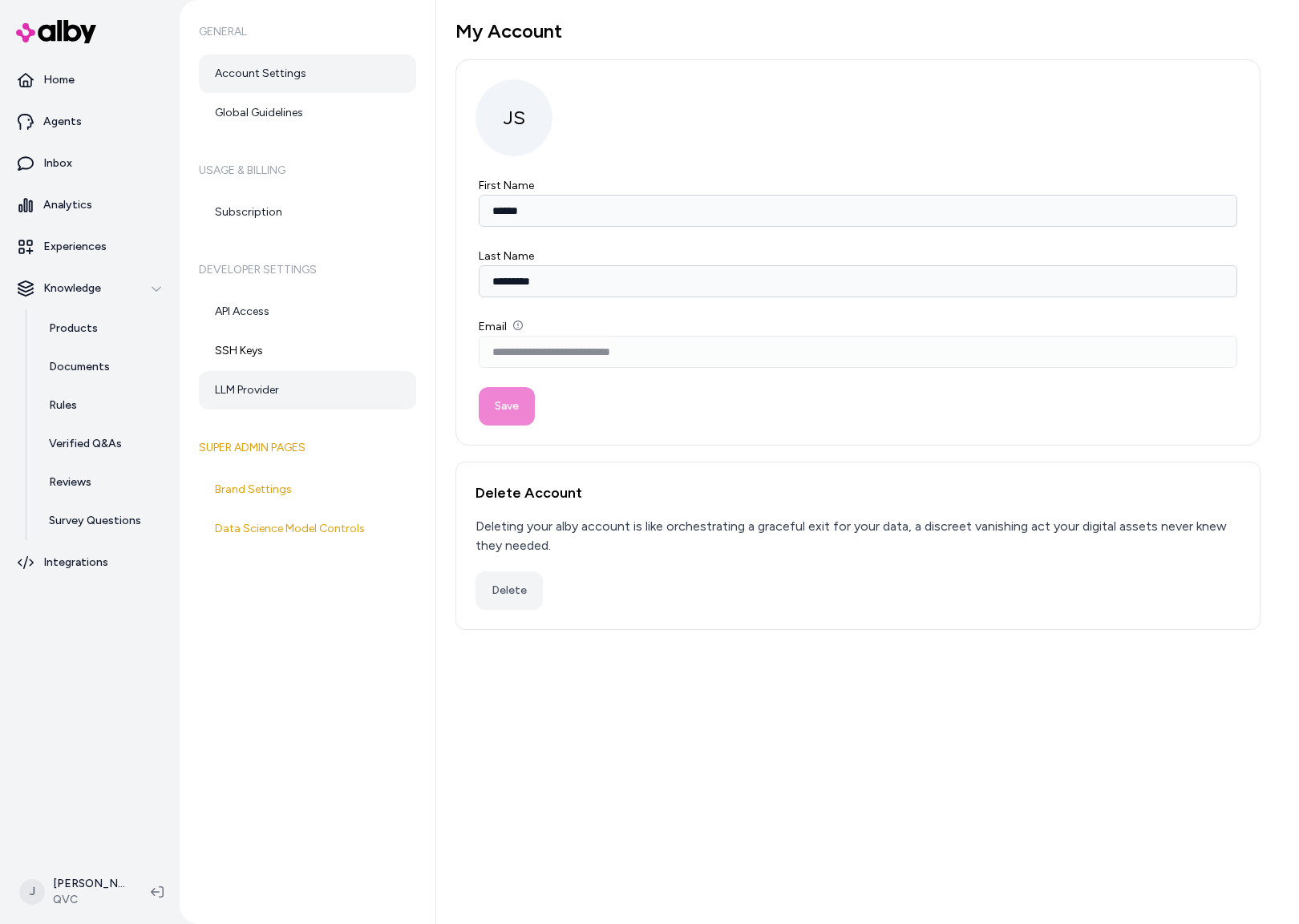
click at [271, 390] on link "LLM Provider" at bounding box center [307, 390] width 218 height 38
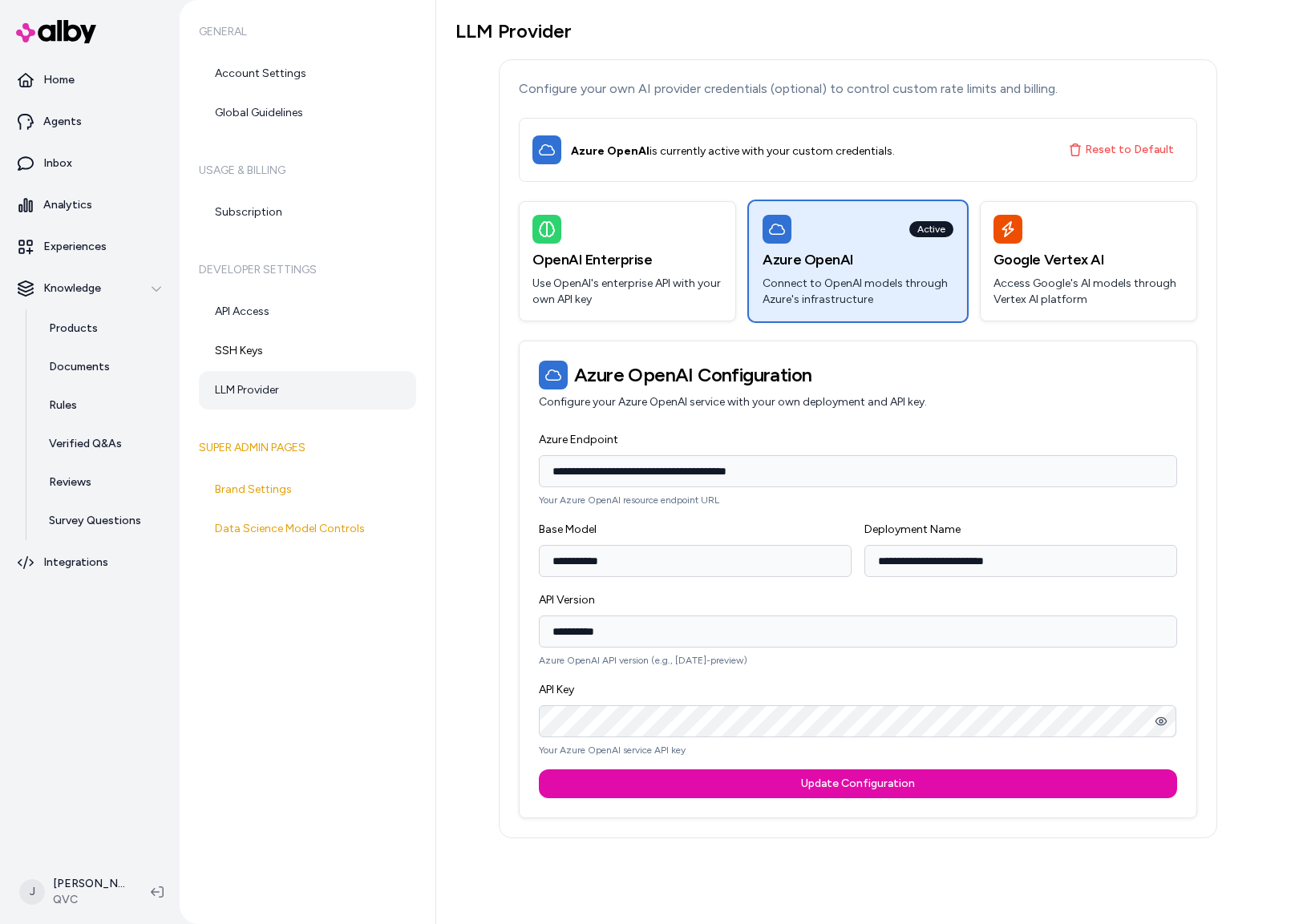
drag, startPoint x: 738, startPoint y: 564, endPoint x: 714, endPoint y: 567, distance: 24.2
click at [737, 565] on input "**********" at bounding box center [695, 561] width 312 height 32
drag, startPoint x: 596, startPoint y: 569, endPoint x: 561, endPoint y: 571, distance: 35.1
click at [561, 571] on input "**********" at bounding box center [695, 561] width 312 height 32
click at [677, 571] on input "**********" at bounding box center [695, 561] width 312 height 32
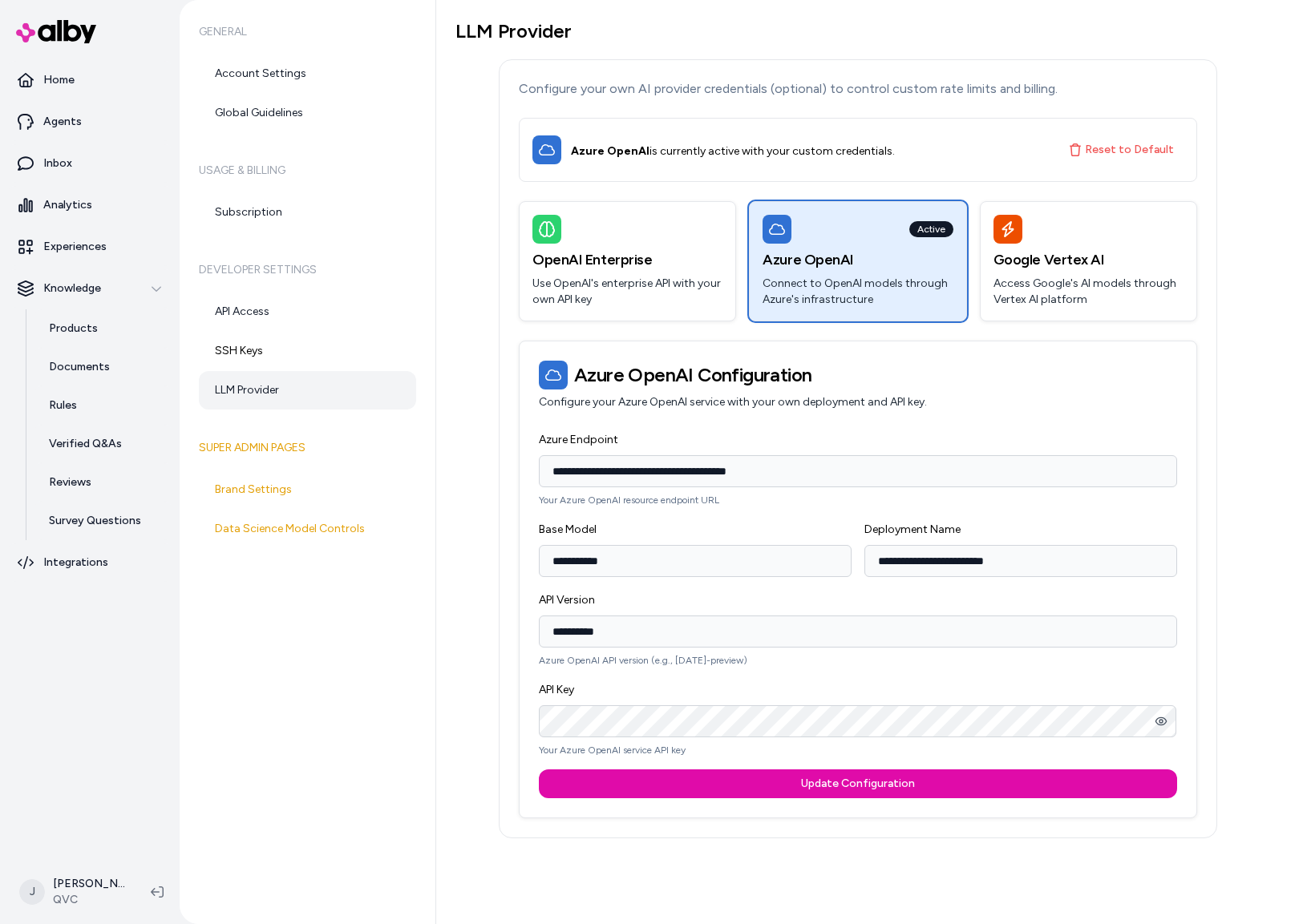
drag, startPoint x: 631, startPoint y: 462, endPoint x: 1078, endPoint y: 700, distance: 506.4
click at [1057, 677] on form "**********" at bounding box center [858, 614] width 638 height 369
click at [795, 430] on div "**********" at bounding box center [858, 468] width 638 height 77
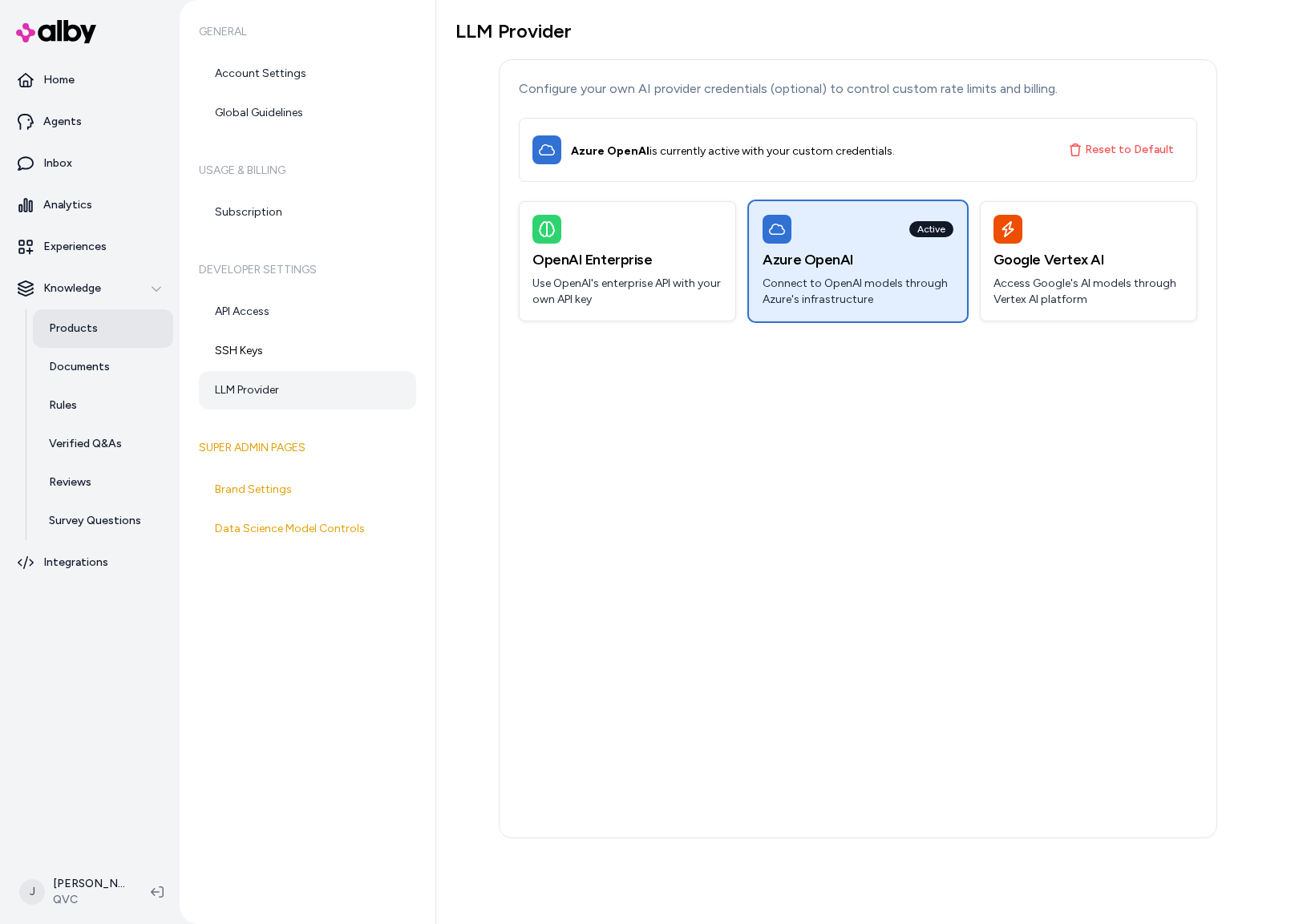
type input "**********"
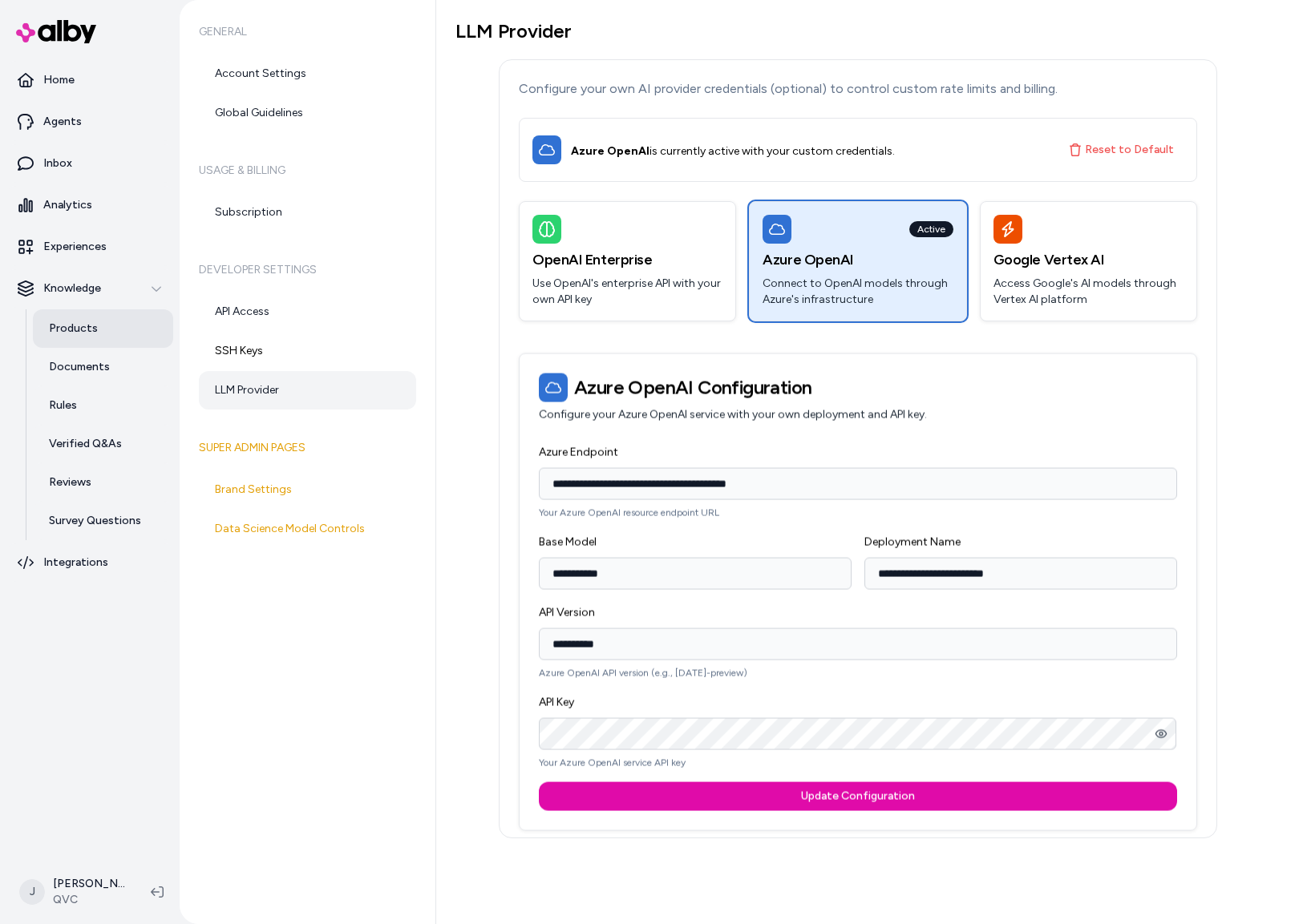
click at [90, 328] on p "Products" at bounding box center [73, 328] width 49 height 16
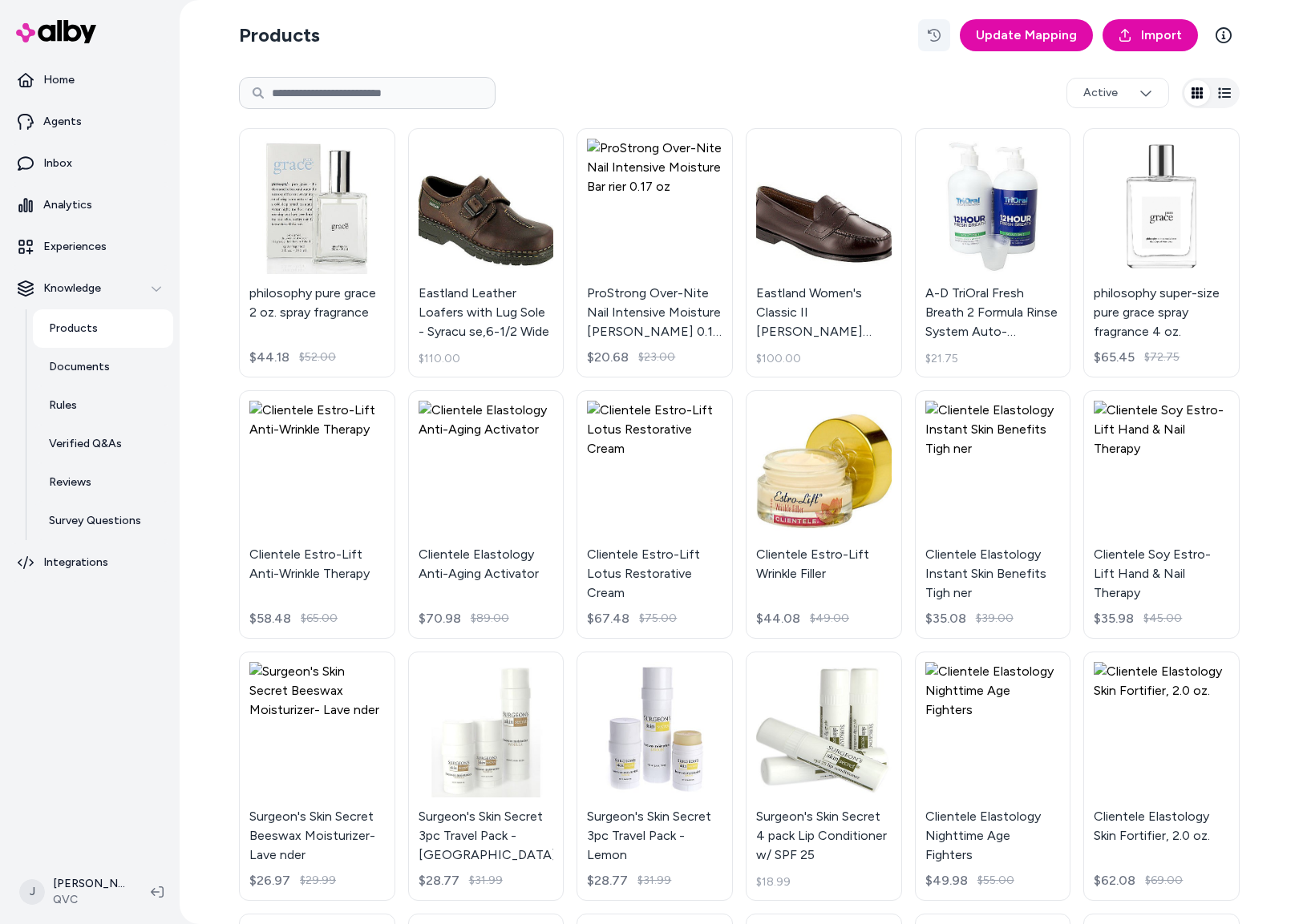
click at [936, 35] on icon "button" at bounding box center [934, 35] width 13 height 13
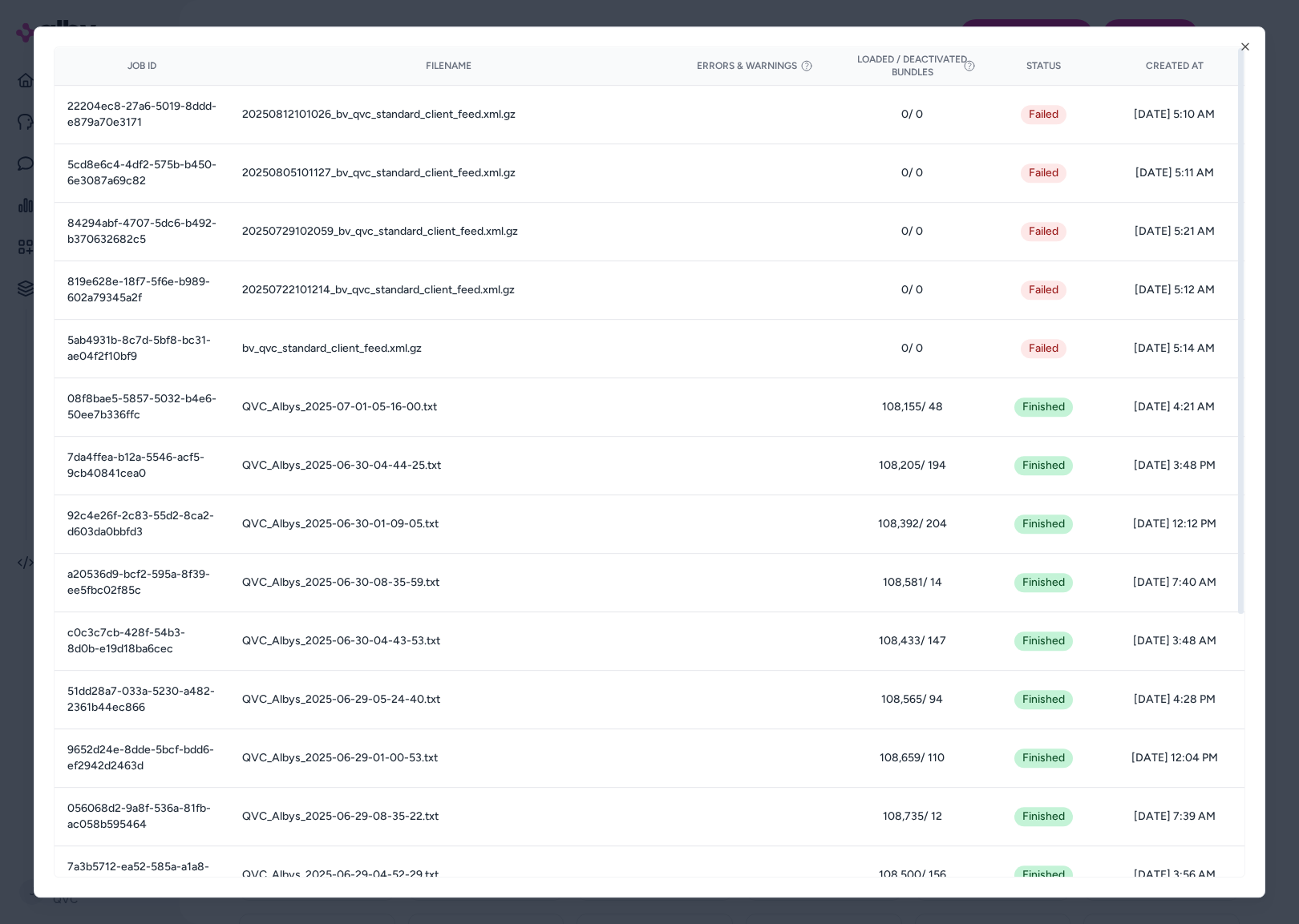
drag, startPoint x: 1242, startPoint y: 44, endPoint x: 1224, endPoint y: 44, distance: 18.0
click at [1241, 44] on icon "button" at bounding box center [1245, 46] width 13 height 13
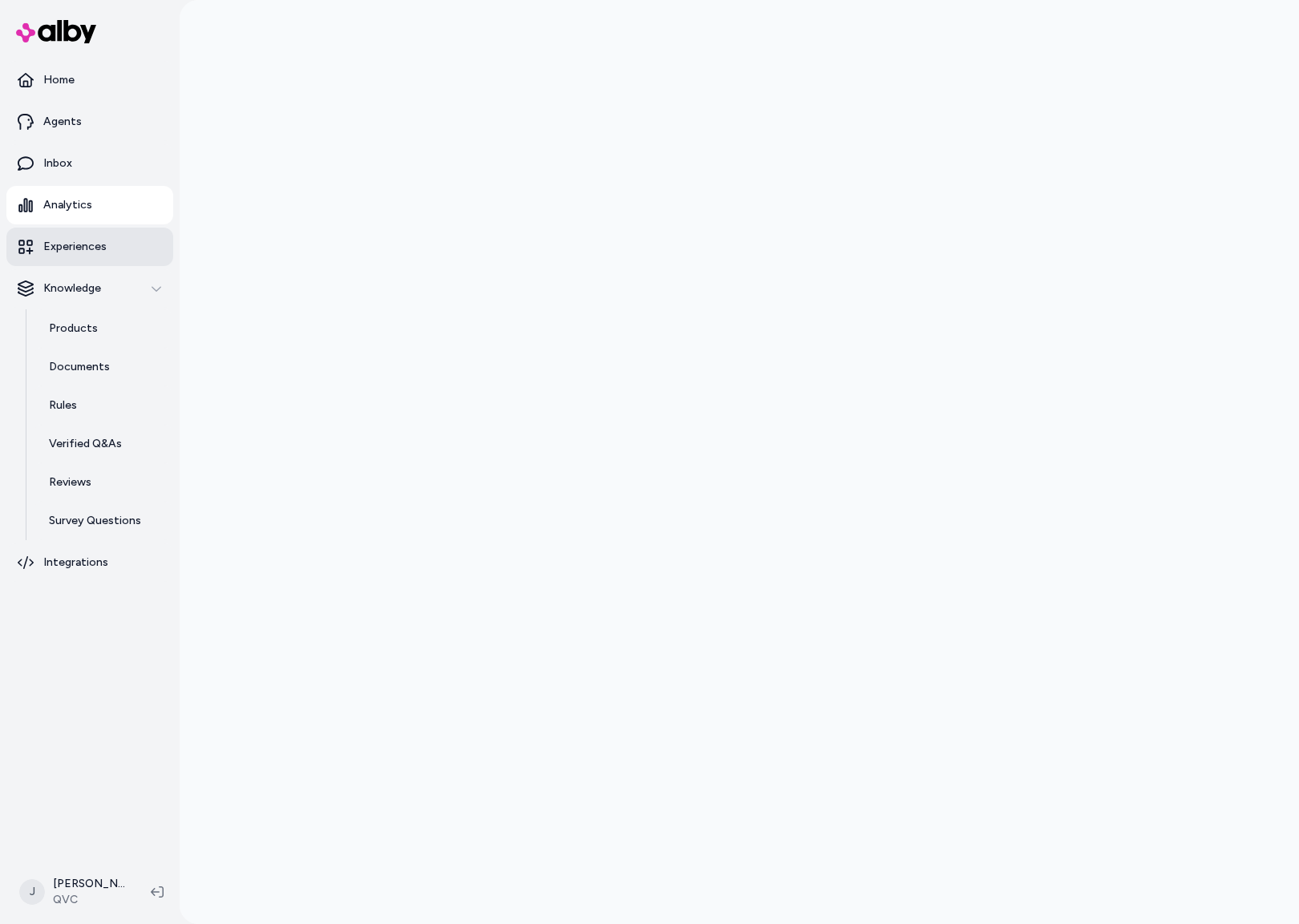
click at [79, 247] on p "Experiences" at bounding box center [75, 247] width 63 height 16
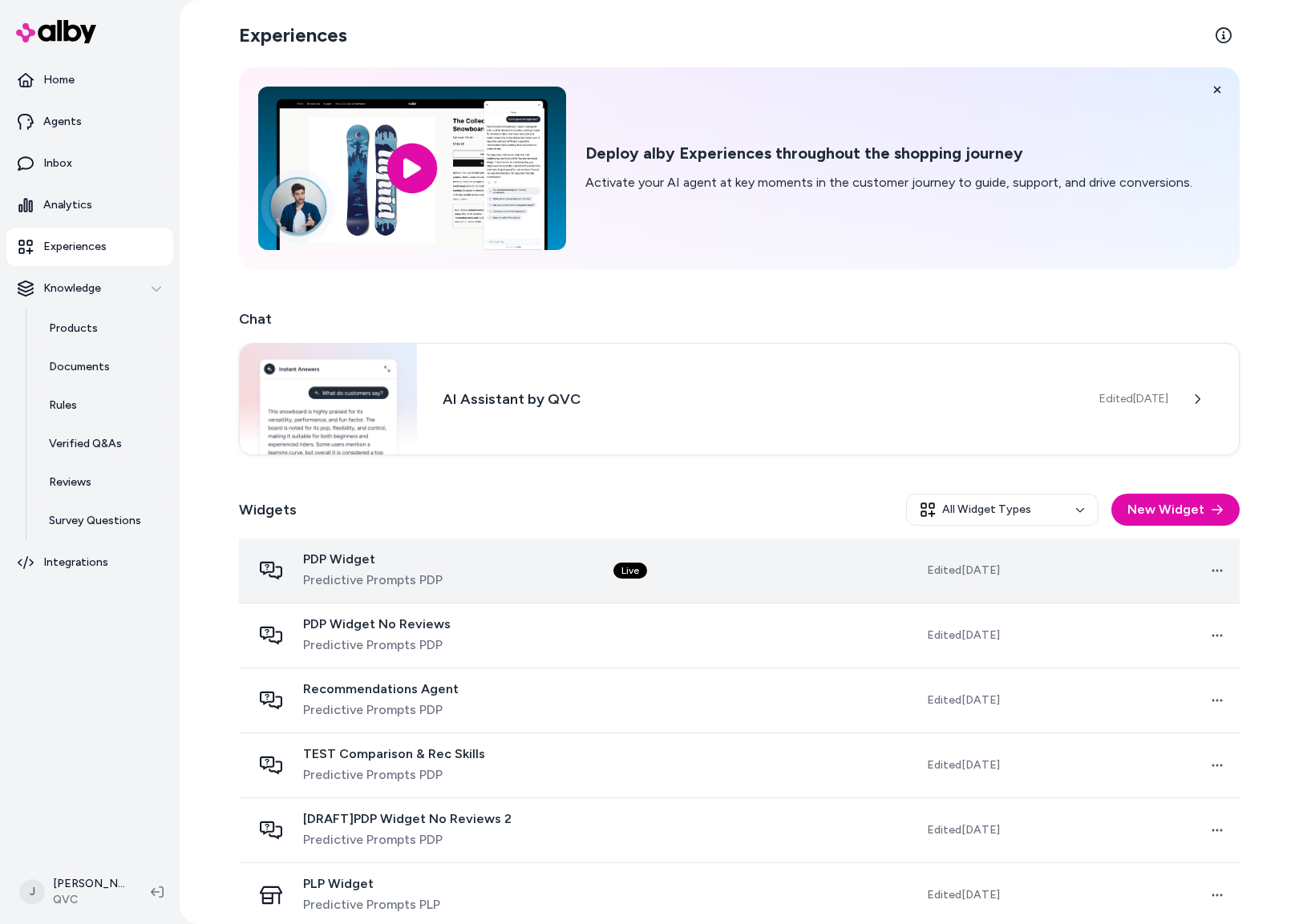
click at [1030, 574] on td "Open menu" at bounding box center [1127, 571] width 227 height 65
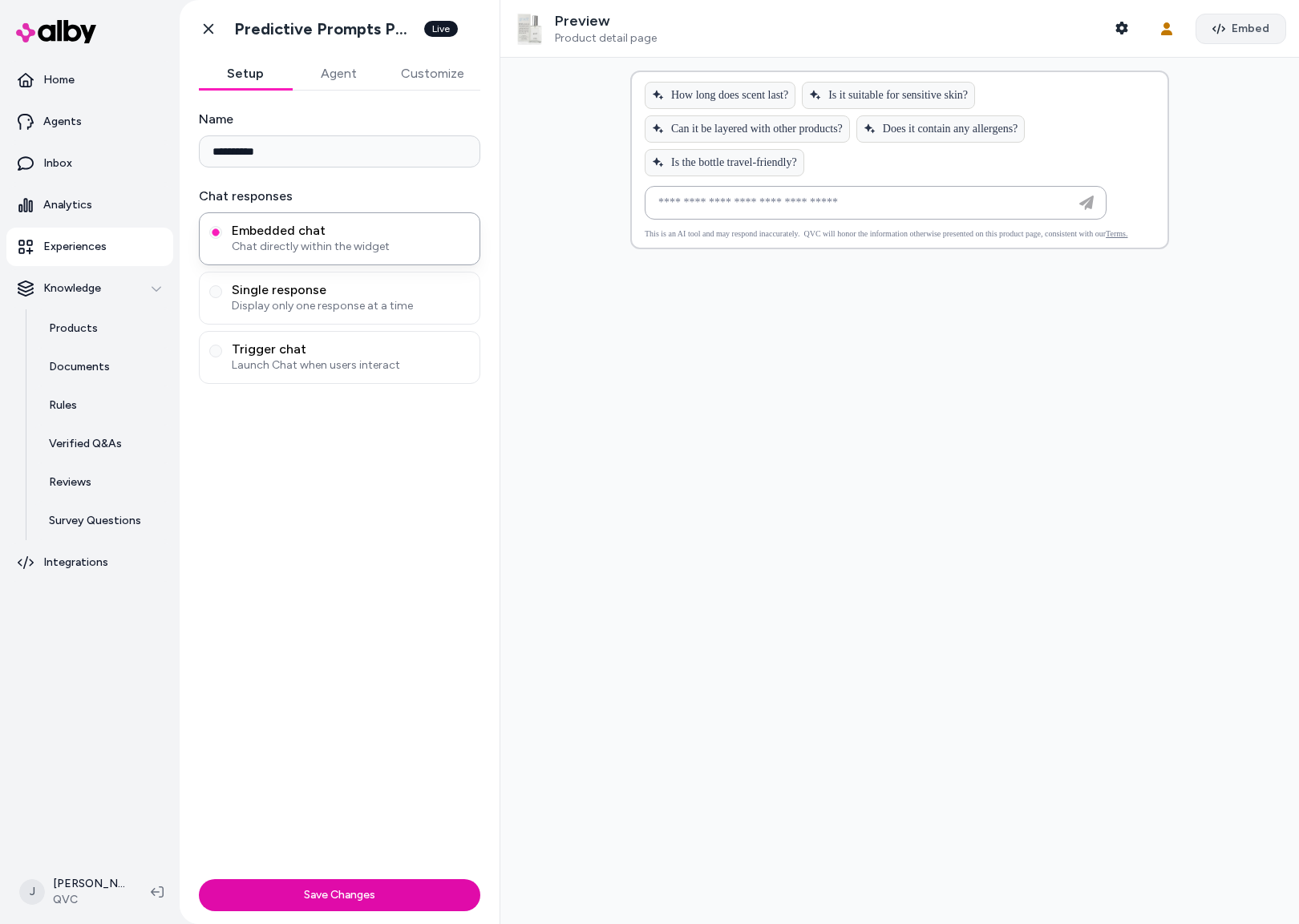
click at [1206, 38] on button "Embed" at bounding box center [1241, 29] width 90 height 31
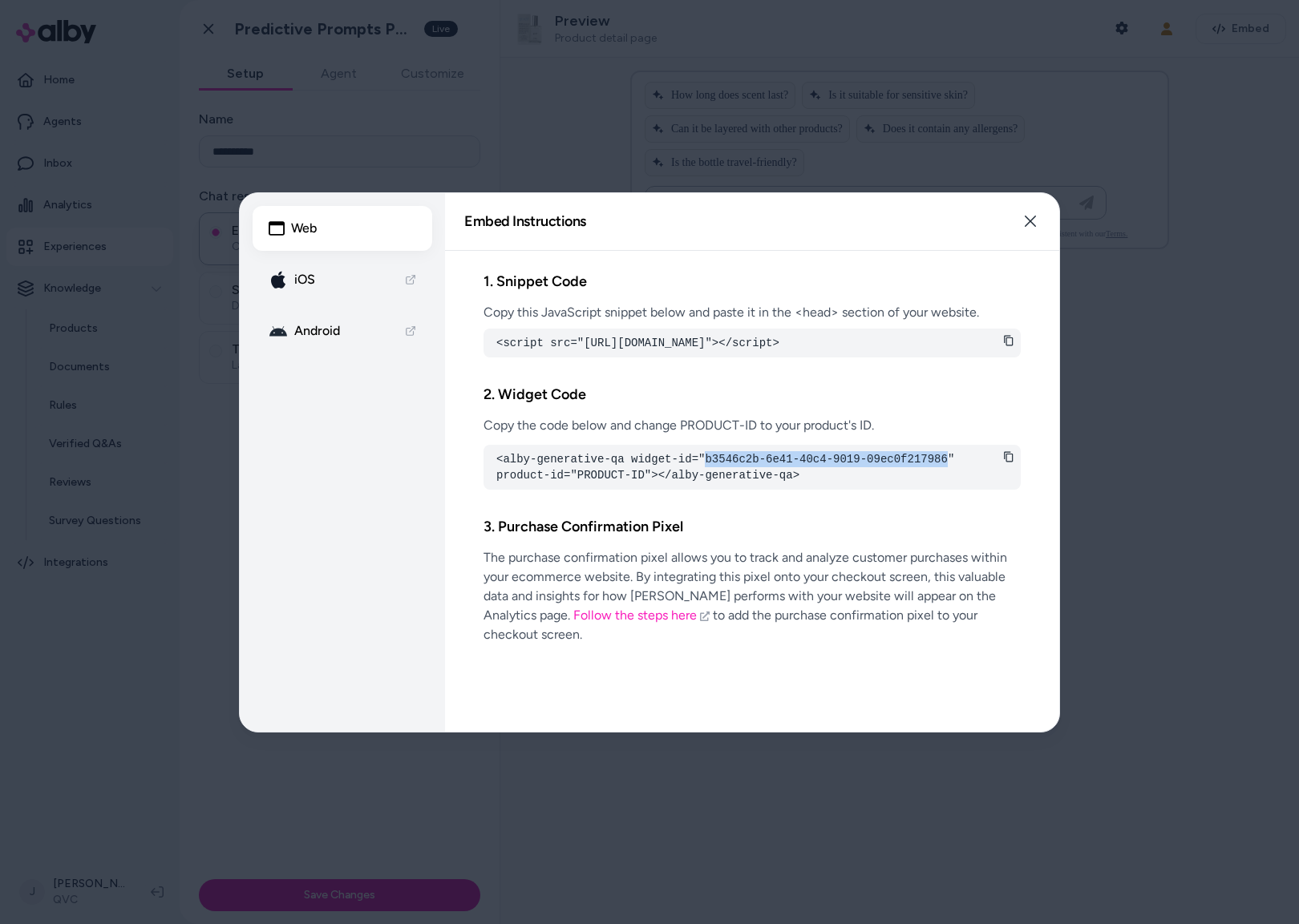
drag, startPoint x: 708, startPoint y: 476, endPoint x: 951, endPoint y: 468, distance: 243.1
click at [951, 468] on pre "<alby-generative-qa widget-id="b3546c2b-6e41-40c4-9019-09ec0f217986" product-id…" at bounding box center [753, 468] width 512 height 32
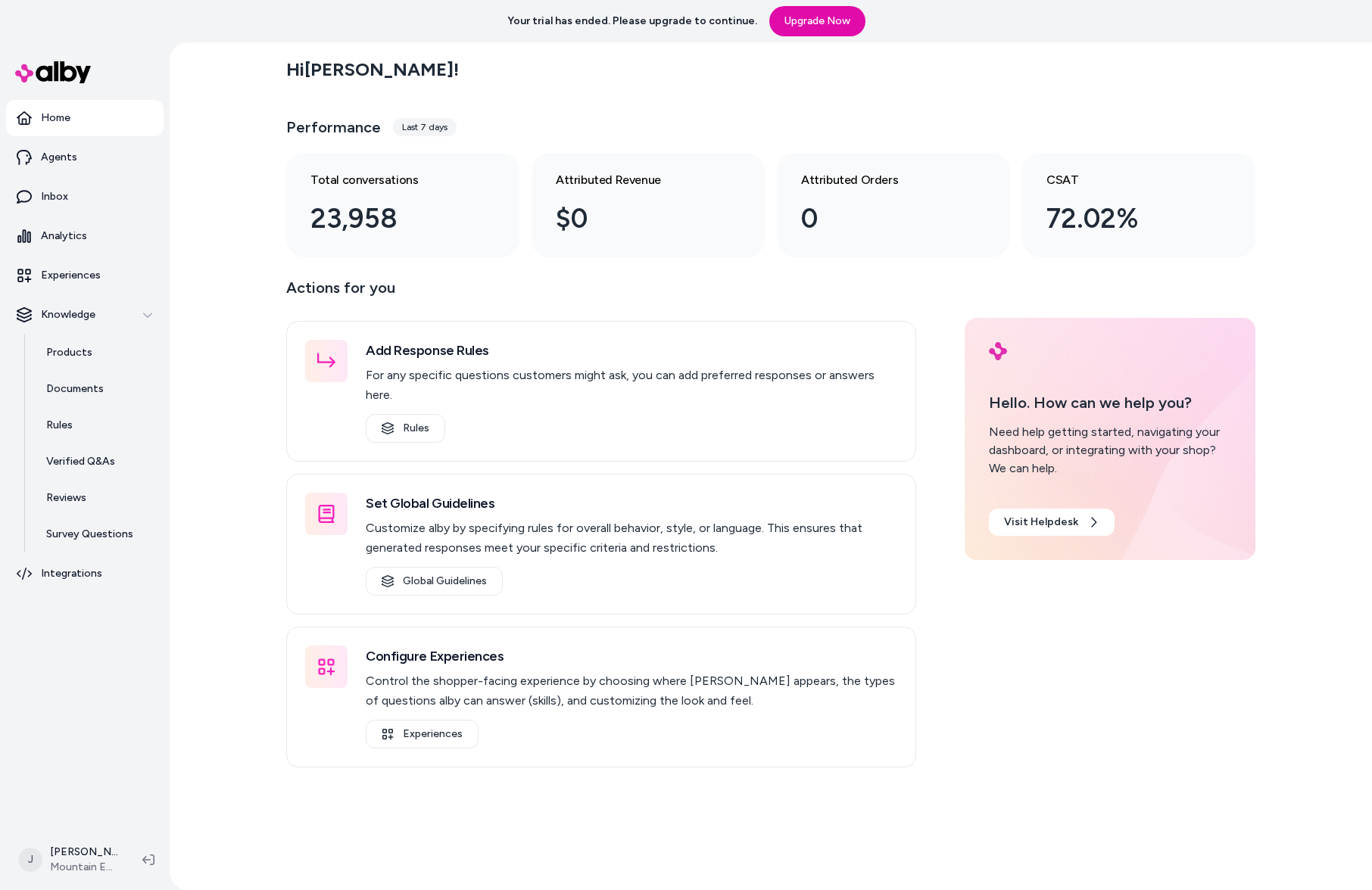
click at [225, 154] on div "Hi [PERSON_NAME] ! Performance Last 7 days Total conversations 23,958 Attribute…" at bounding box center [770, 466] width 1202 height 847
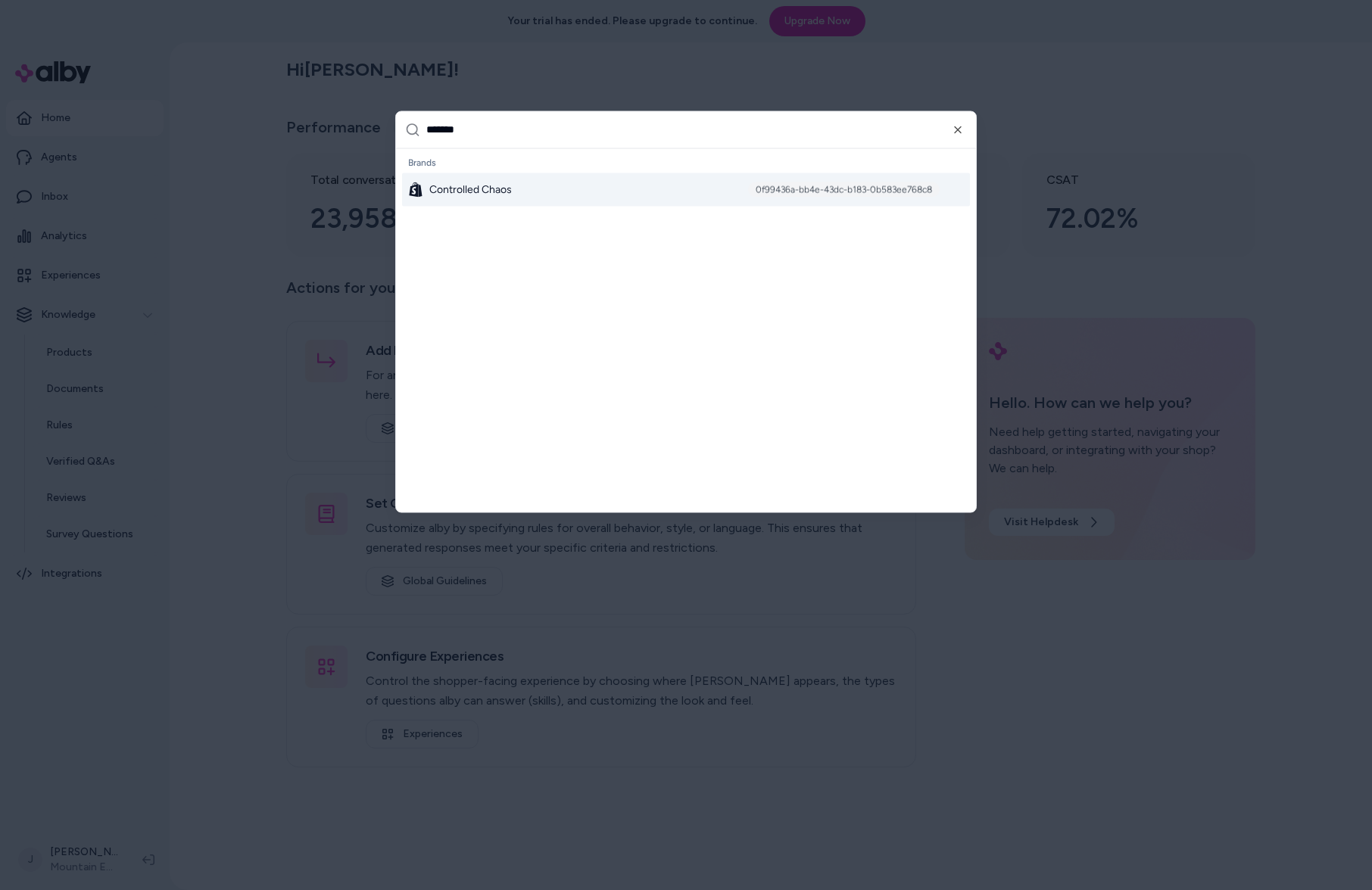
type input "*******"
click at [645, 186] on div "Controlled Chaos 0f99436a-bb4e-43dc-b183-0b583ee768c8" at bounding box center [686, 188] width 568 height 33
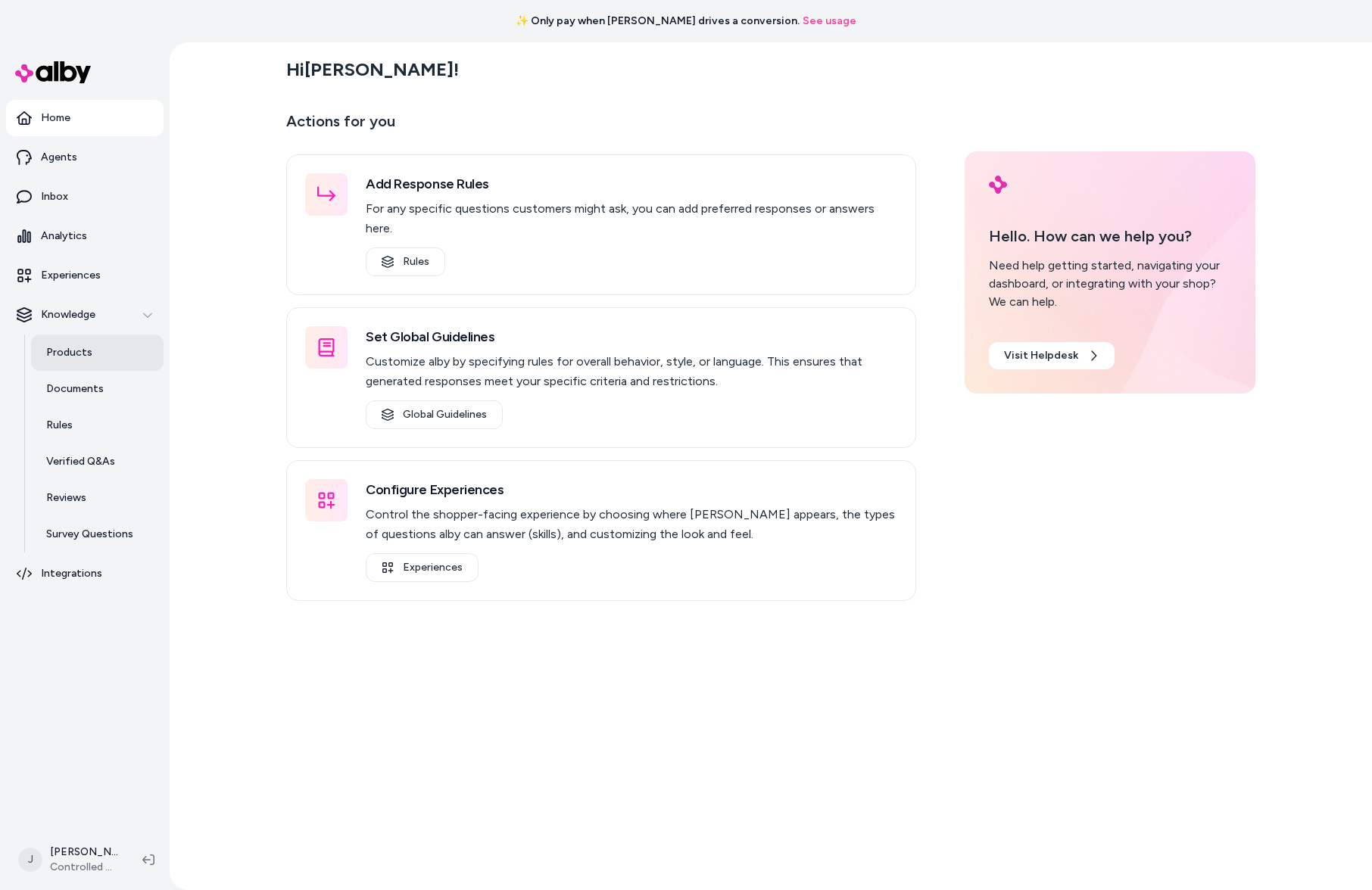
click at [93, 358] on link "Products" at bounding box center [97, 352] width 132 height 36
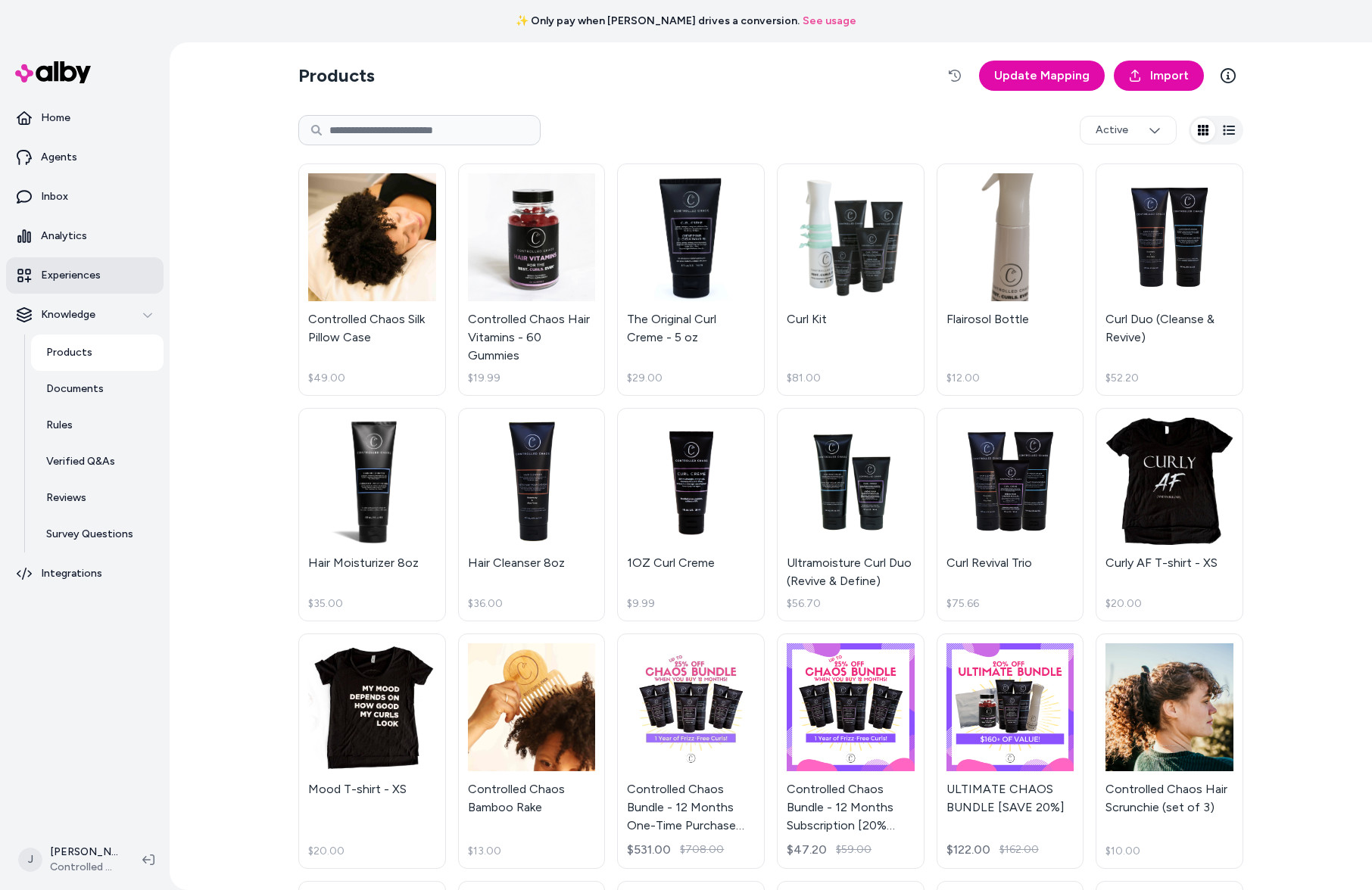
click at [85, 263] on link "Experiences" at bounding box center [85, 275] width 157 height 36
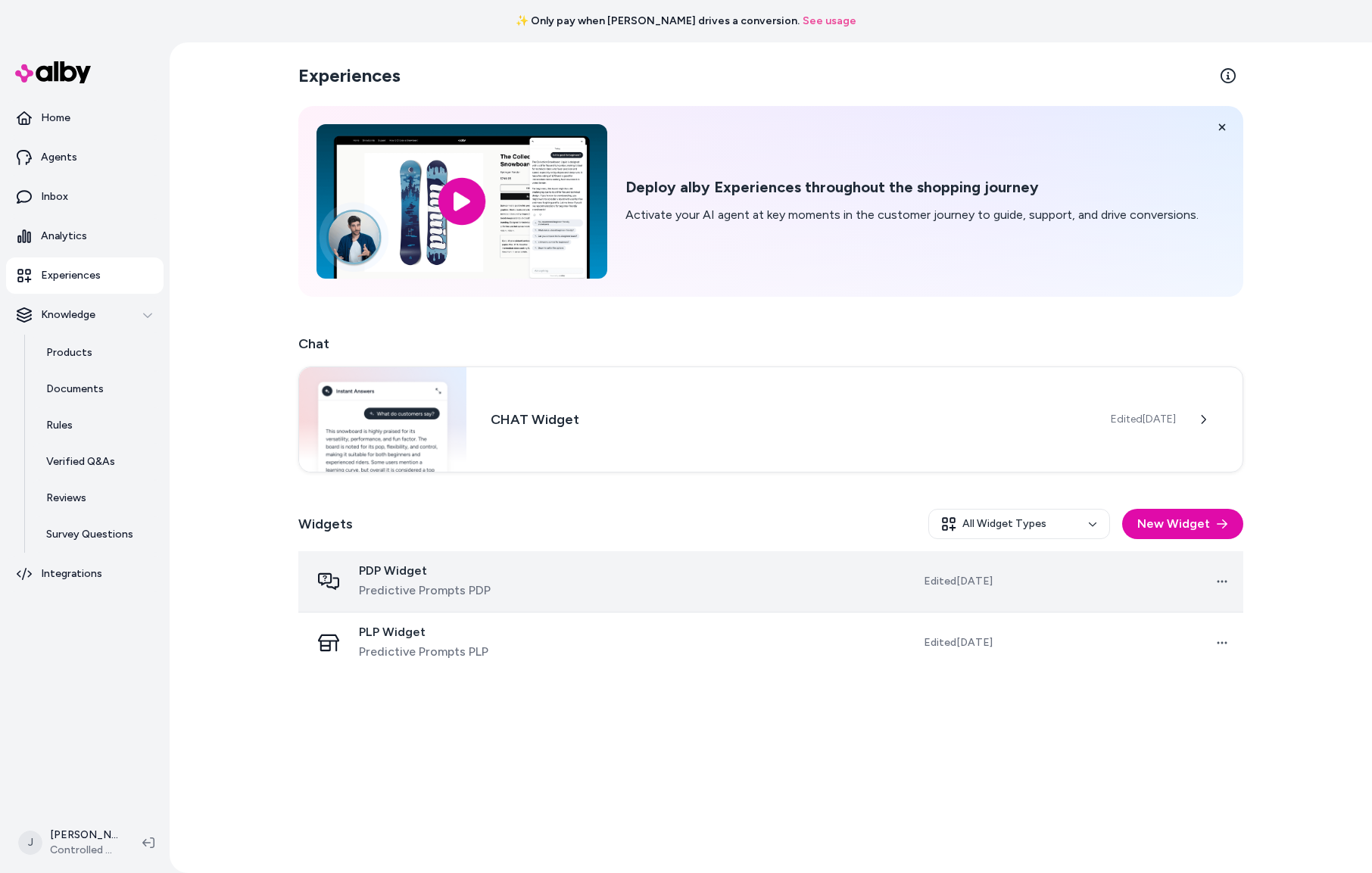
click at [611, 584] on td at bounding box center [690, 582] width 238 height 61
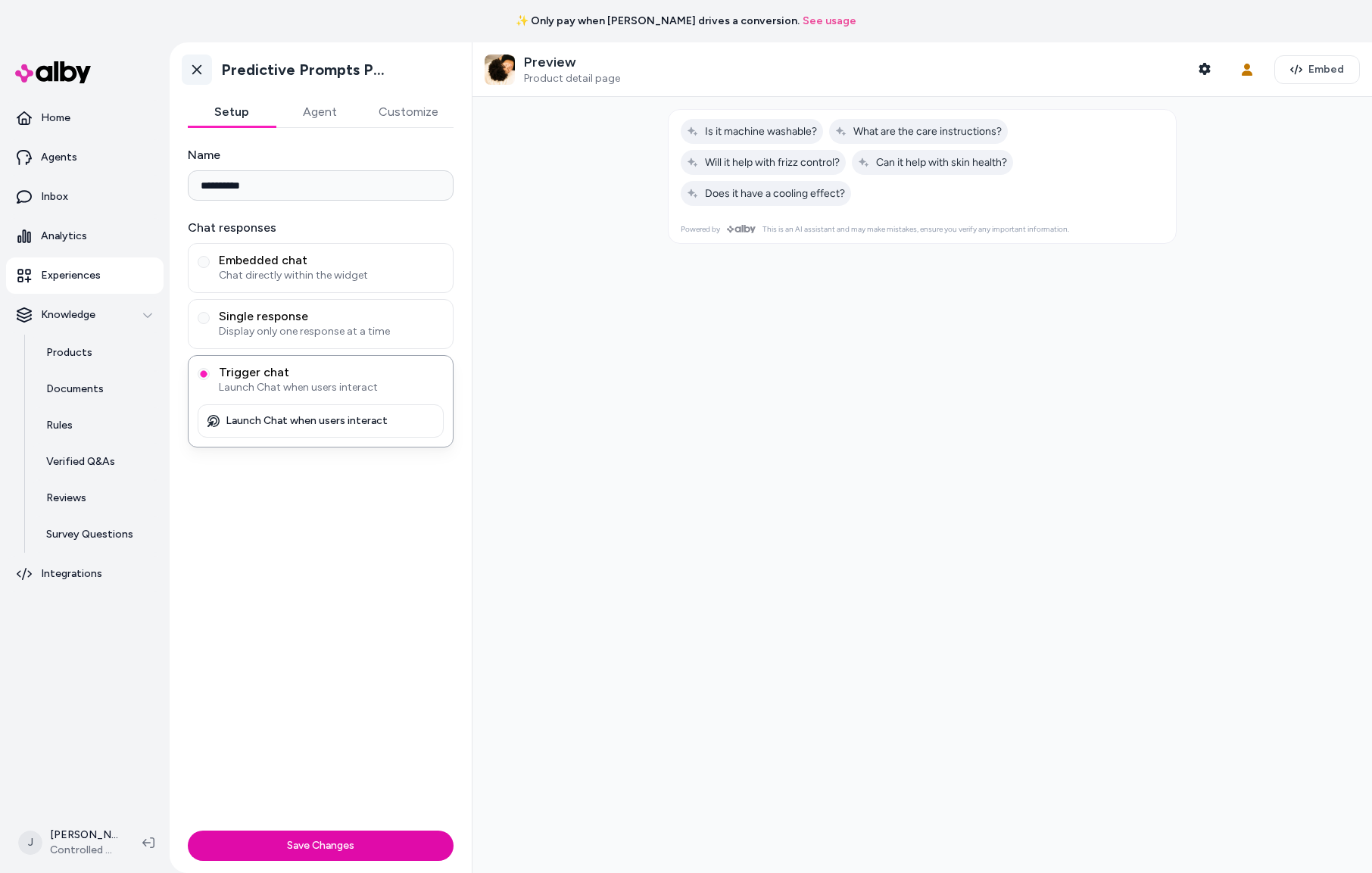
click at [197, 68] on icon at bounding box center [197, 69] width 15 height 15
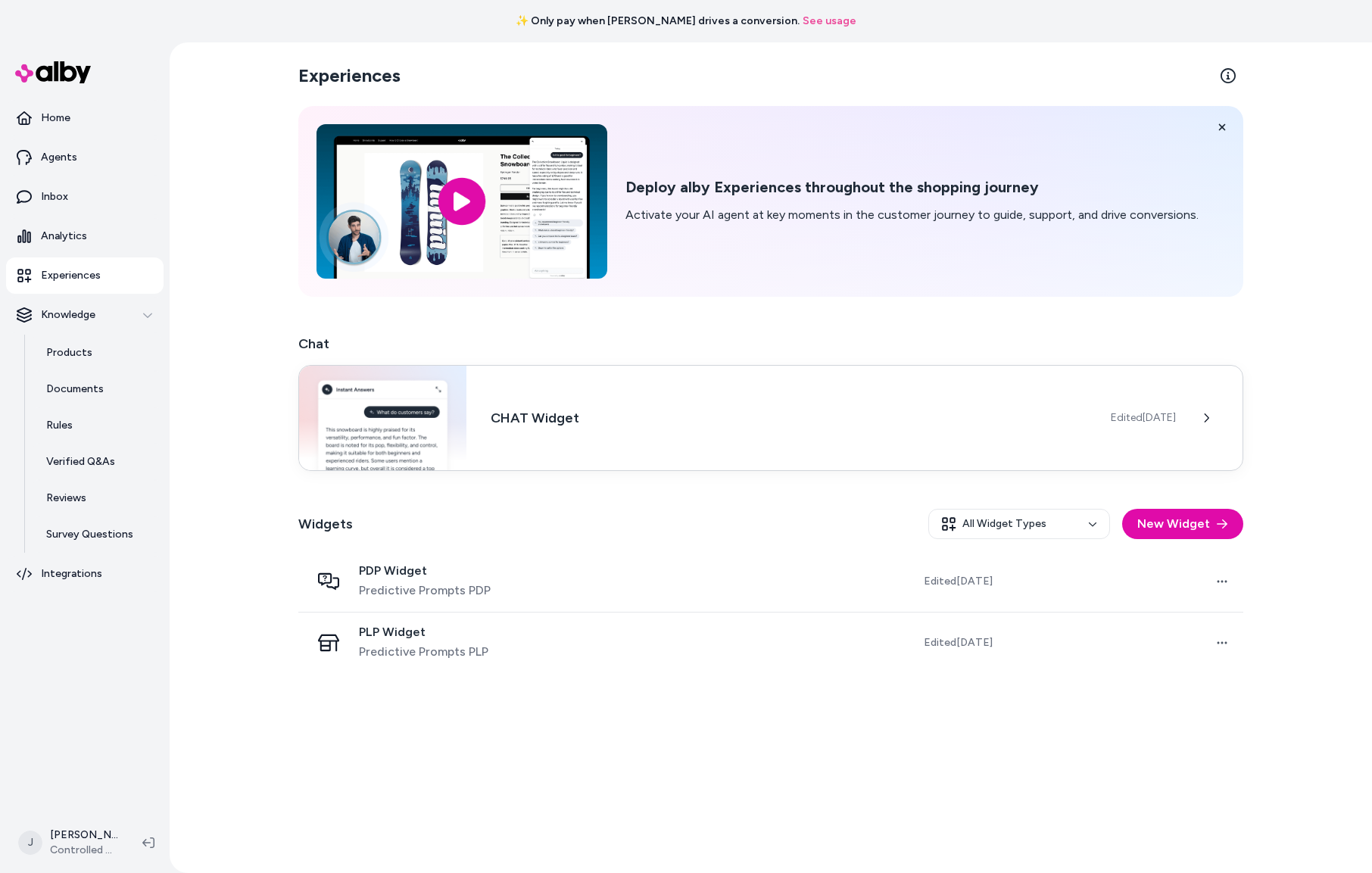
click at [717, 405] on div "CHAT Widget Edited Aug 5, 2025" at bounding box center [770, 418] width 945 height 106
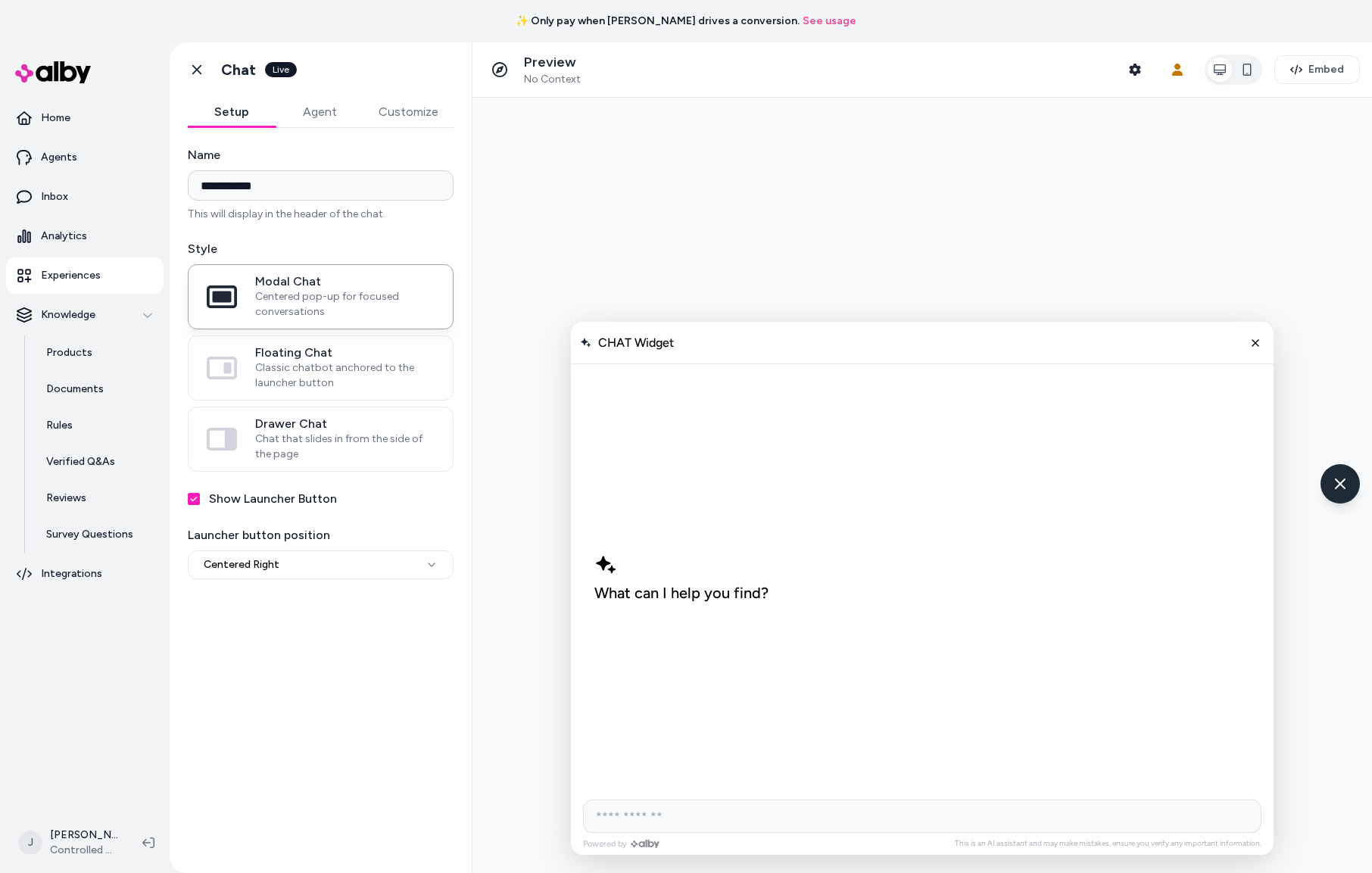
click at [1251, 343] on icon "Close chat" at bounding box center [1254, 343] width 12 height 12
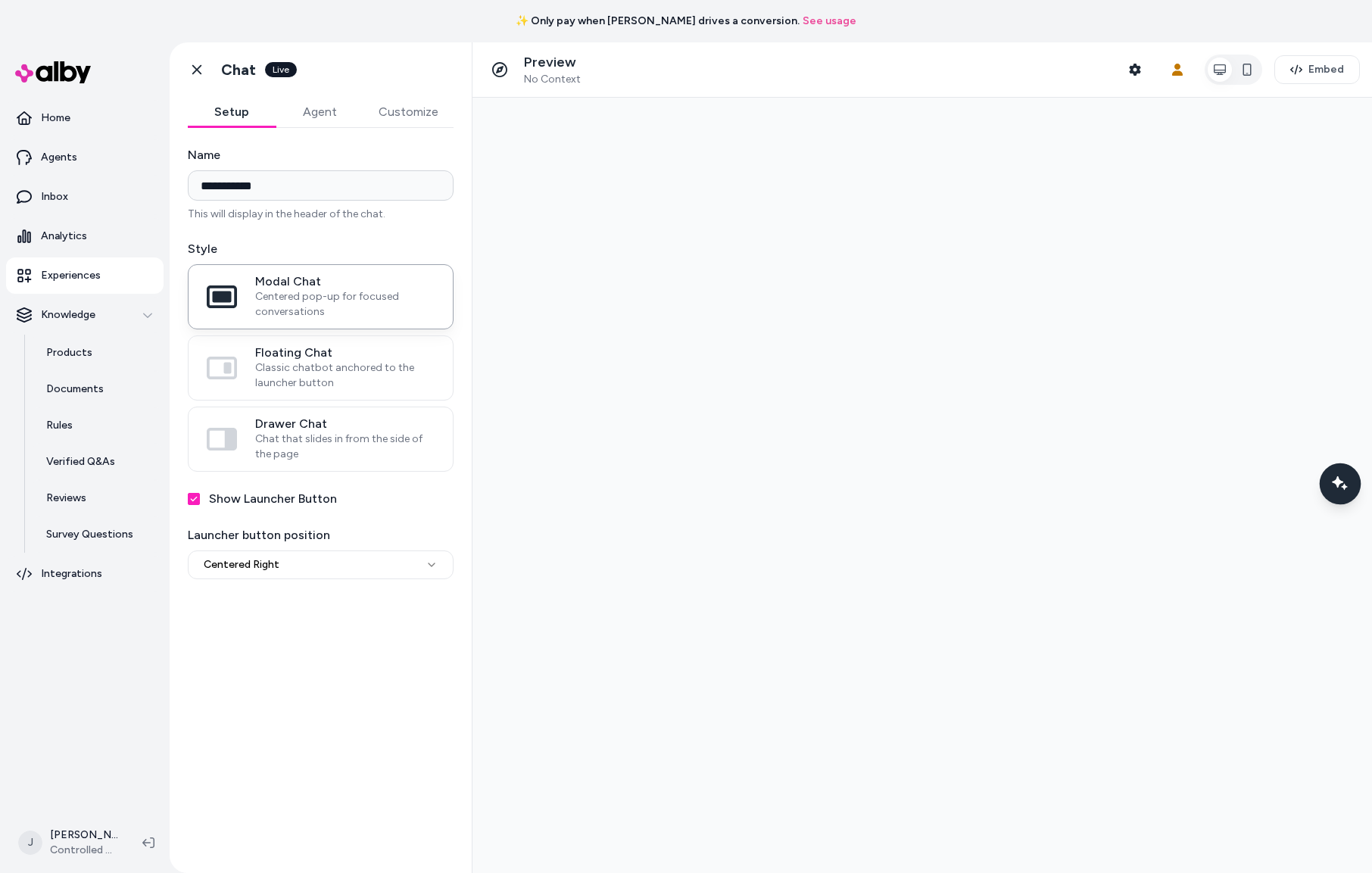
click at [1337, 488] on icon "Chat with our AI assistant" at bounding box center [1341, 484] width 10 height 10
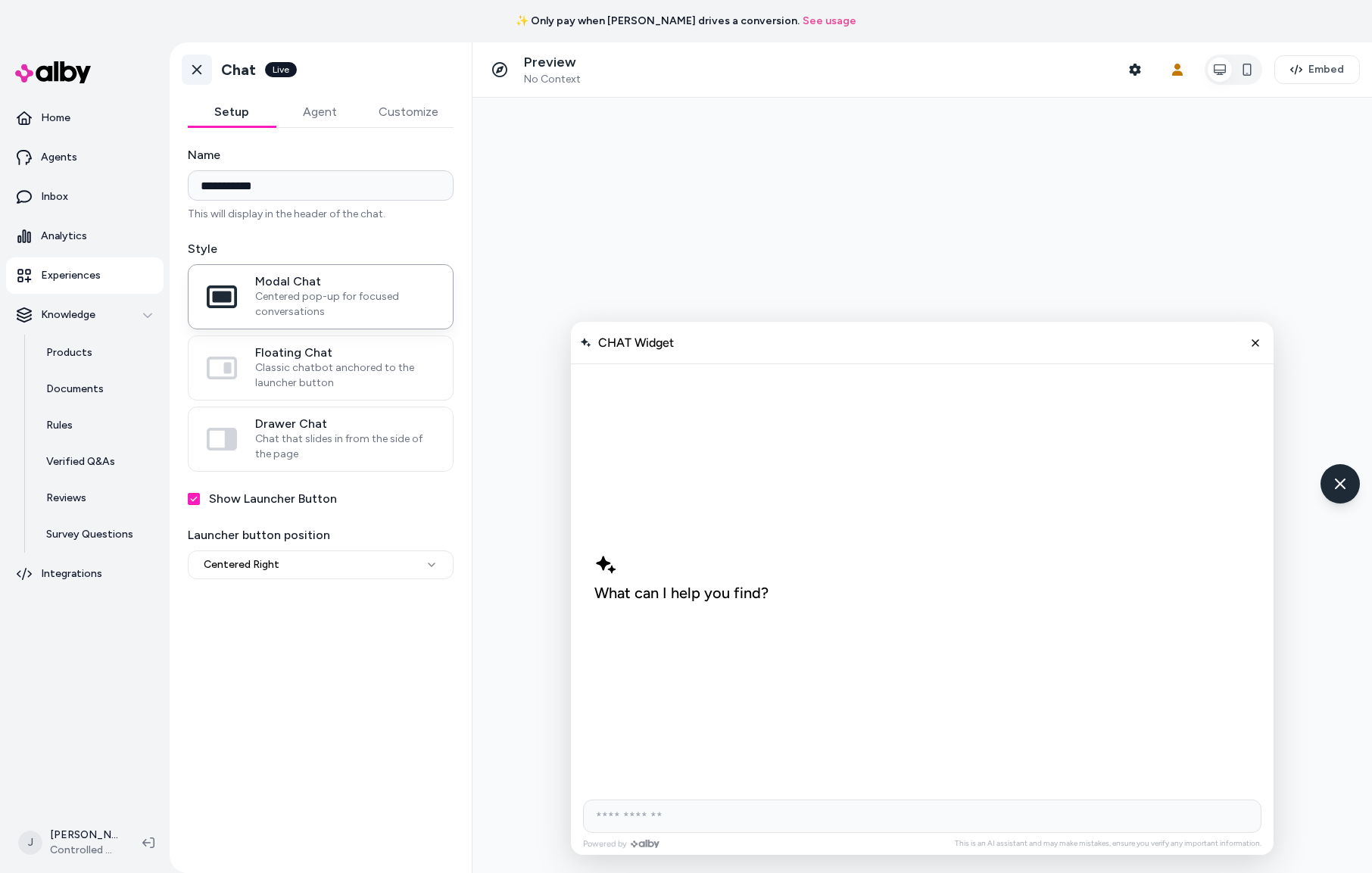
drag, startPoint x: 193, startPoint y: 60, endPoint x: 198, endPoint y: 69, distance: 10.3
click at [193, 60] on link "Go back" at bounding box center [197, 70] width 31 height 31
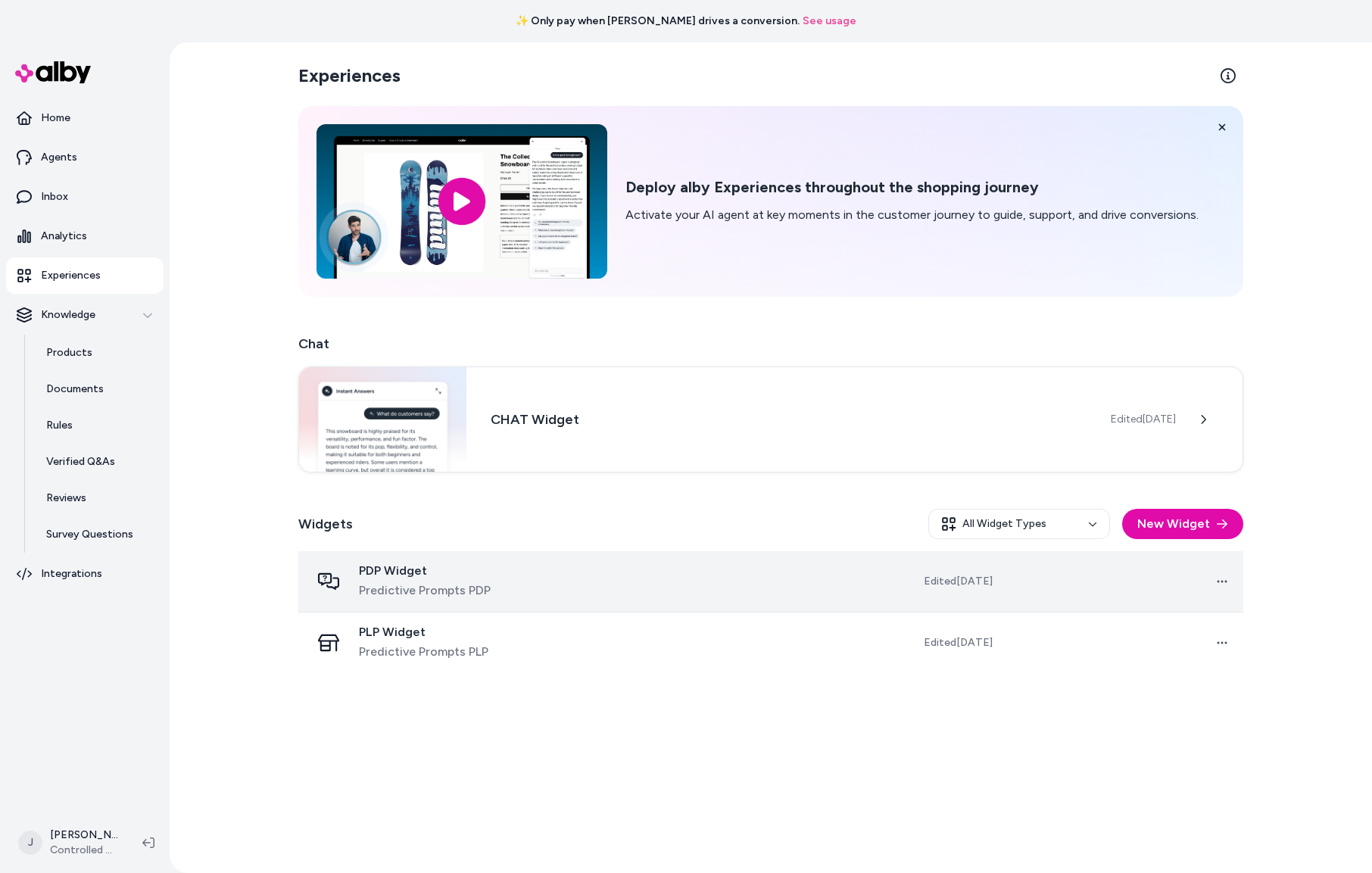
click at [545, 582] on div "PDP Widget Predictive Prompts PDP" at bounding box center [433, 581] width 247 height 36
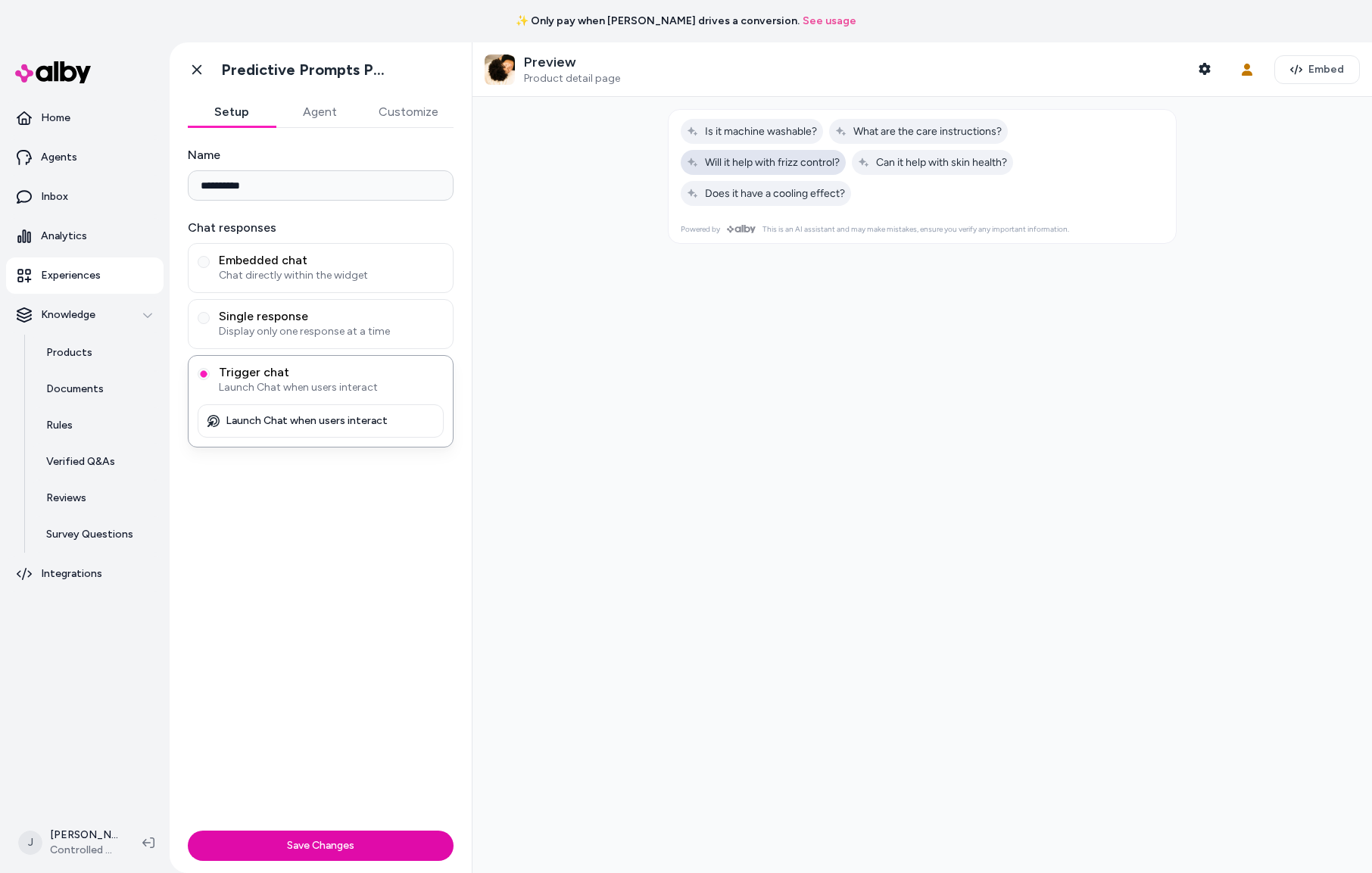
click at [785, 166] on span "Will it help with frizz control?" at bounding box center [763, 163] width 153 height 13
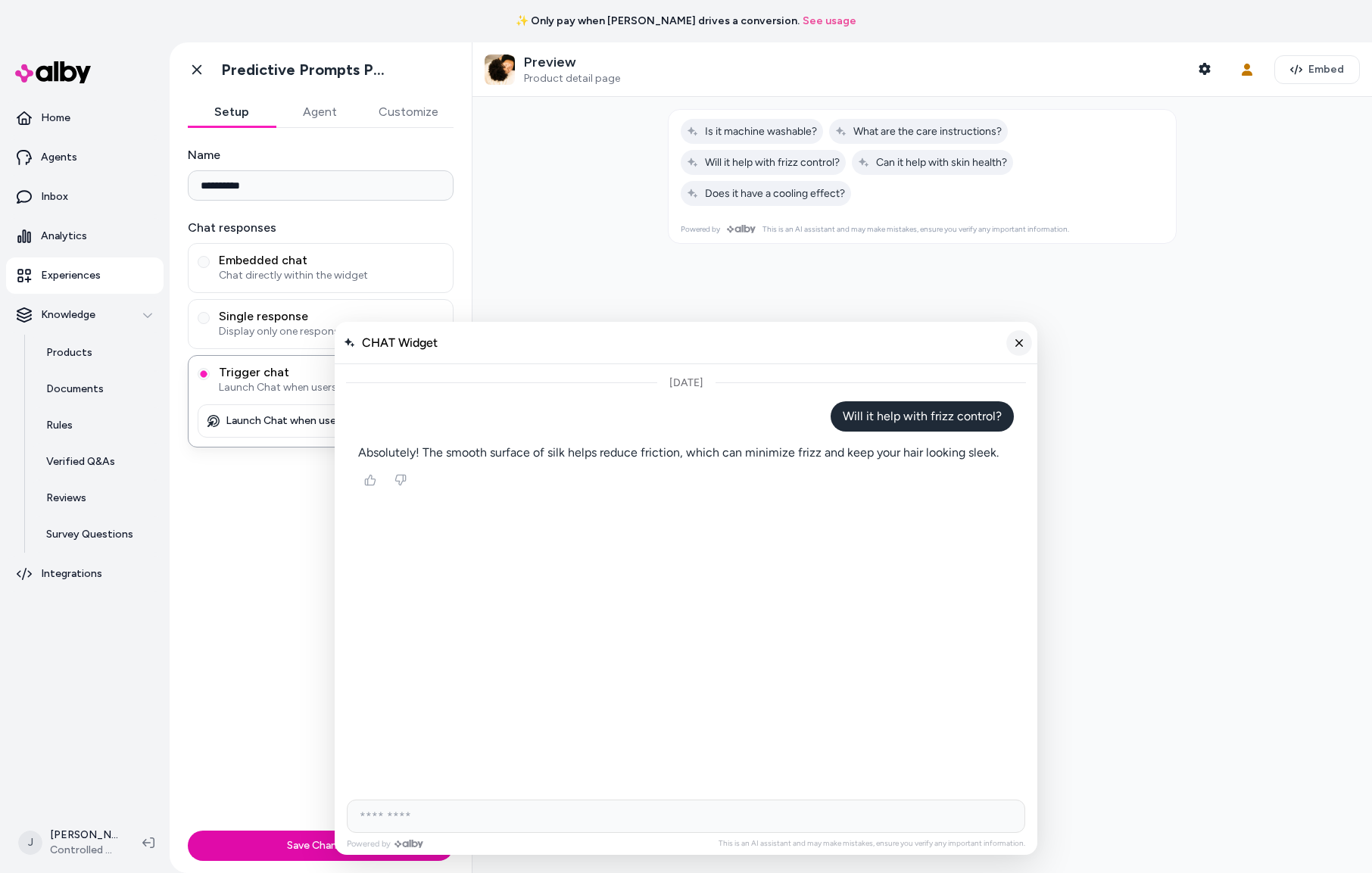
click at [1022, 342] on icon "Close chat" at bounding box center [1019, 343] width 13 height 13
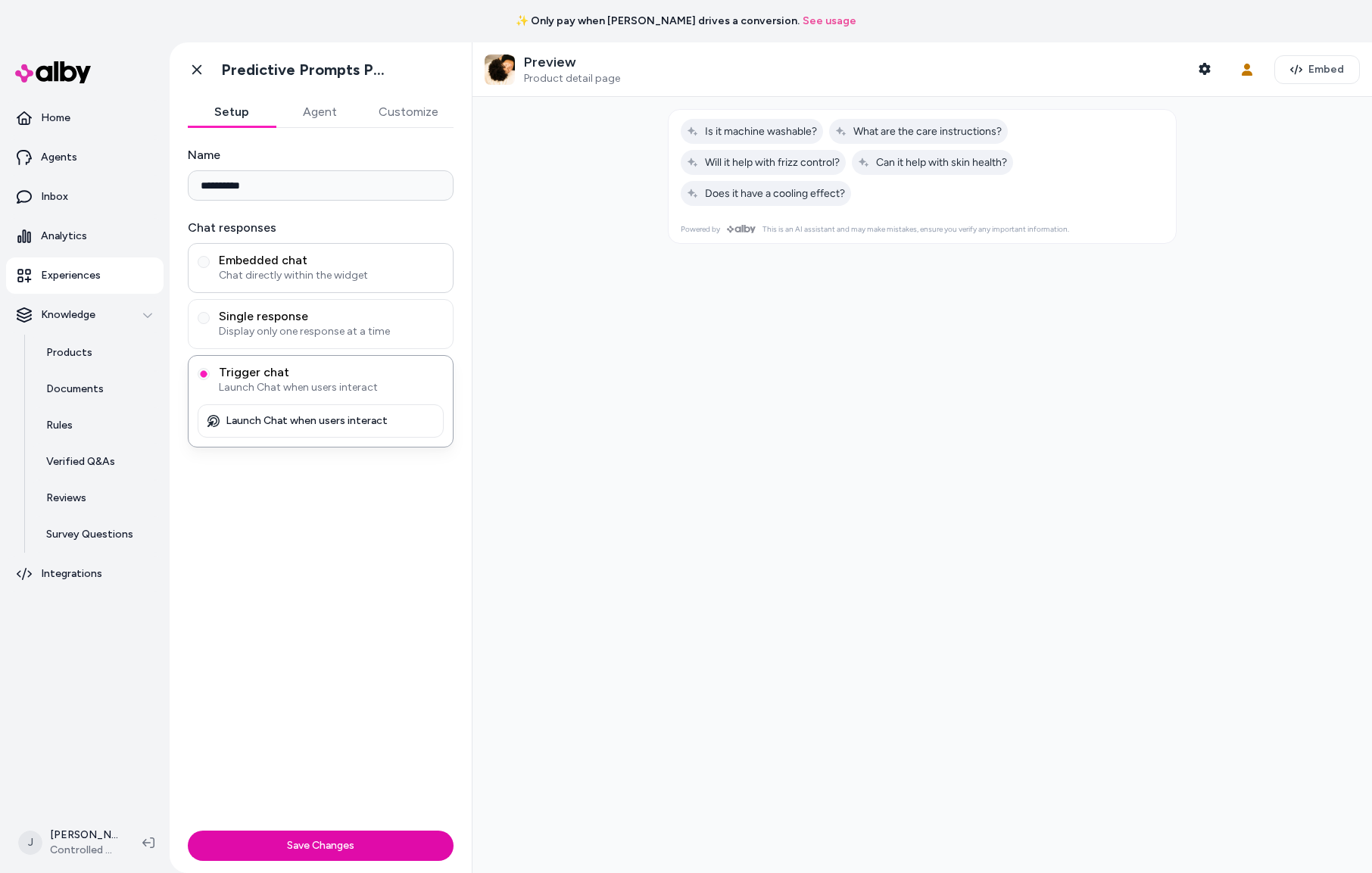
click at [348, 271] on span "Chat directly within the widget" at bounding box center [331, 276] width 225 height 15
click at [209, 268] on button "Embedded chat Chat directly within the widget" at bounding box center [203, 262] width 12 height 12
click at [785, 167] on span "Will it help with frizz control?" at bounding box center [763, 163] width 153 height 13
type input "**********"
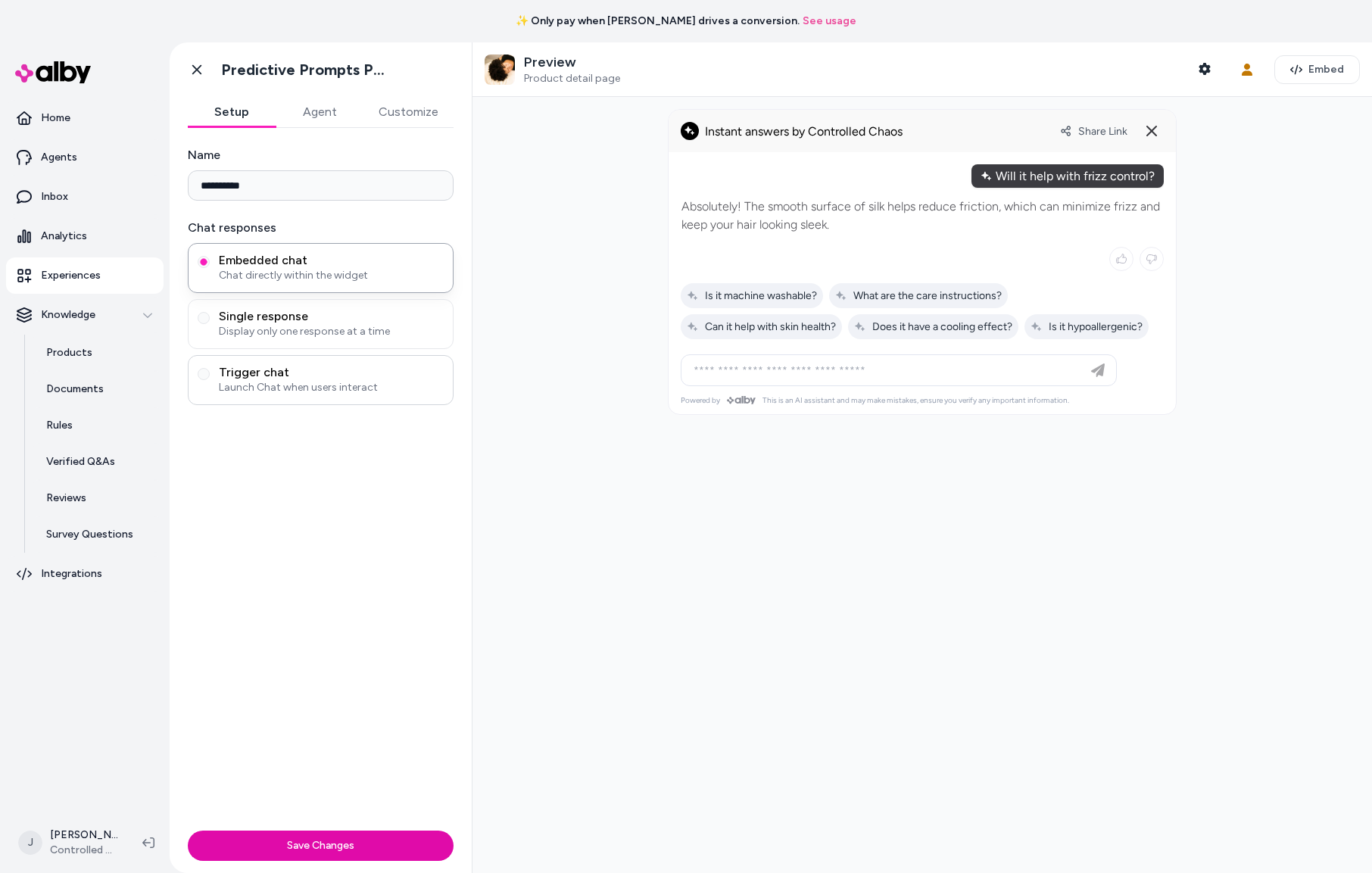
click at [282, 394] on span "Launch Chat when users interact" at bounding box center [331, 388] width 225 height 15
click at [209, 380] on button "Trigger chat Launch Chat when users interact" at bounding box center [203, 374] width 12 height 12
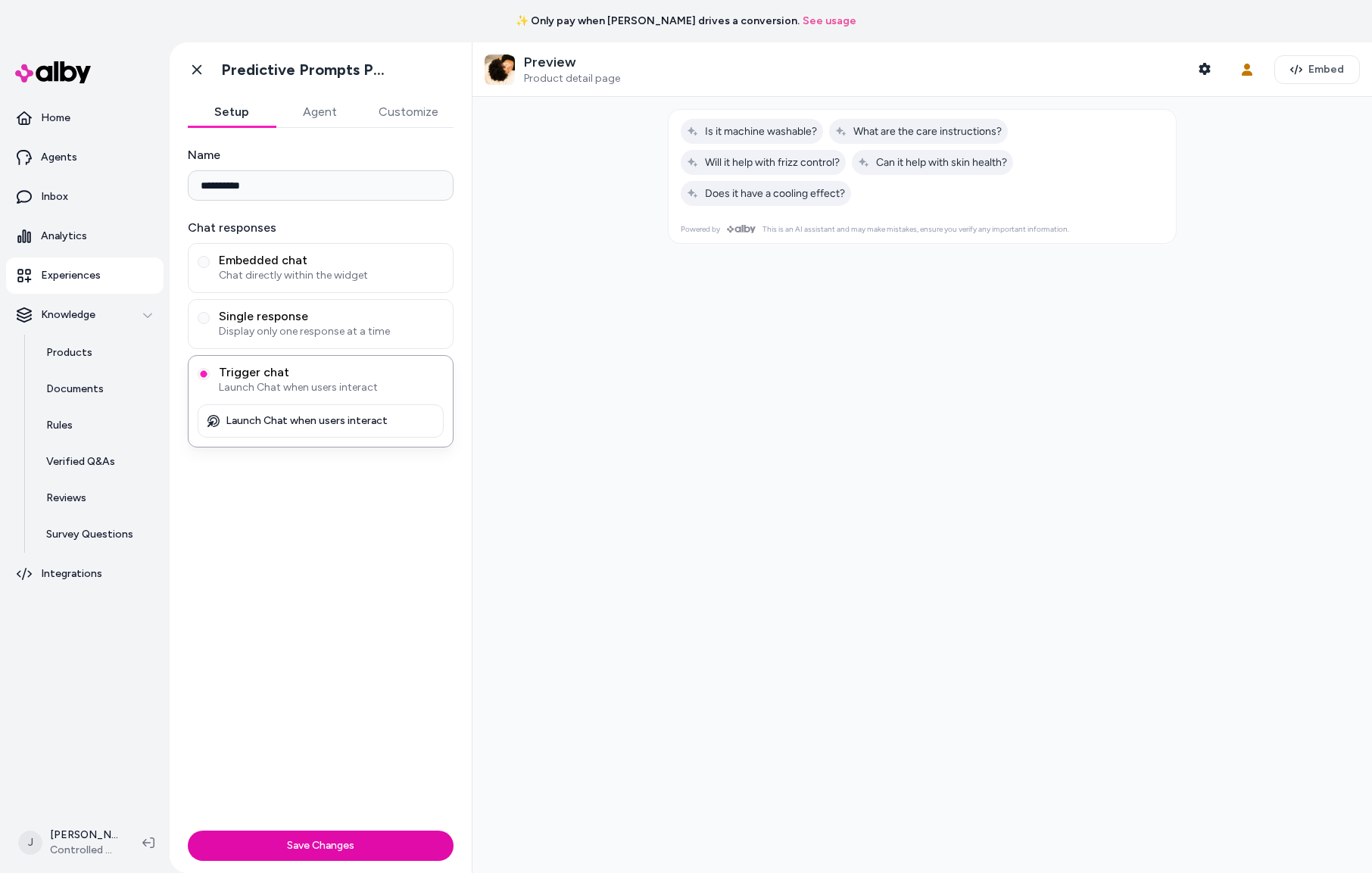
click at [76, 276] on p "Experiences" at bounding box center [71, 276] width 60 height 15
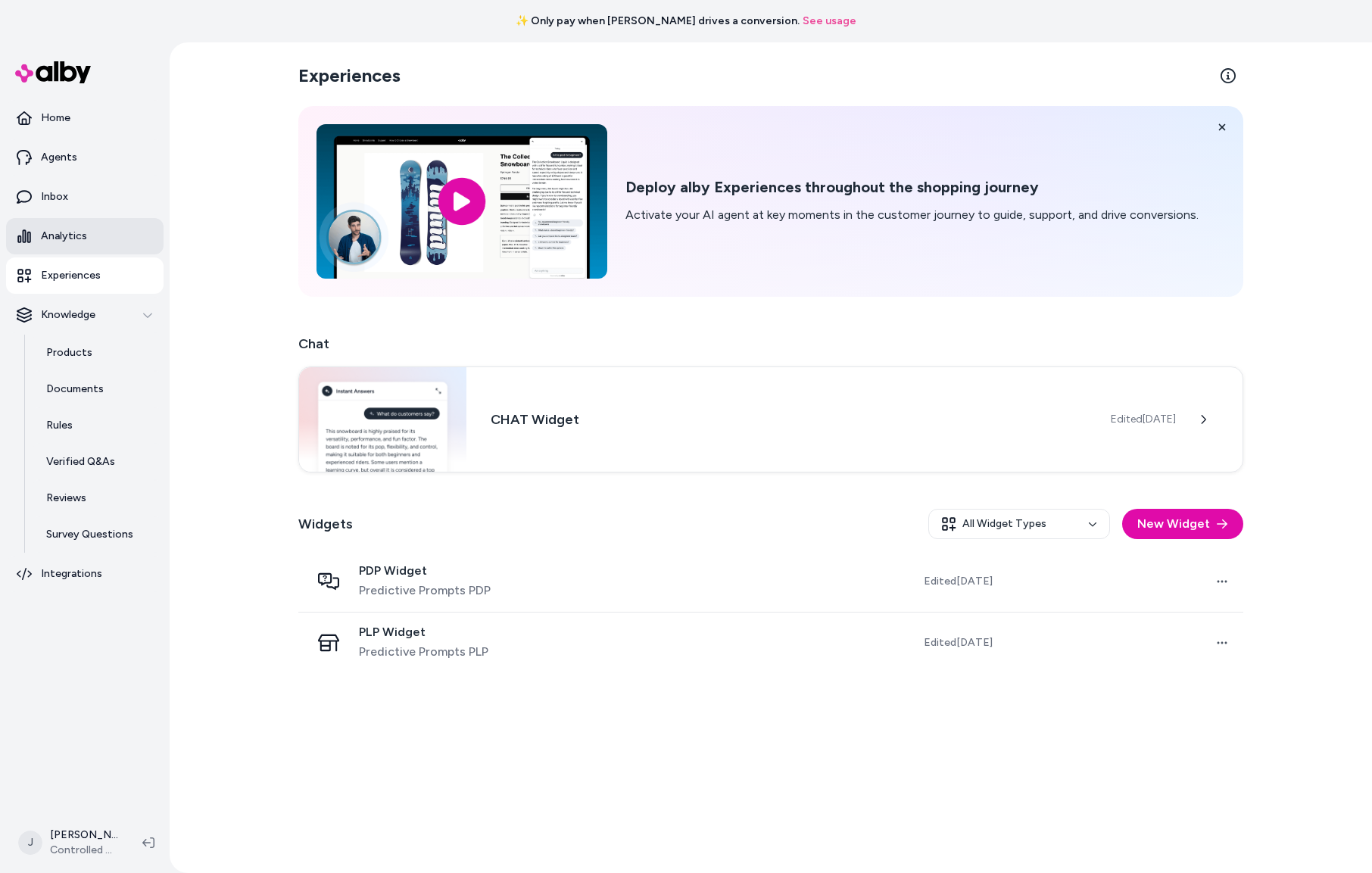
click at [68, 237] on p "Analytics" at bounding box center [64, 236] width 46 height 15
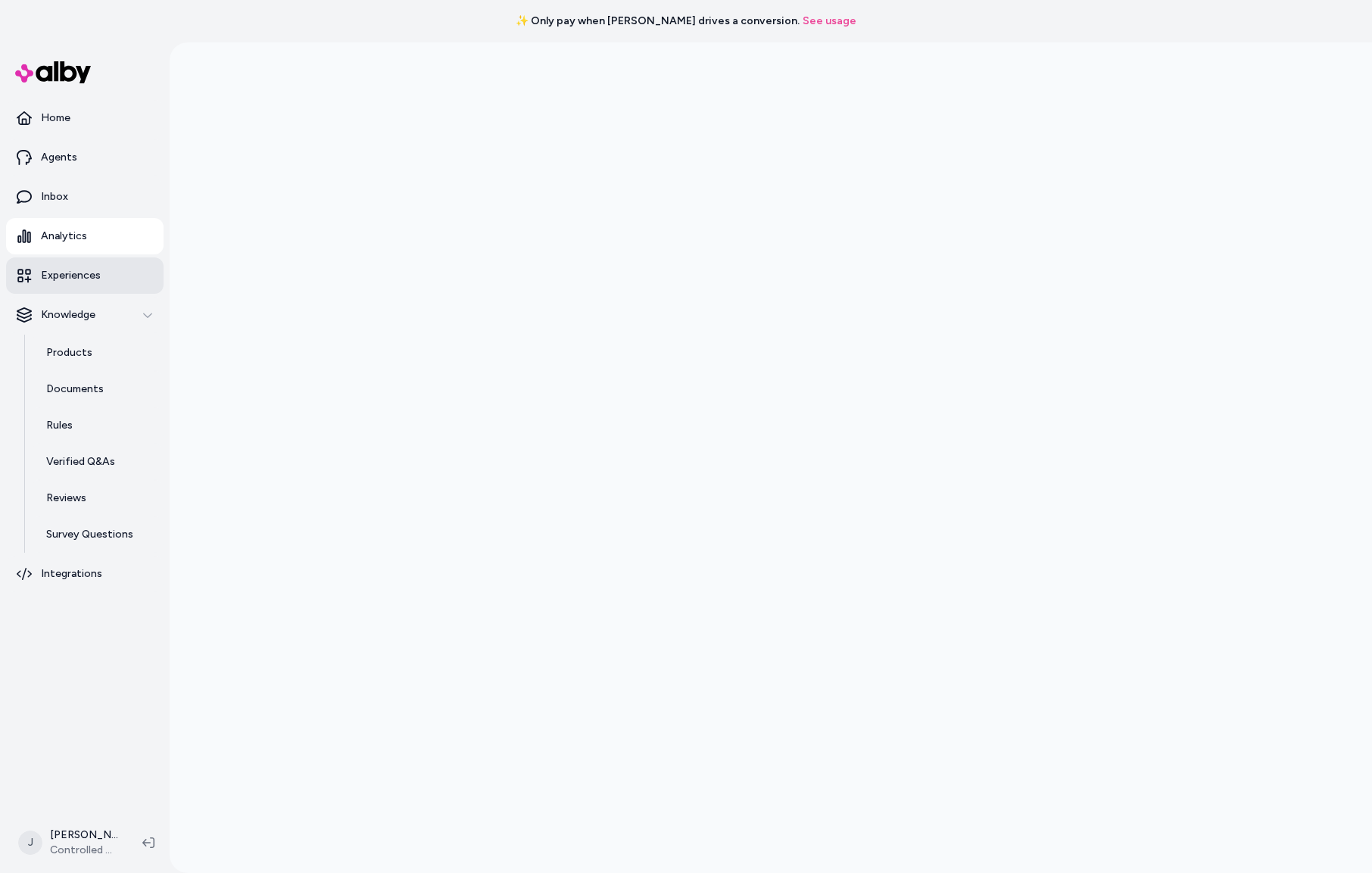
click at [81, 282] on p "Experiences" at bounding box center [71, 276] width 60 height 15
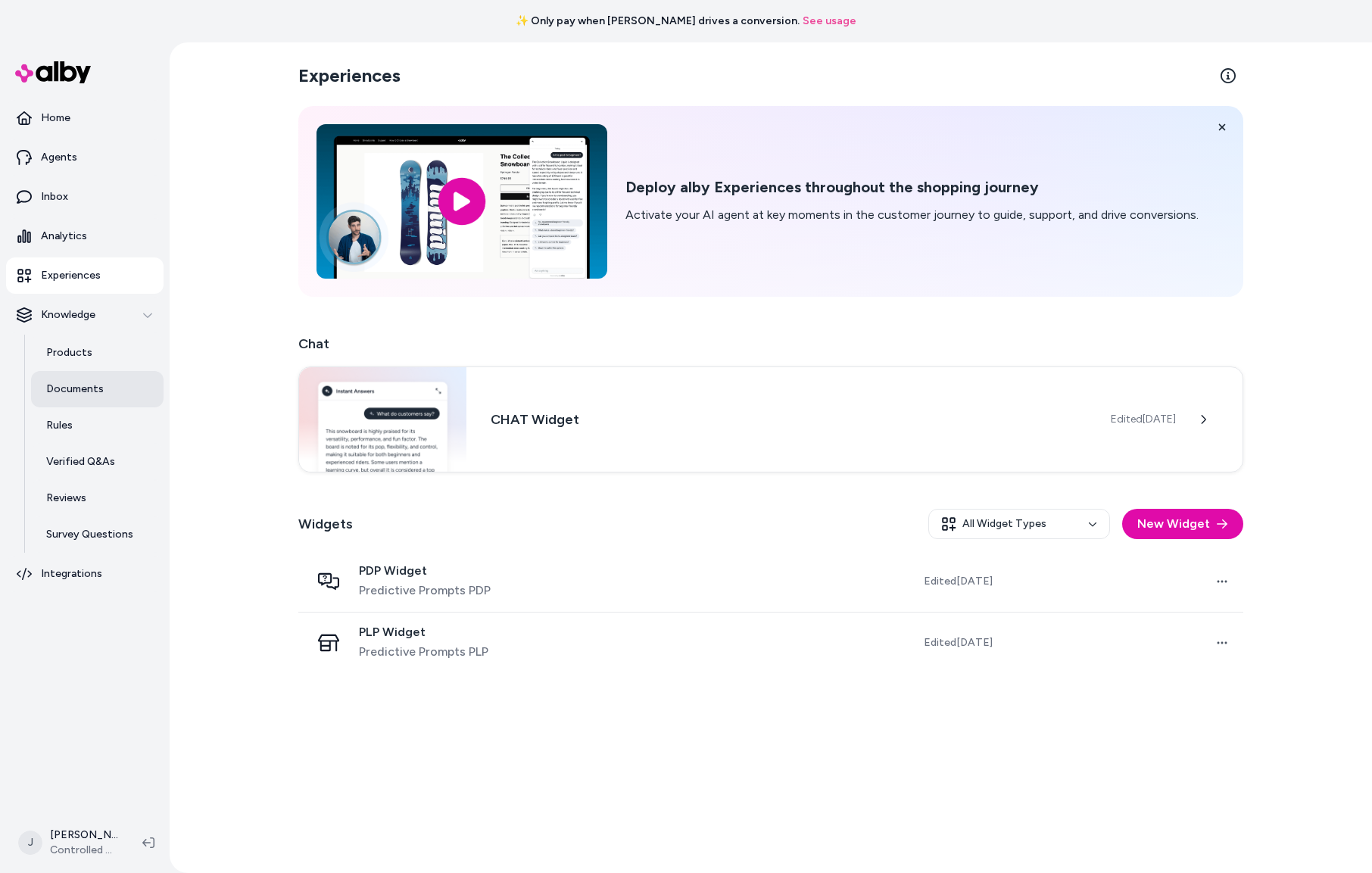
click at [89, 393] on p "Documents" at bounding box center [74, 389] width 57 height 15
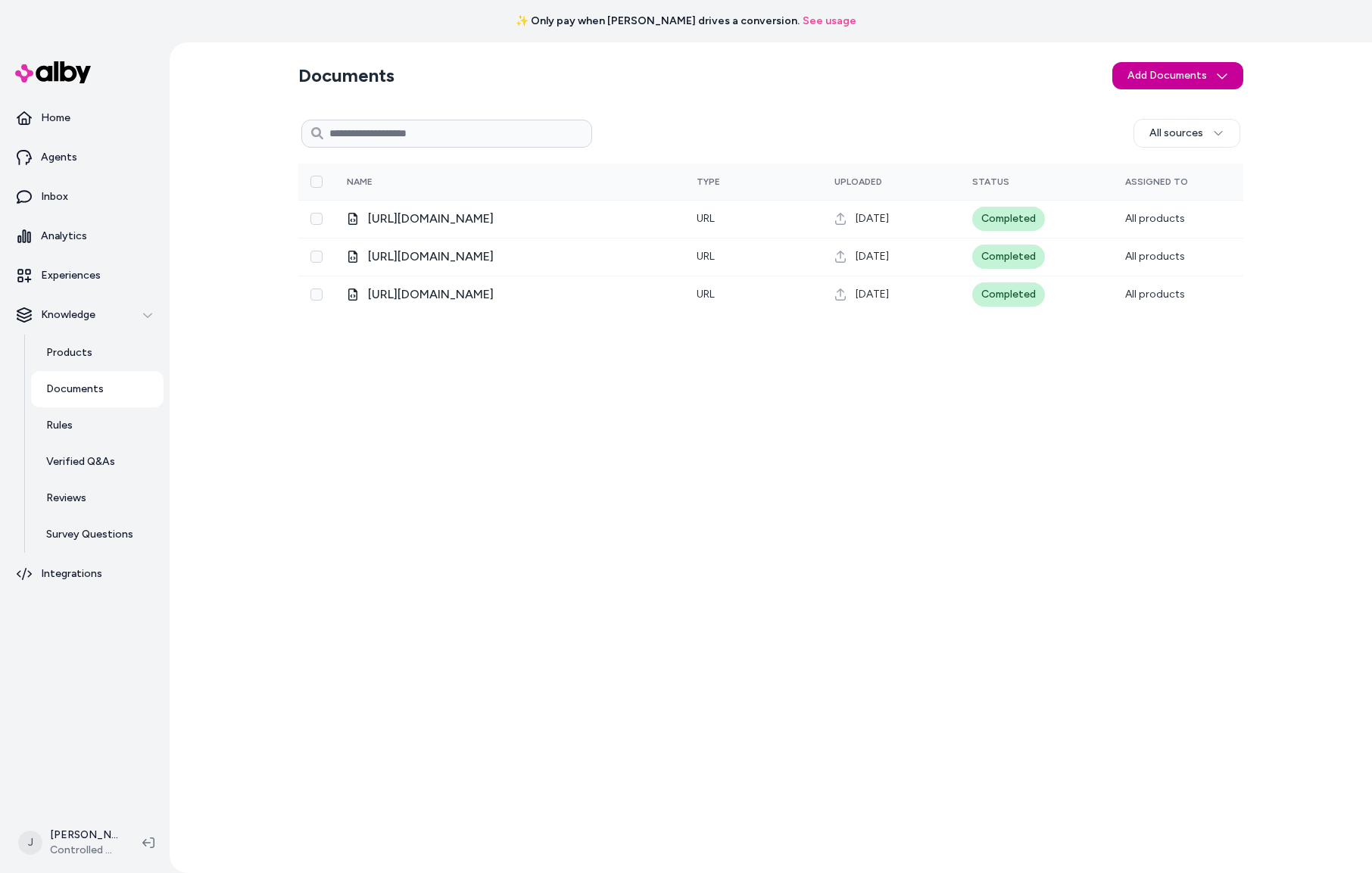
click at [1205, 79] on html "✨ Only pay when alby drives a conversion. See usage Home Agents Inbox Analytics…" at bounding box center [686, 436] width 1372 height 873
click at [1197, 114] on span "Upload Files" at bounding box center [1176, 109] width 57 height 15
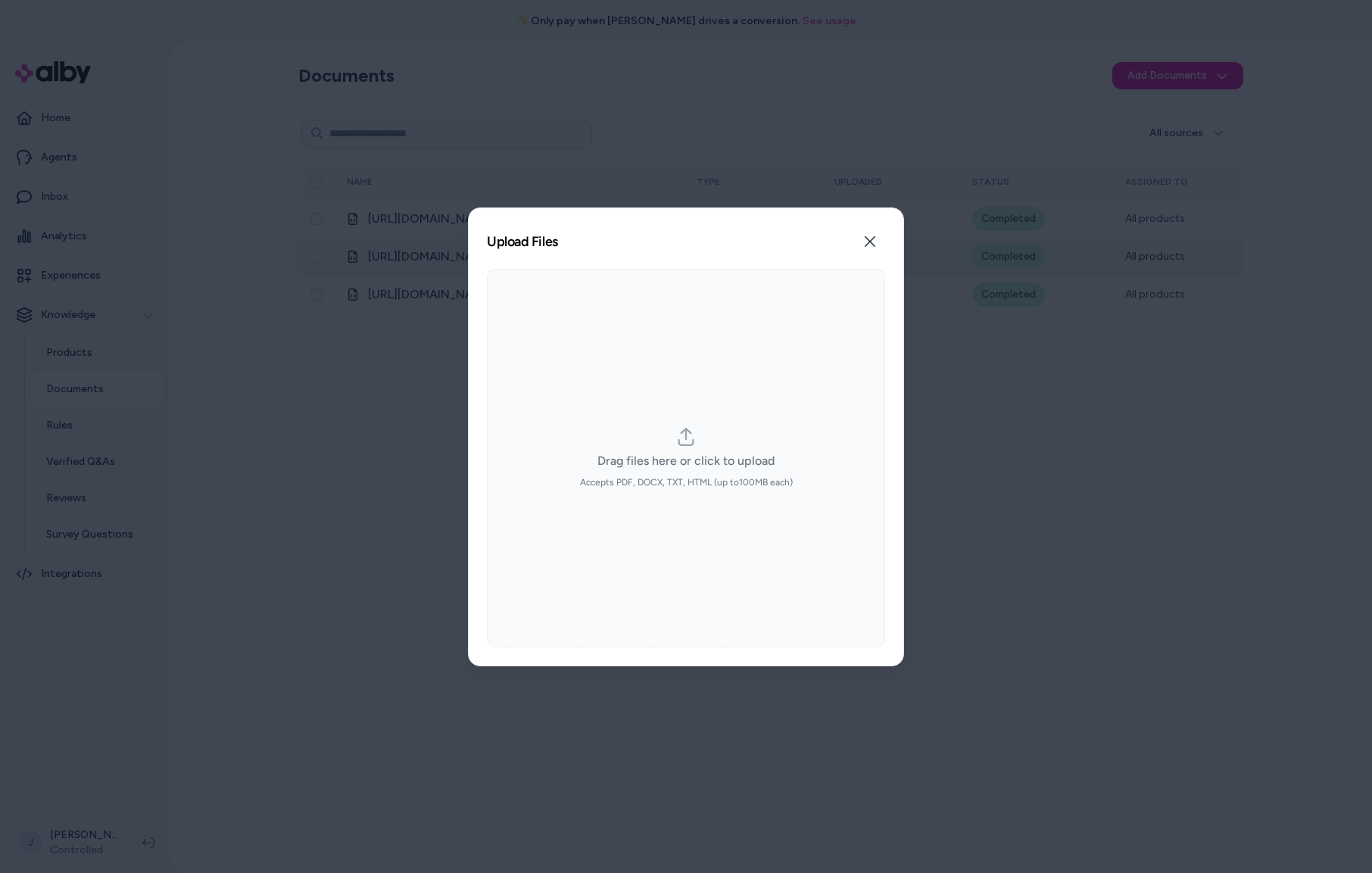
click at [872, 243] on icon "button" at bounding box center [869, 241] width 12 height 12
